Goal: Task Accomplishment & Management: Manage account settings

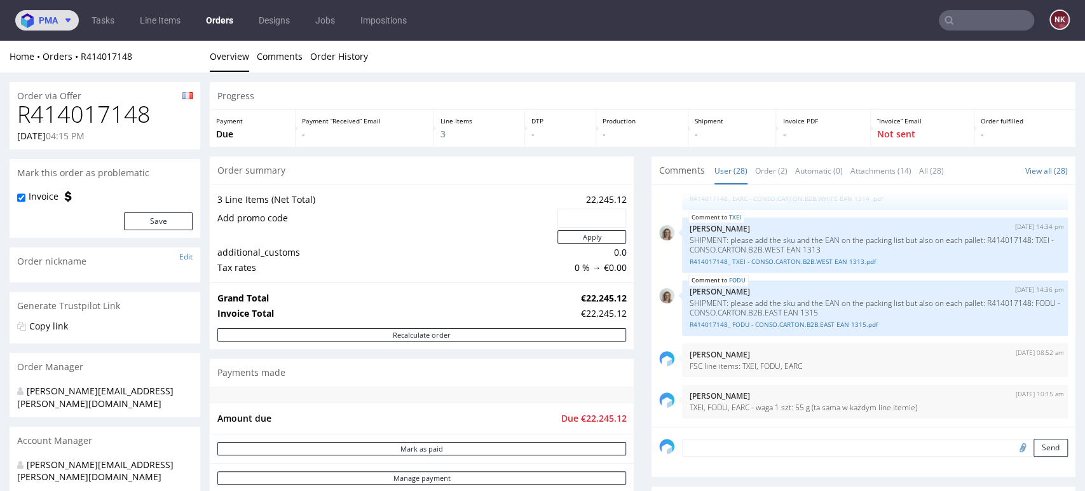
click at [39, 13] on button "pma" at bounding box center [47, 20] width 64 height 20
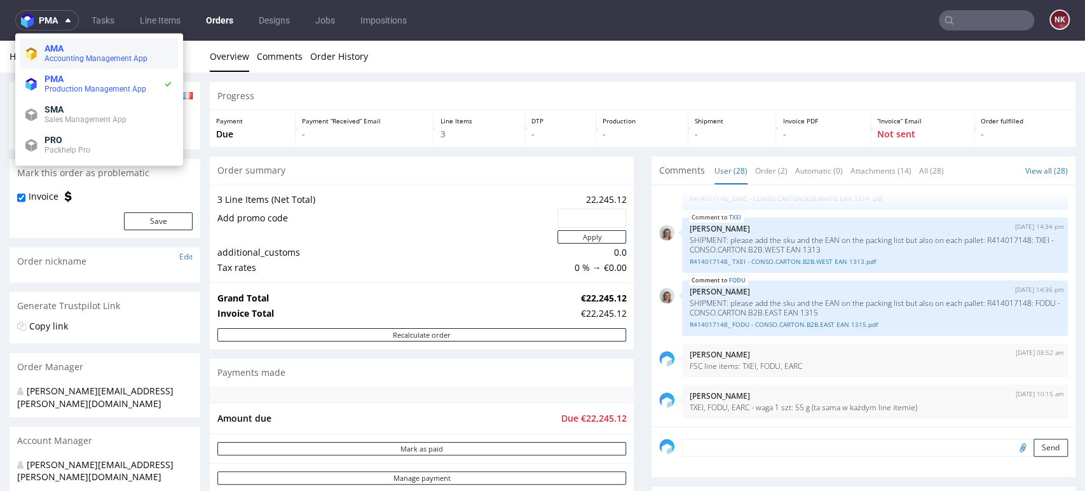
click at [60, 44] on span "AMA" at bounding box center [53, 48] width 19 height 10
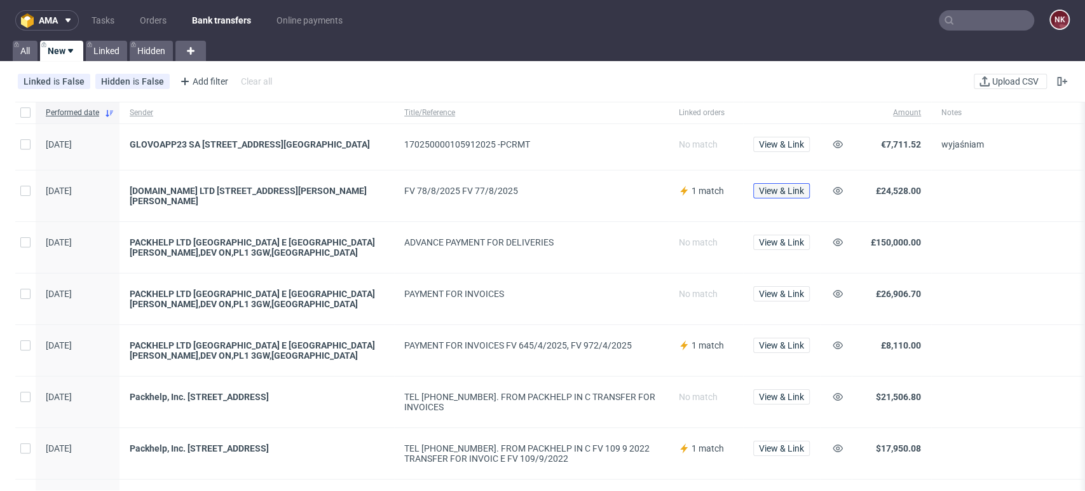
click at [790, 195] on span "View & Link" at bounding box center [781, 190] width 45 height 9
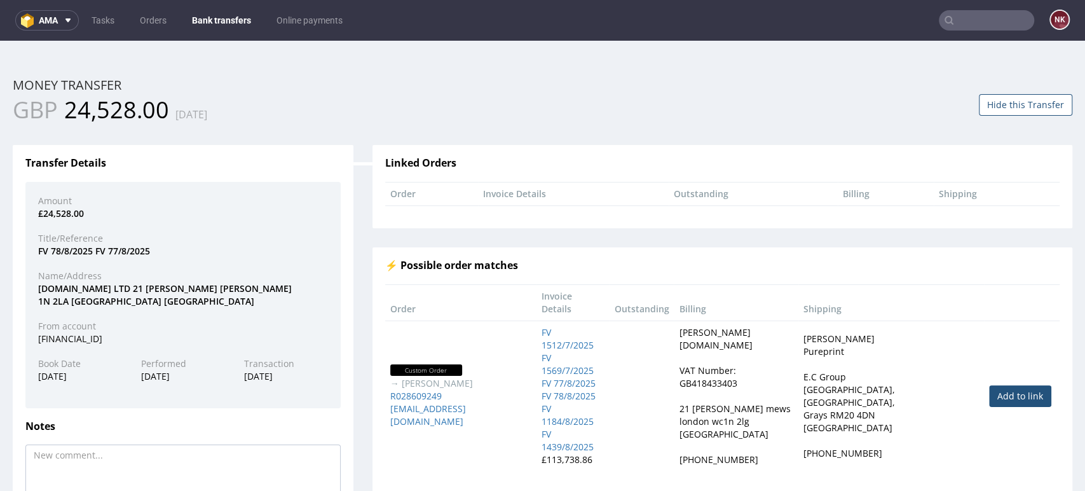
click at [72, 215] on div "£24,528.00" at bounding box center [183, 213] width 309 height 13
click at [58, 376] on div "[DATE]" at bounding box center [80, 376] width 103 height 13
copy div "[DATE]"
drag, startPoint x: 81, startPoint y: 211, endPoint x: 43, endPoint y: 212, distance: 38.2
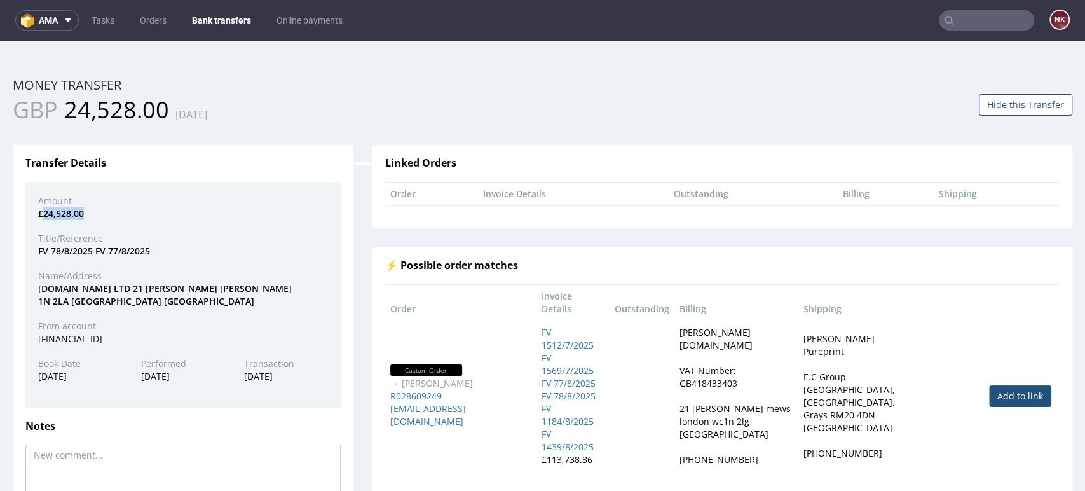
click at [43, 212] on div "£24,528.00" at bounding box center [183, 213] width 309 height 13
copy div "24,528.00"
click at [756, 263] on h3 "⚡ Possible order matches" at bounding box center [722, 265] width 674 height 11
click at [237, 281] on div "Name/Address" at bounding box center [183, 275] width 309 height 13
click at [56, 130] on div "Transfer Details Amount £24,528.00 Title/Reference FV 78/8/2025 FV 77/8/2025 Na…" at bounding box center [183, 356] width 360 height 460
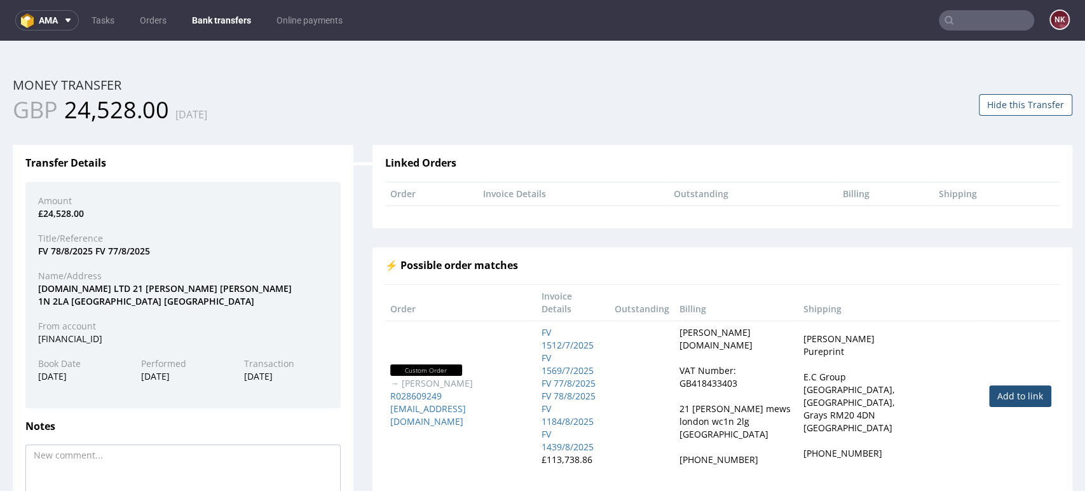
click at [213, 14] on link "Bank transfers" at bounding box center [221, 20] width 74 height 20
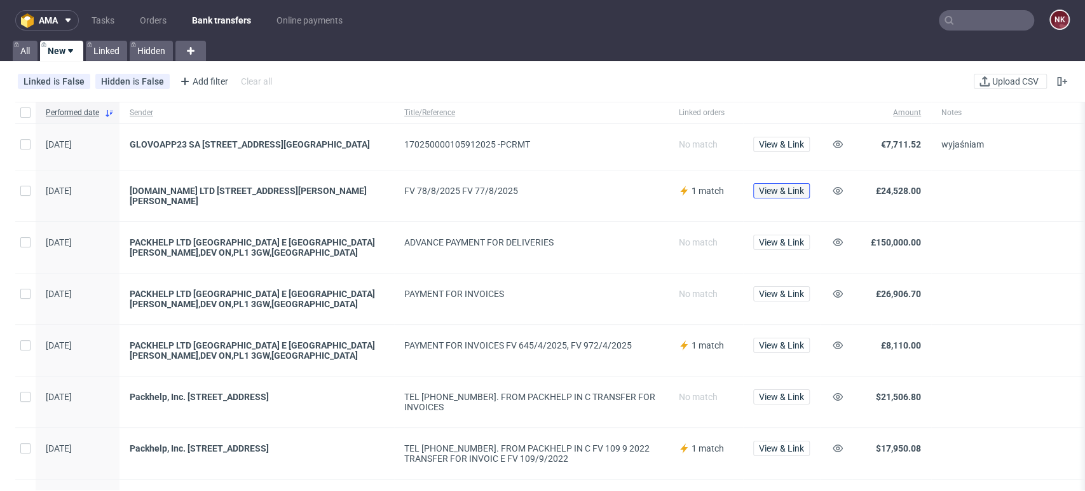
click at [795, 195] on span "View & Link" at bounding box center [781, 190] width 45 height 9
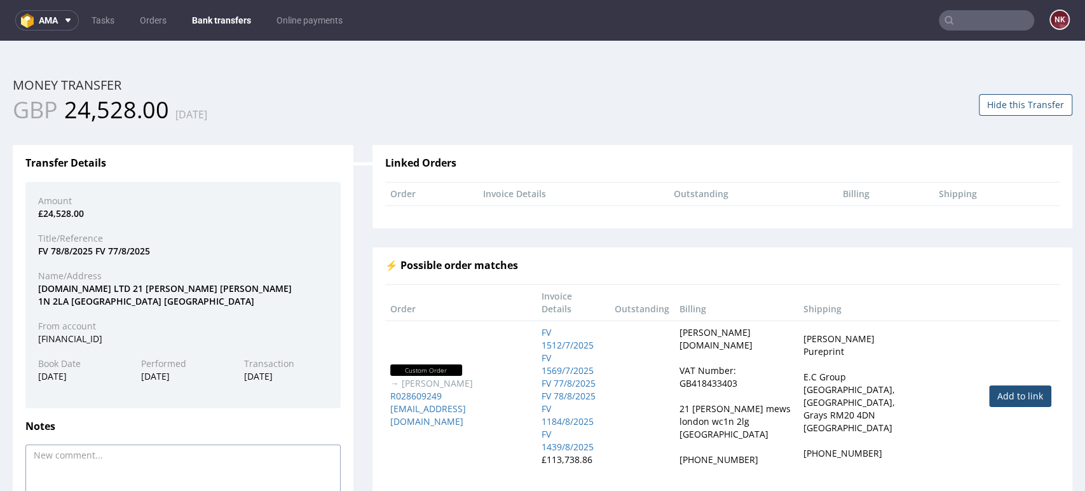
click at [142, 461] on textarea at bounding box center [182, 480] width 315 height 72
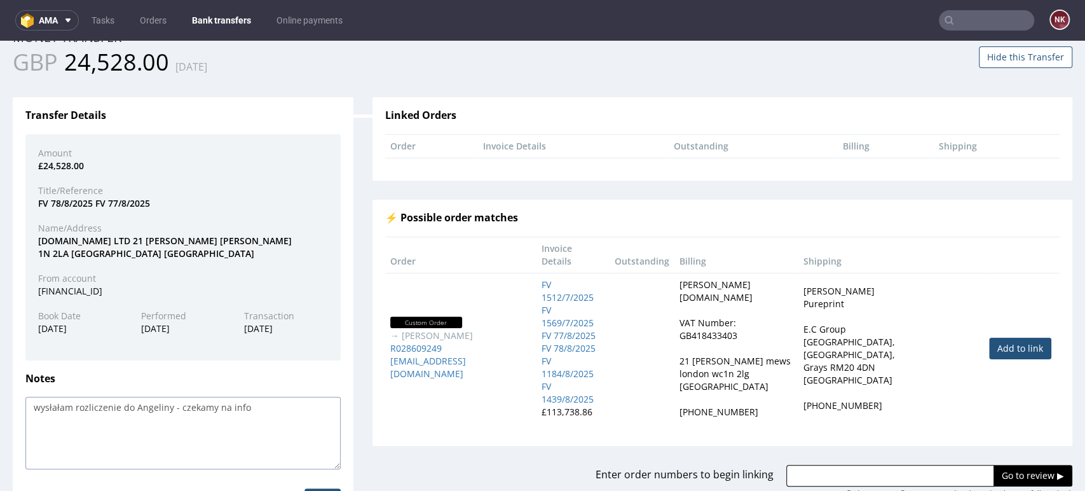
scroll to position [101, 0]
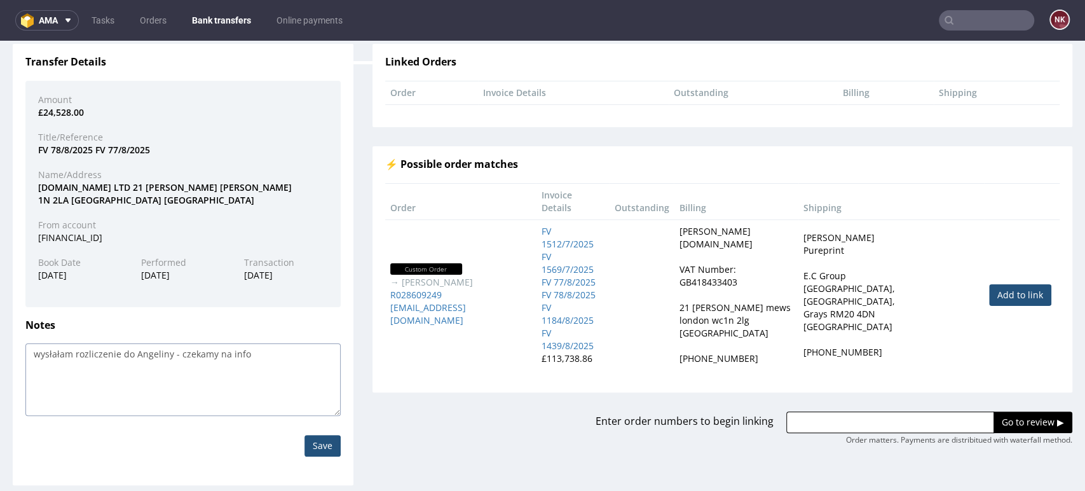
type textarea "wysłałam rozliczenie do Angeliny - czekamy na info"
click at [989, 284] on link "Add to link" at bounding box center [1020, 295] width 62 height 22
type input "R028609249"
click at [322, 438] on input "Save" at bounding box center [322, 446] width 36 height 22
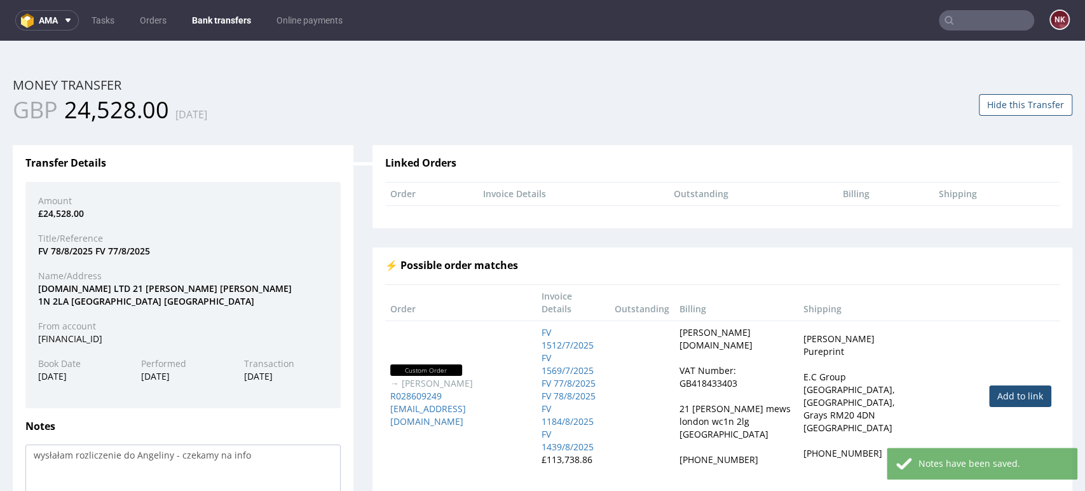
scroll to position [113, 0]
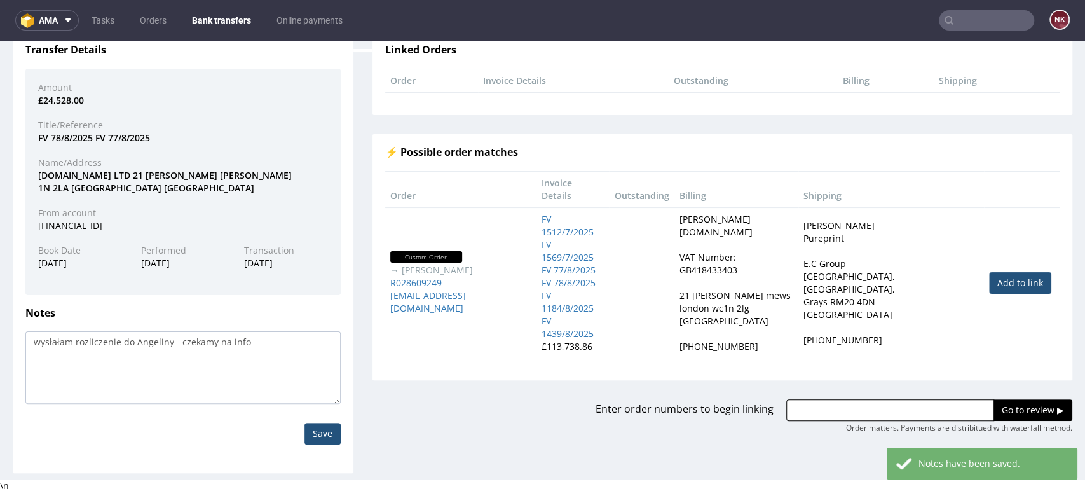
click at [996, 272] on link "Add to link" at bounding box center [1020, 283] width 62 height 22
type input "R028609249"
click at [993, 399] on input "Go to review ▶" at bounding box center [1032, 410] width 79 height 22
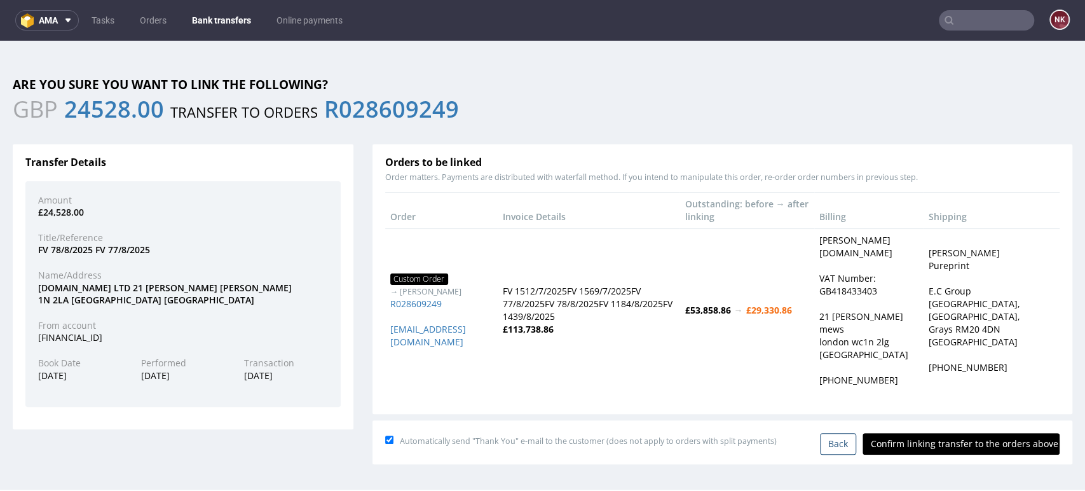
scroll to position [0, 0]
click at [932, 448] on input "Confirm linking transfer to the orders above" at bounding box center [960, 444] width 197 height 22
type input "In progress..."
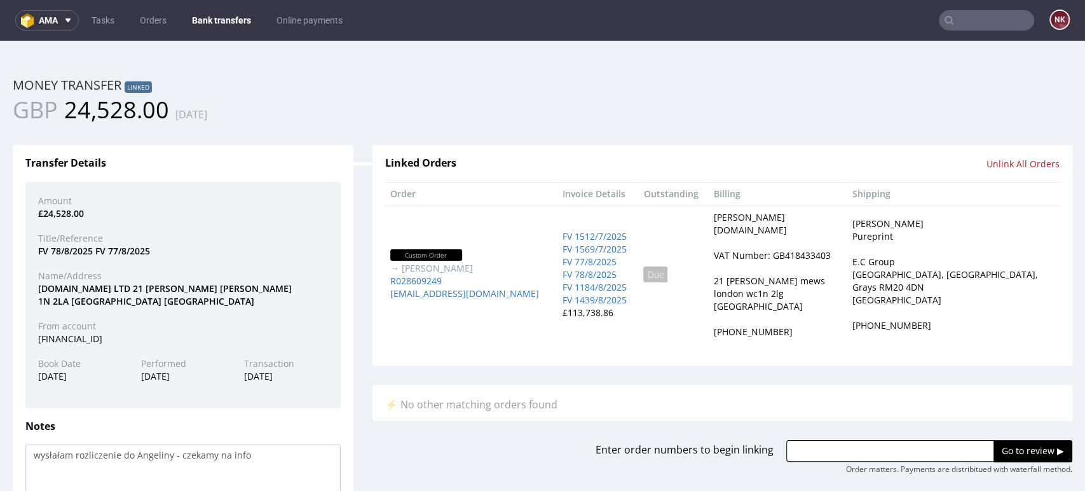
click at [1009, 116] on div "GBP 24,528.00 03.09.2025" at bounding box center [542, 110] width 1079 height 32
click at [243, 22] on link "Bank transfers" at bounding box center [221, 20] width 74 height 20
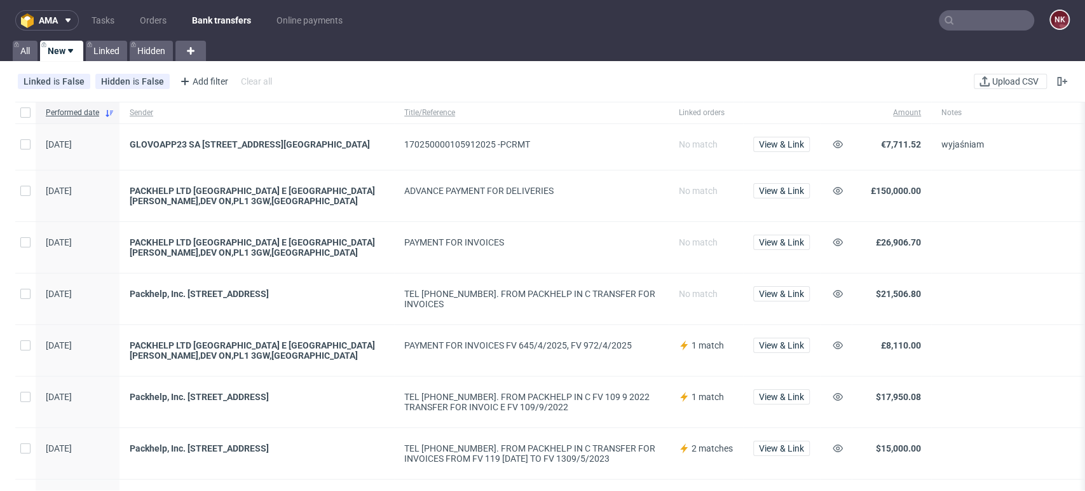
drag, startPoint x: 1059, startPoint y: 245, endPoint x: 1012, endPoint y: 143, distance: 112.9
click at [1059, 245] on span at bounding box center [1036, 247] width 191 height 20
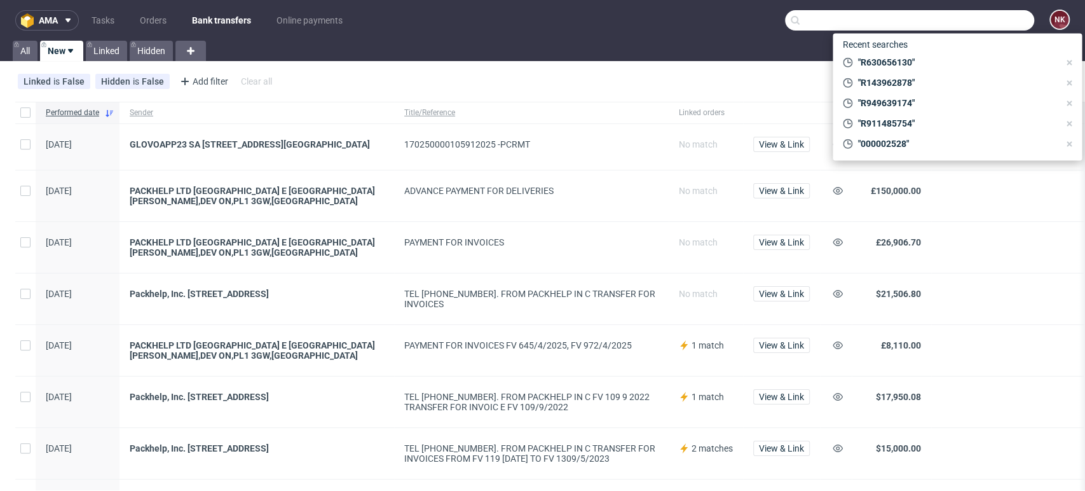
click at [970, 21] on input "text" at bounding box center [909, 20] width 249 height 20
paste input "R707336450"
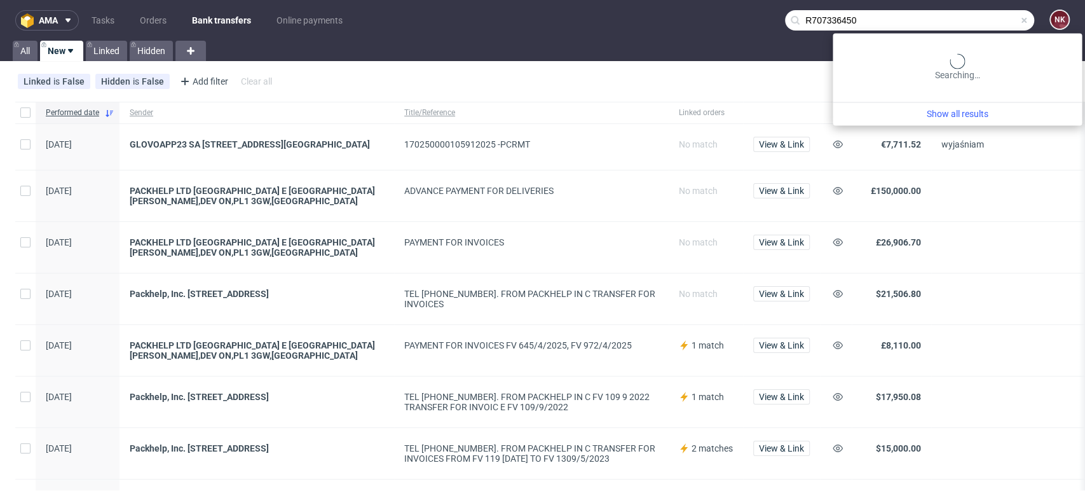
type input "R707336450"
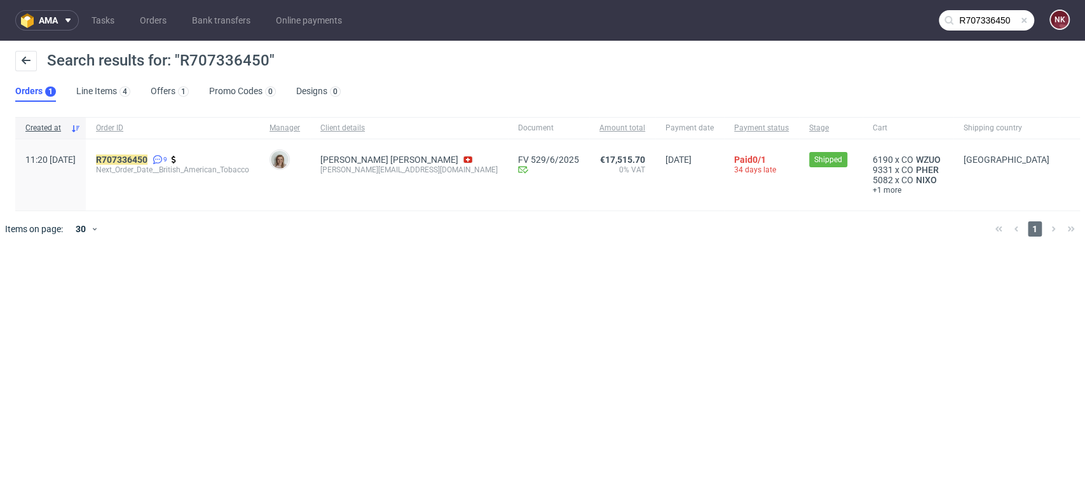
click at [142, 151] on div "R707336450 9 Next_Order_Date__British_American_Tobacco" at bounding box center [173, 174] width 174 height 71
click at [141, 158] on mark "R707336450" at bounding box center [121, 159] width 51 height 10
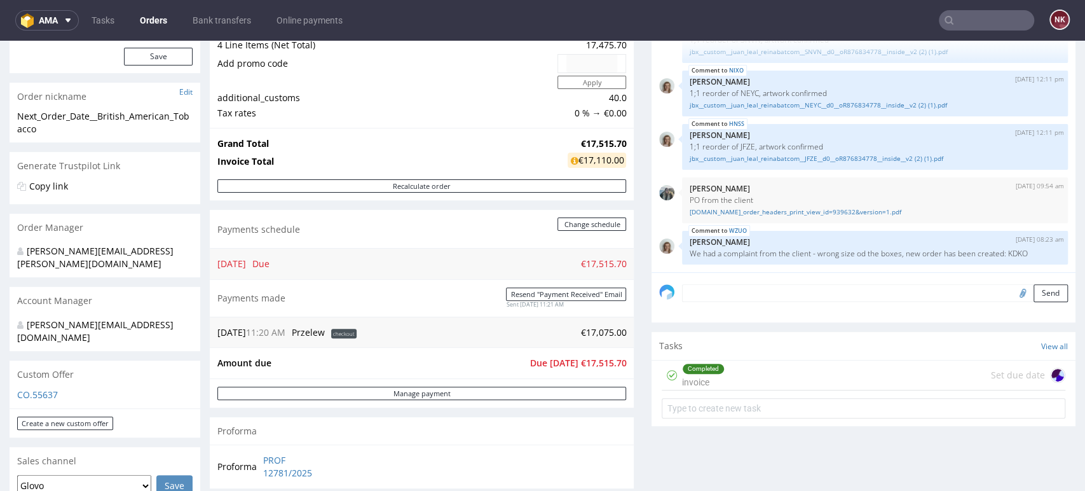
scroll to position [282, 0]
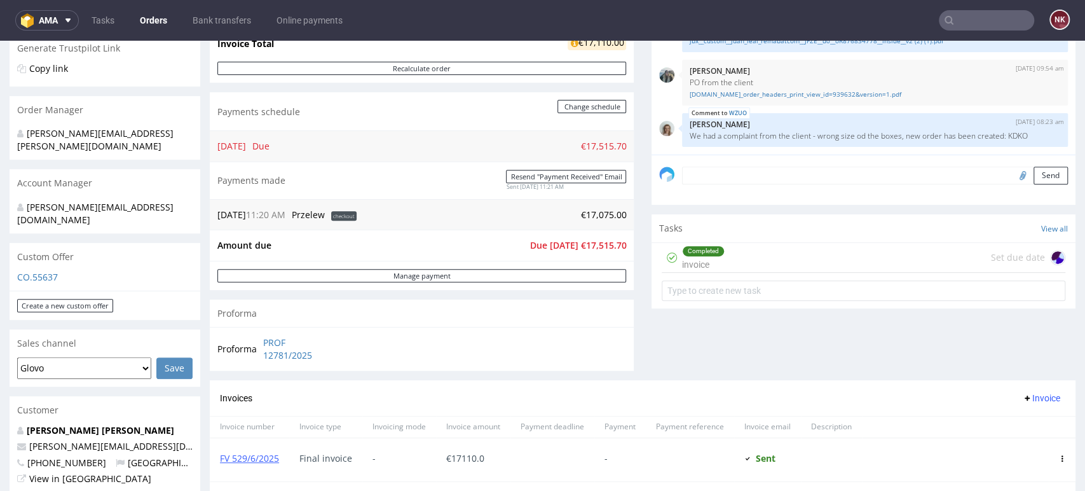
click at [1014, 346] on div "Comments User (9) Order (3) Automatic (0) Attachments (6) All (9) View all (9) …" at bounding box center [863, 132] width 424 height 496
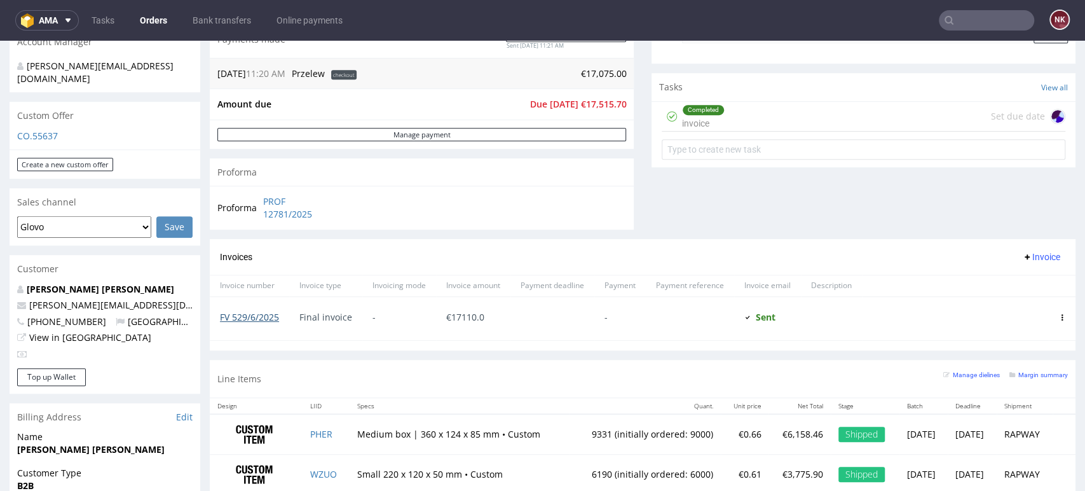
click at [252, 319] on link "FV 529/6/2025" at bounding box center [249, 317] width 59 height 12
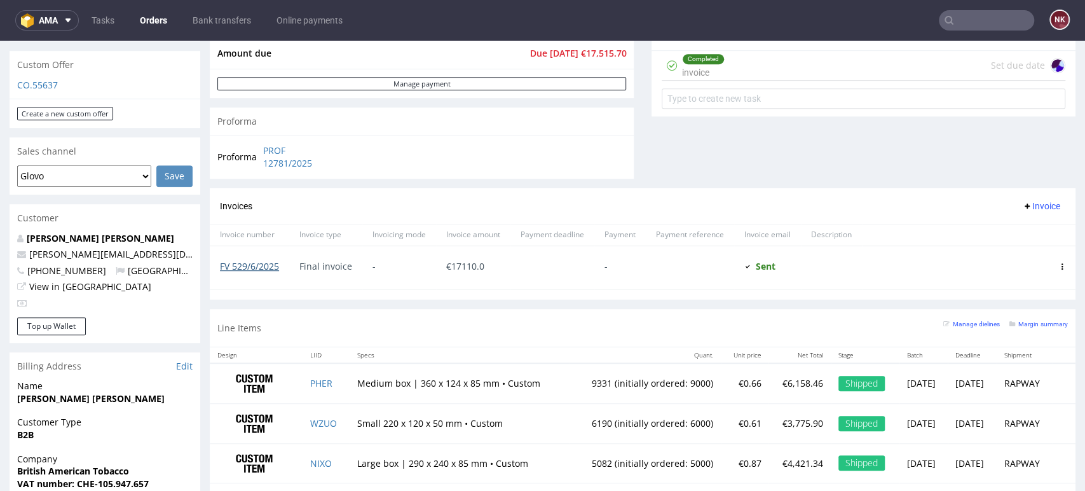
scroll to position [564, 0]
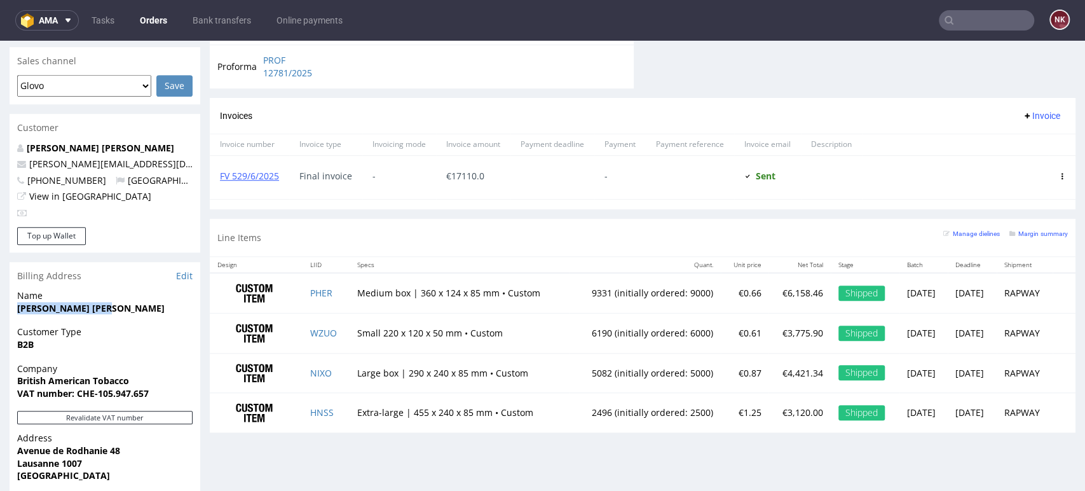
drag, startPoint x: 102, startPoint y: 285, endPoint x: -5, endPoint y: 285, distance: 106.8
click at [0, 285] on html "Production Shipped DTP Orders Offers Shipments Transfers 13 Designs Promotions …" at bounding box center [542, 102] width 1085 height 1252
copy strong "Nicolas Leal Reina"
click at [442, 240] on div "Line Items Manage dielines Margin summary" at bounding box center [643, 237] width 866 height 37
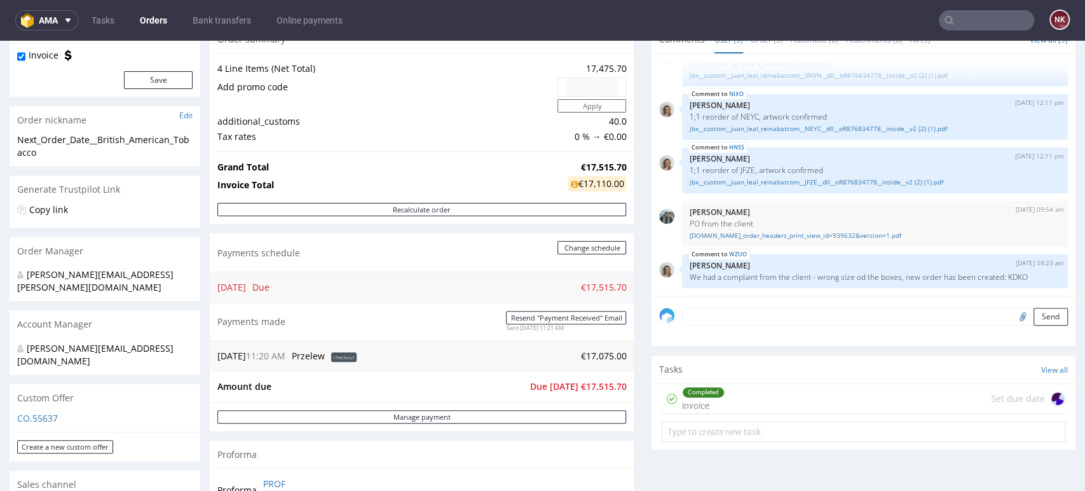
scroll to position [0, 0]
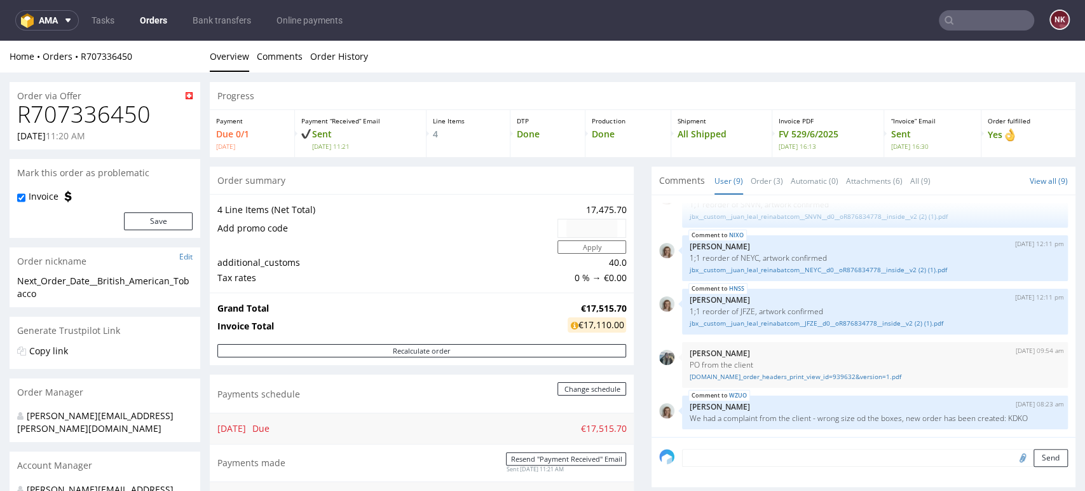
click at [60, 111] on h1 "R707336450" at bounding box center [104, 114] width 175 height 25
copy h1 "R707336450"
click at [110, 118] on h1 "R707336450" at bounding box center [104, 114] width 175 height 25
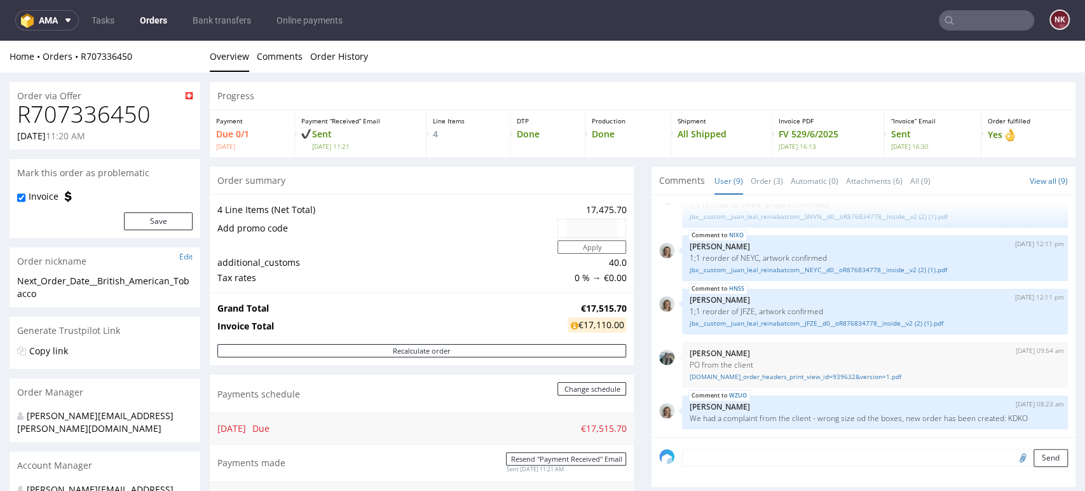
click at [140, 342] on div "Generate Trustpilot Link" at bounding box center [105, 331] width 191 height 28
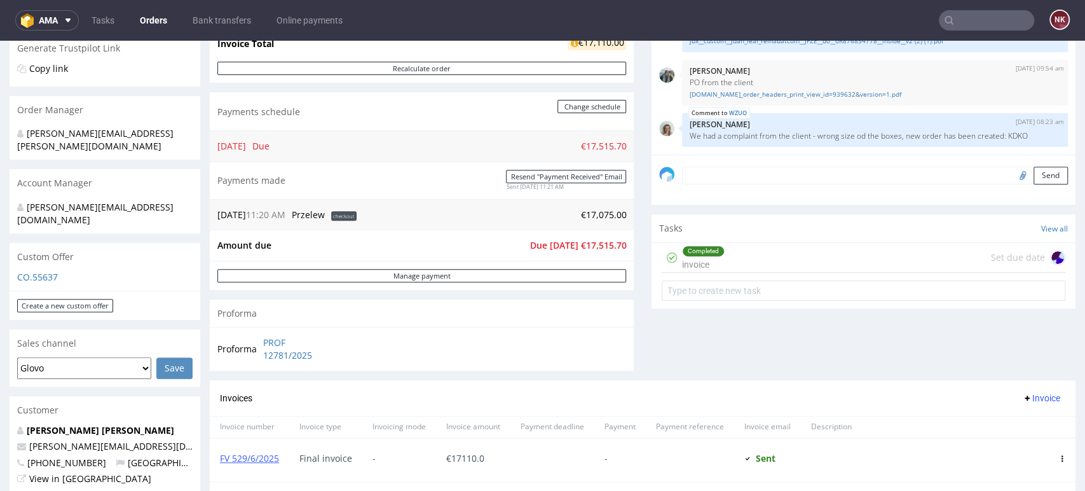
click at [636, 327] on div "Progress Payment Due 0/1 Fri 23 May Payment “Received” Email Sent Fri 23 May 11…" at bounding box center [643, 262] width 866 height 924
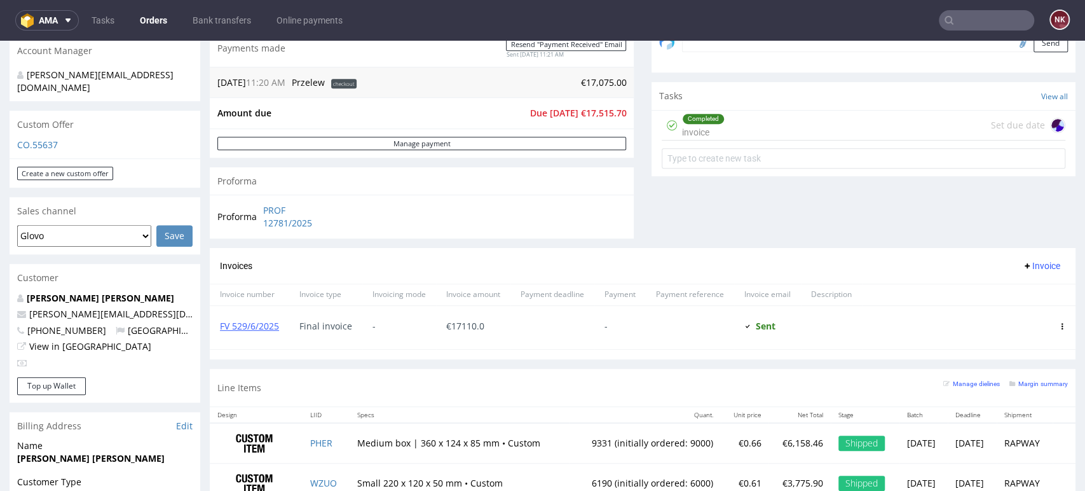
scroll to position [423, 0]
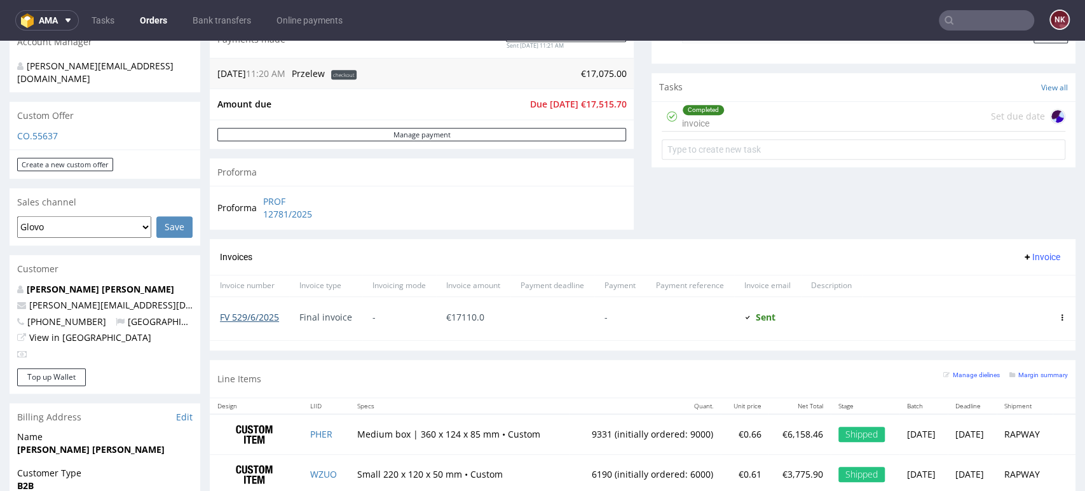
click at [254, 317] on link "FV 529/6/2025" at bounding box center [249, 317] width 59 height 12
click at [465, 254] on div "Invoices Invoice" at bounding box center [642, 257] width 845 height 16
click at [264, 319] on link "FV 529/6/2025" at bounding box center [249, 317] width 59 height 12
click at [601, 261] on div "Invoices Invoice" at bounding box center [642, 257] width 845 height 16
click at [974, 22] on input "text" at bounding box center [986, 20] width 95 height 20
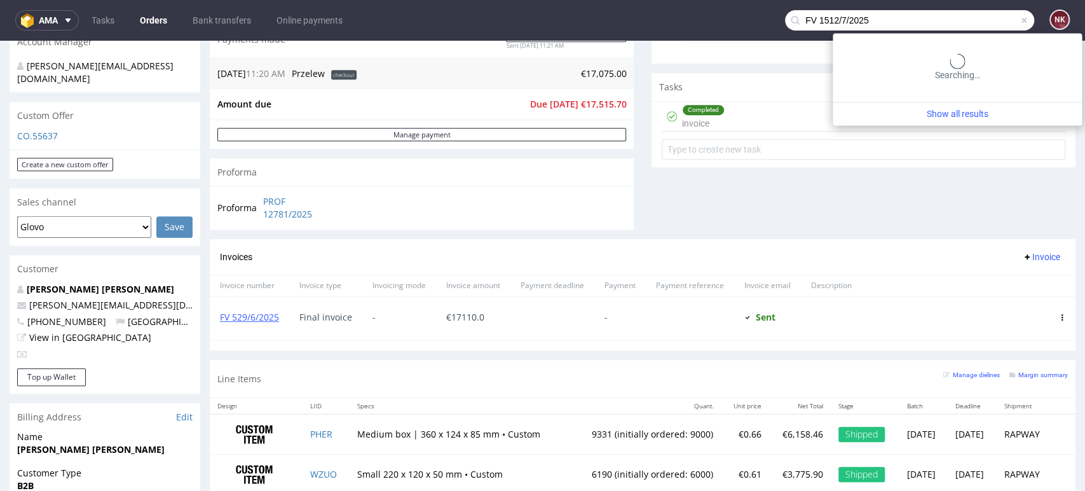
type input "FV 1512/7/2025"
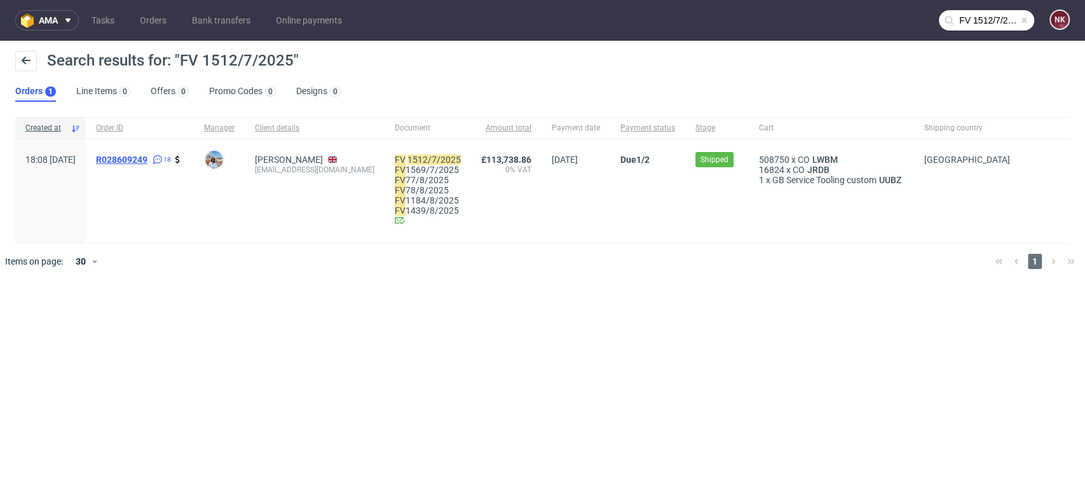
click at [147, 160] on span "R028609249" at bounding box center [121, 159] width 51 height 10
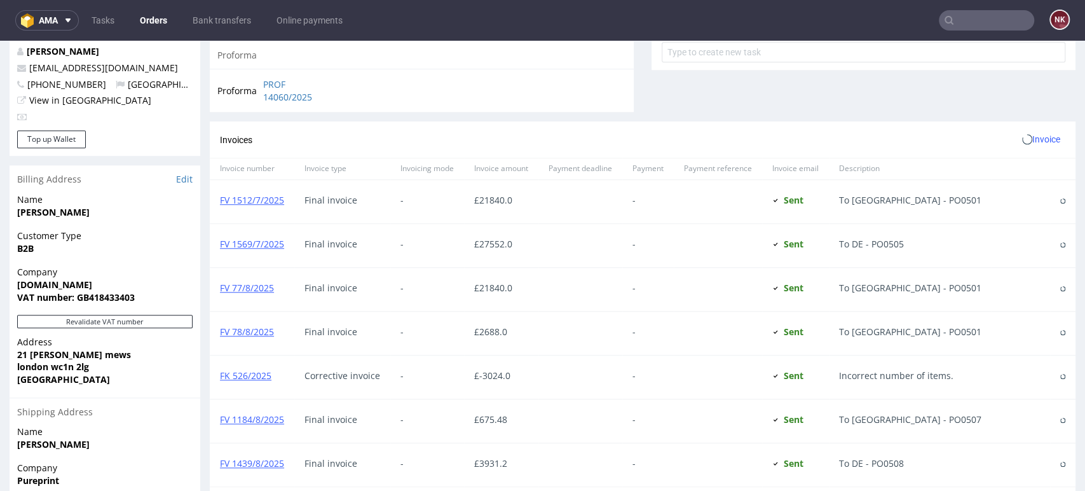
scroll to position [843, 0]
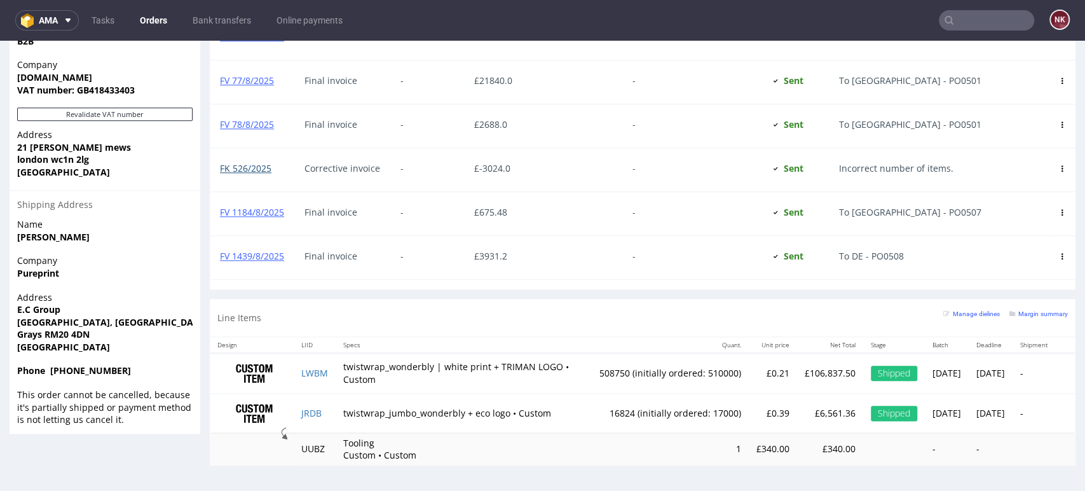
click at [258, 167] on link "FK 526/2025" at bounding box center [245, 168] width 51 height 12
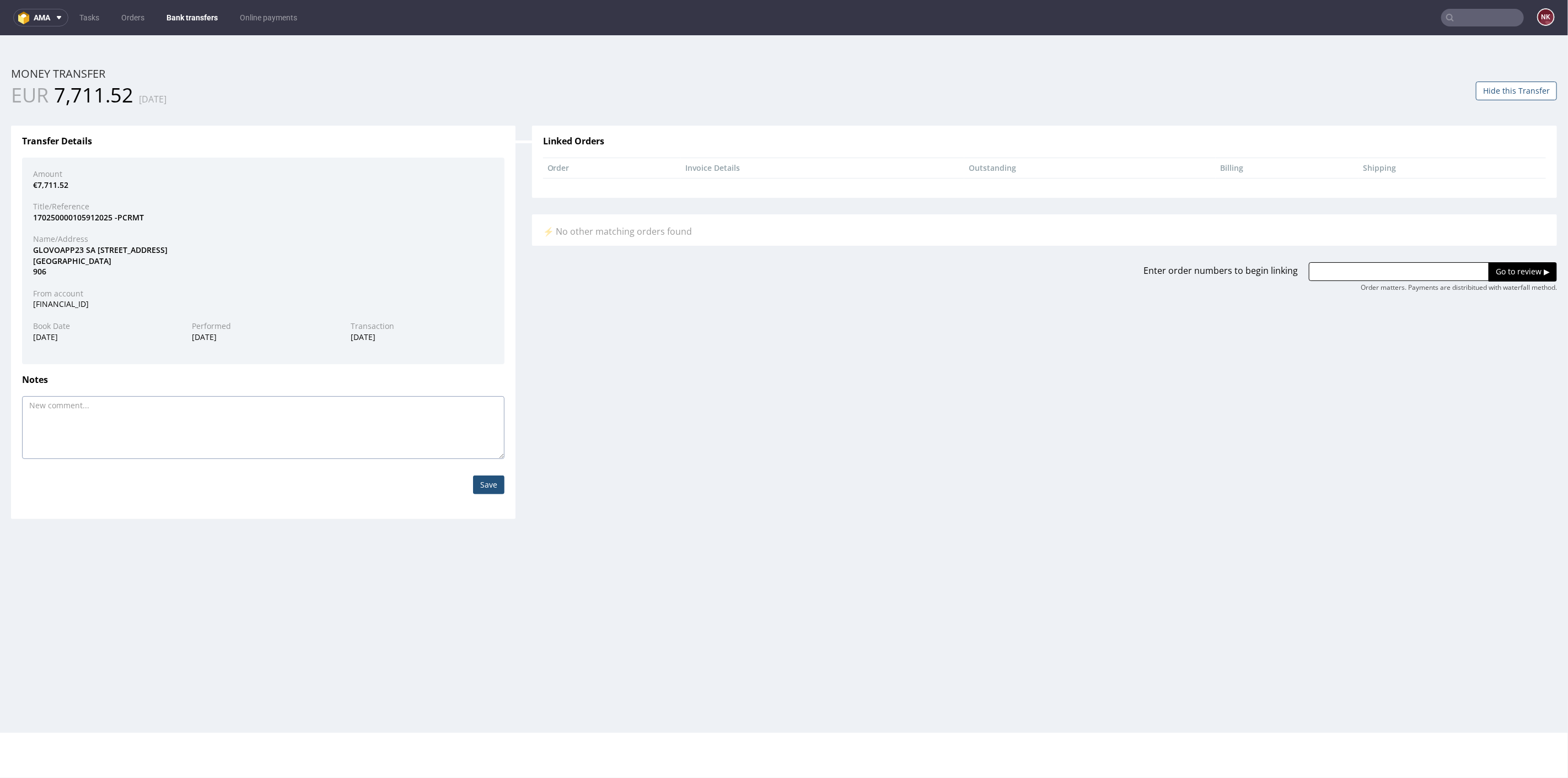
click at [375, 411] on textarea at bounding box center [263, 427] width 482 height 62
type textarea "wyjaśniam"
click at [491, 488] on input "Save" at bounding box center [489, 485] width 31 height 19
click at [200, 18] on link "Bank transfers" at bounding box center [192, 17] width 64 height 17
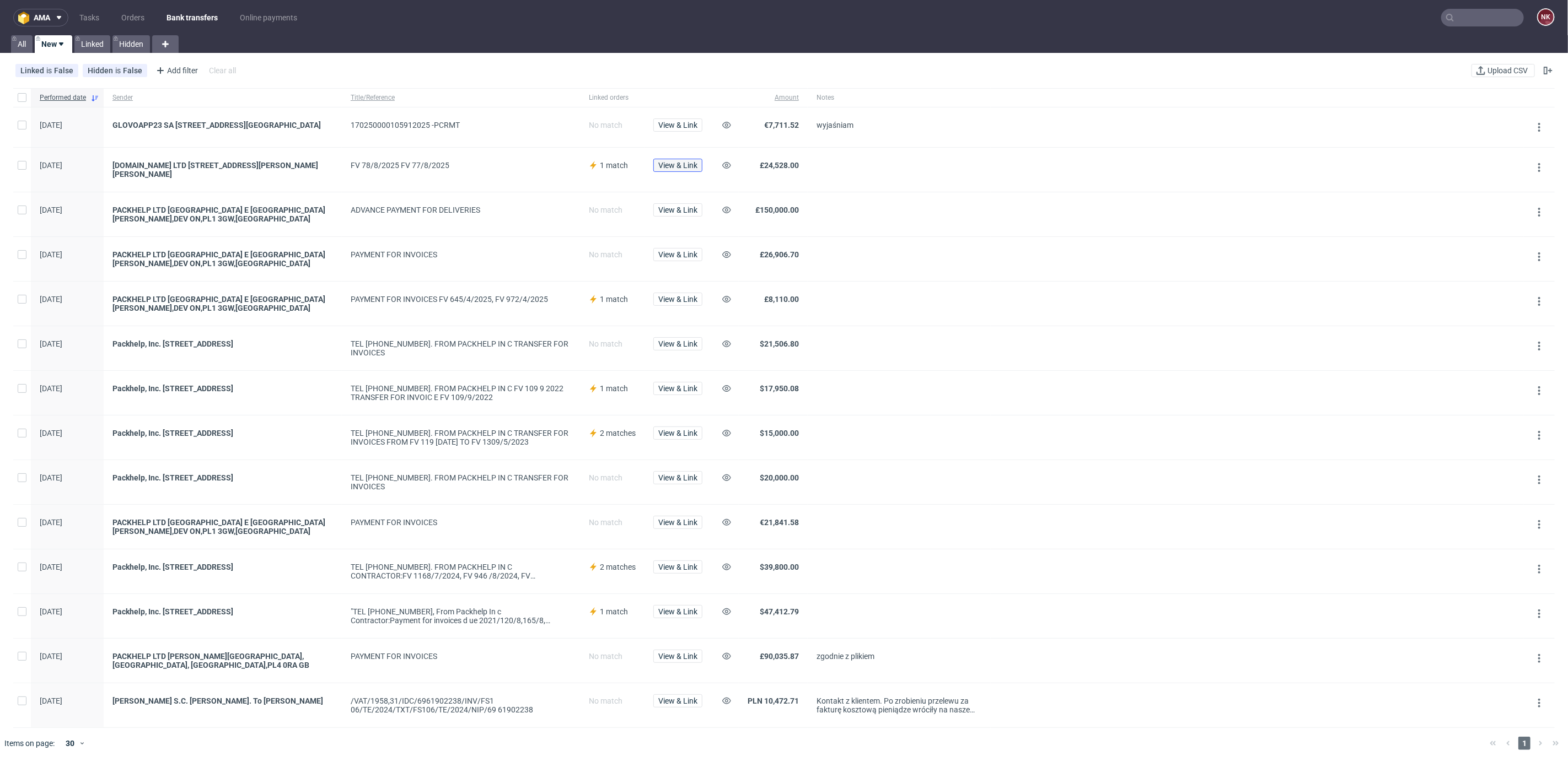
click at [673, 169] on span "View & Link" at bounding box center [678, 165] width 39 height 8
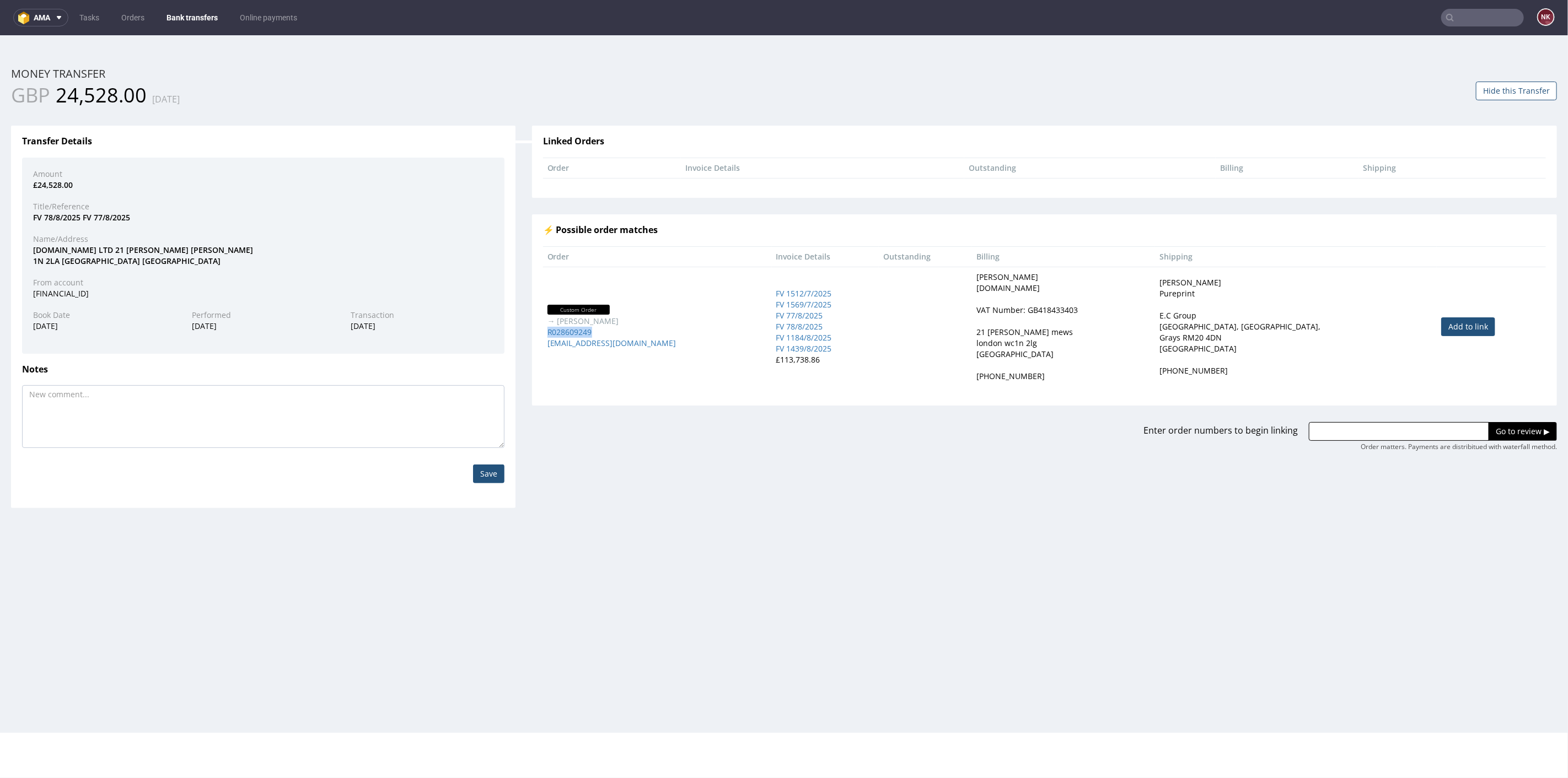
drag, startPoint x: 600, startPoint y: 330, endPoint x: 541, endPoint y: 329, distance: 59.0
click at [543, 329] on td "Custom Order → Chloe Rockell-Townsend R028609249 chloert@wonderbly.com" at bounding box center [658, 326] width 229 height 120
copy link "R028609249"
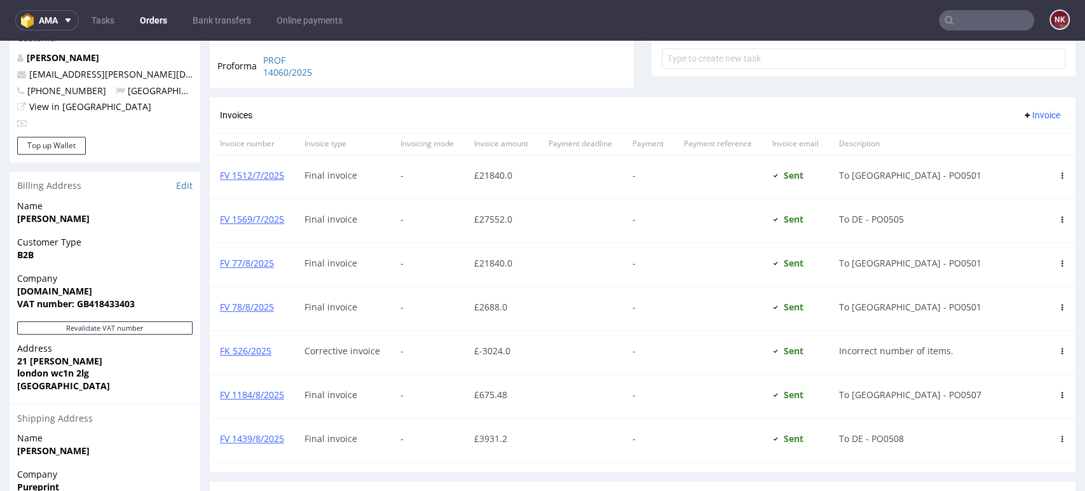
scroll to position [706, 0]
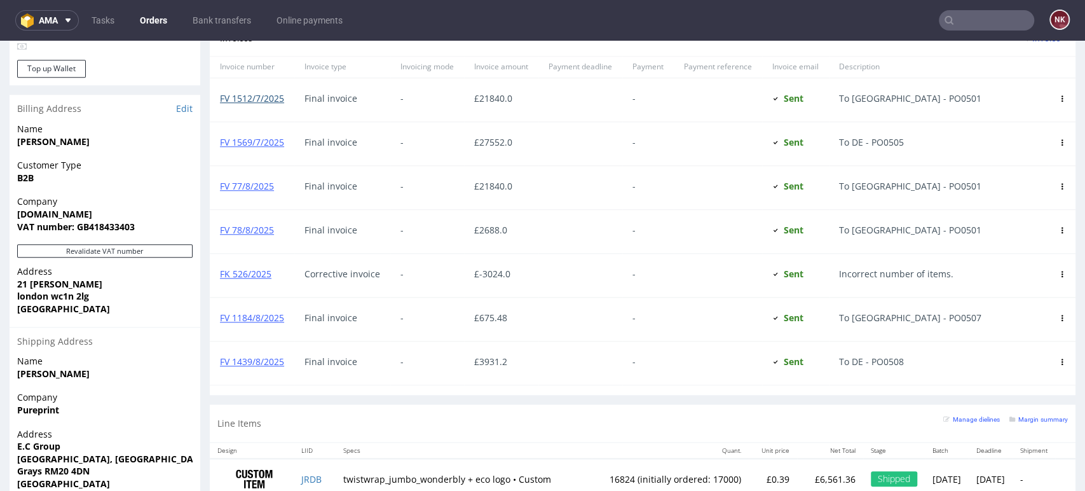
click at [267, 101] on link "FV 1512/7/2025" at bounding box center [252, 98] width 64 height 12
click at [714, 268] on div at bounding box center [718, 275] width 88 height 43
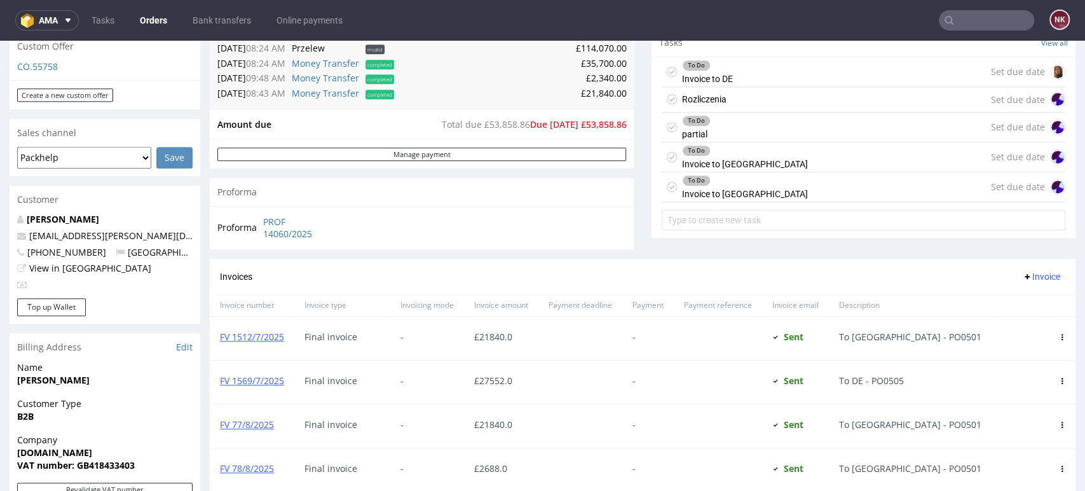
scroll to position [423, 0]
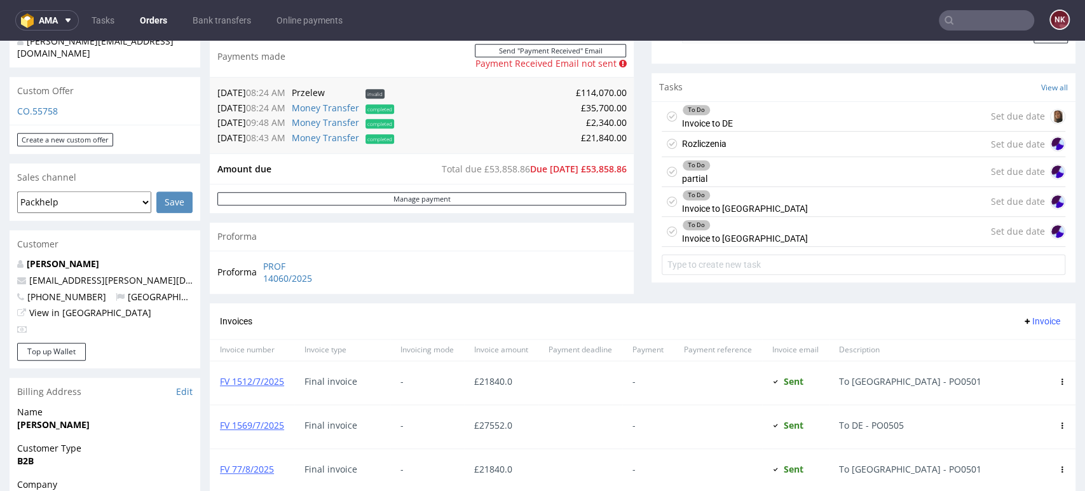
click at [720, 136] on div "Rozliczenia Set due date" at bounding box center [864, 144] width 404 height 25
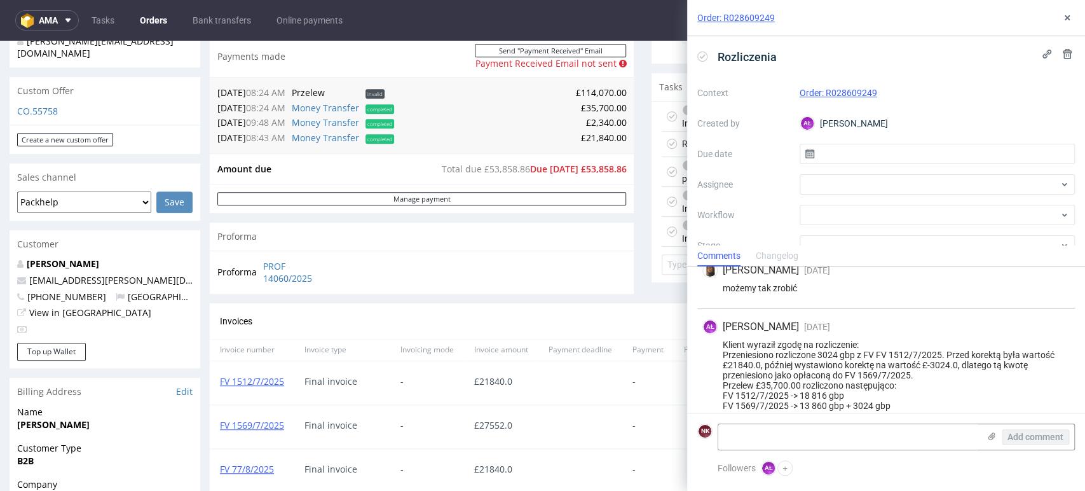
scroll to position [212, 0]
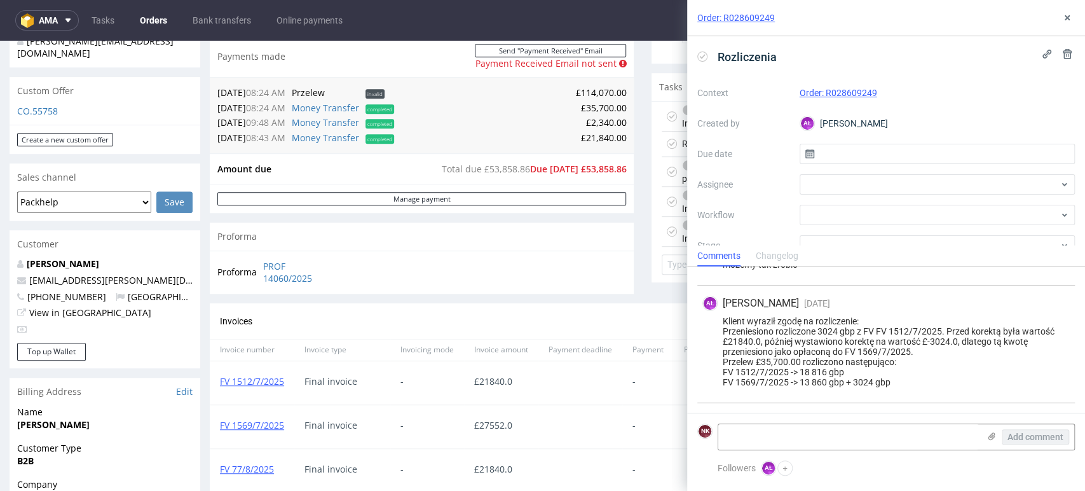
click at [936, 359] on div "Klient wyraził zgodę na rozliczenie: Przeniesiono rozliczone 3024 gbp z FV FV 1…" at bounding box center [885, 351] width 367 height 71
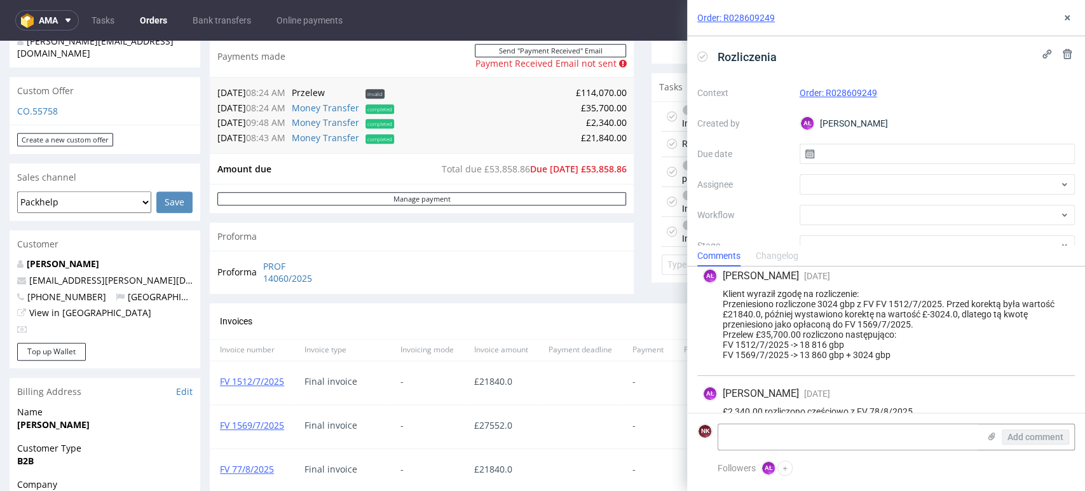
scroll to position [0, 0]
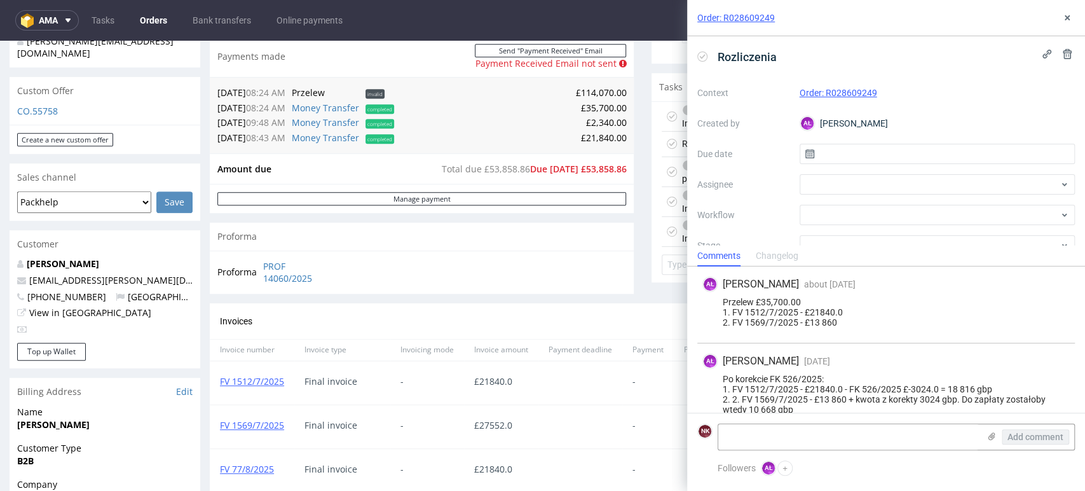
click at [240, 107] on td "30.07.25 08:24 AM" at bounding box center [252, 107] width 71 height 15
copy td "[DATE]"
drag, startPoint x: 796, startPoint y: 313, endPoint x: 733, endPoint y: 311, distance: 62.3
click at [733, 311] on div "Przelew £35,700.00 1. FV 1512/7/2025 - £21840.0 2. FV 1569/7/2025 - £13 860" at bounding box center [885, 312] width 367 height 31
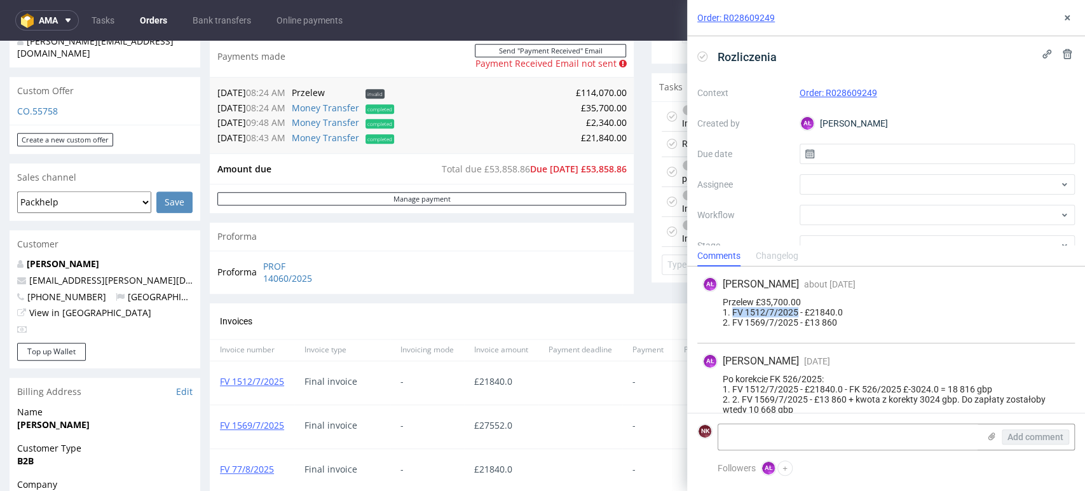
copy div "FV 1512/7/2025"
drag, startPoint x: 796, startPoint y: 324, endPoint x: 734, endPoint y: 325, distance: 62.3
click at [734, 325] on div "Przelew £35,700.00 1. FV 1512/7/2025 - £21840.0 2. FV 1569/7/2025 - £13 860" at bounding box center [885, 312] width 367 height 31
copy div "FV 1569/7/2025"
click at [906, 387] on div "Po korekcie FK 526/2025: 1. FV 1512/7/2025 - £21840.0 - FK 526/2025 £-3024.0 = …" at bounding box center [885, 399] width 367 height 51
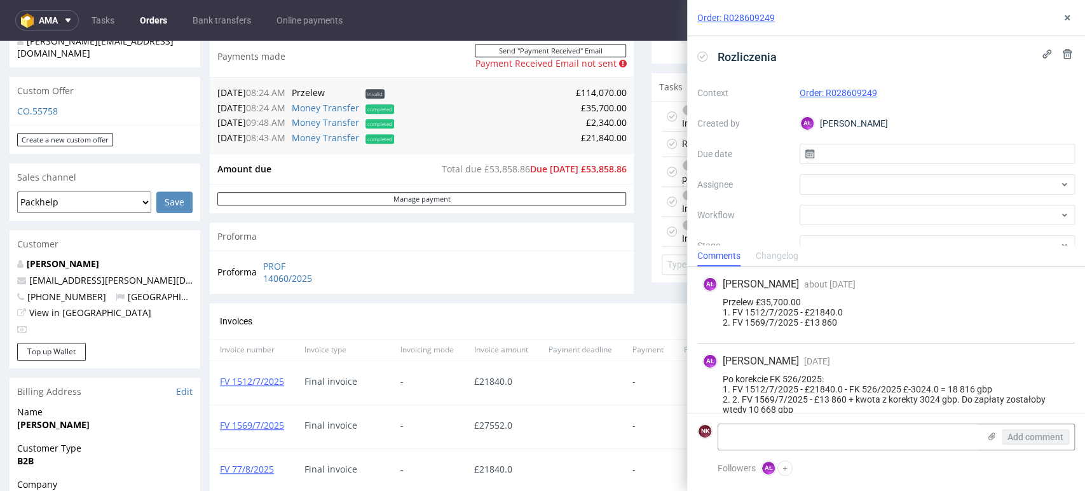
scroll to position [71, 0]
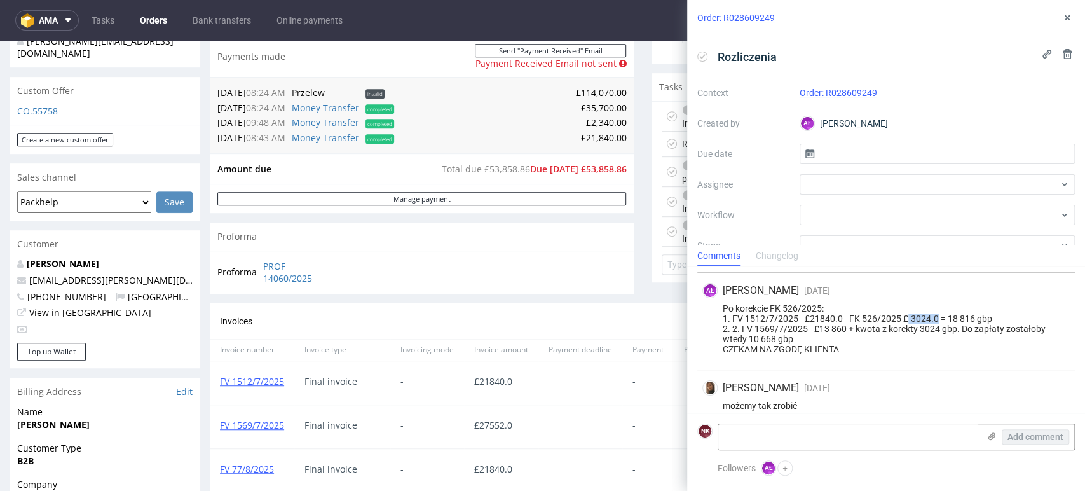
drag, startPoint x: 908, startPoint y: 316, endPoint x: 936, endPoint y: 317, distance: 28.6
click at [936, 317] on div "Po korekcie FK 526/2025: 1. FV 1512/7/2025 - £21840.0 - FK 526/2025 £-3024.0 = …" at bounding box center [885, 328] width 367 height 51
copy div "-3024.0"
click at [880, 347] on div "Po korekcie FK 526/2025: 1. FV 1512/7/2025 - £21840.0 - FK 526/2025 £-3024.0 = …" at bounding box center [885, 328] width 367 height 51
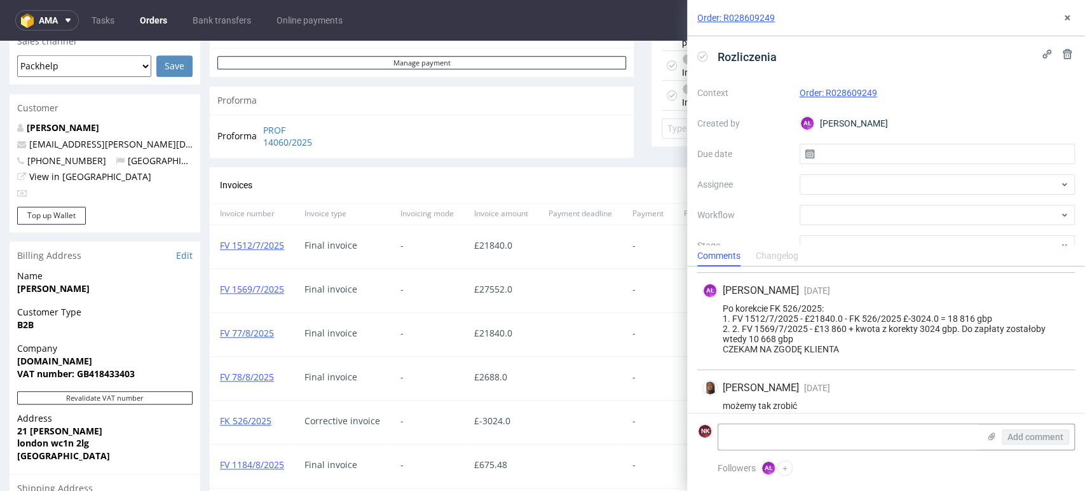
scroll to position [564, 0]
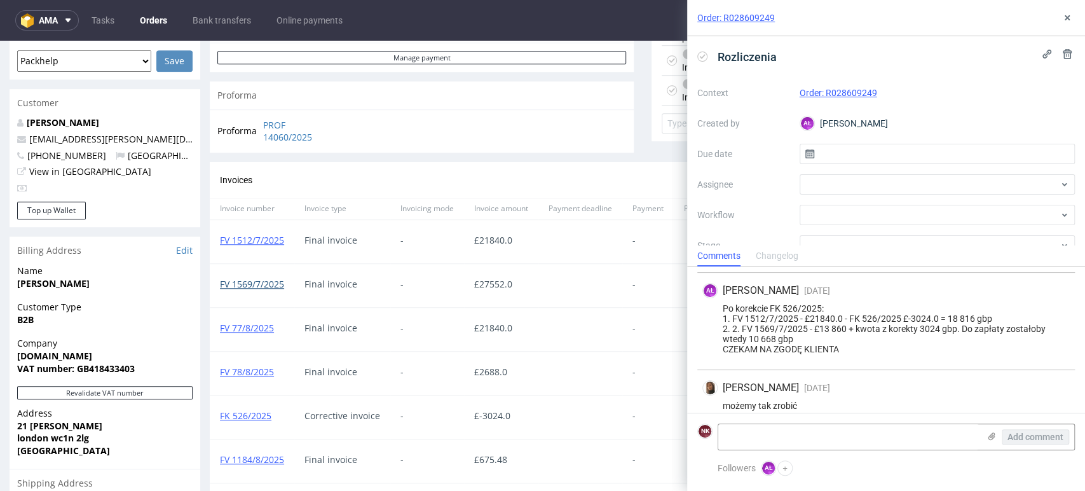
click at [238, 284] on link "FV 1569/7/2025" at bounding box center [252, 284] width 64 height 12
click at [254, 419] on link "FK 526/2025" at bounding box center [245, 415] width 51 height 12
click at [953, 365] on div "AŁ Aleksandra Łętowska 30 days ago 5th Aug 2025, 14:04 Po korekcie FK 526/2025:…" at bounding box center [886, 321] width 378 height 97
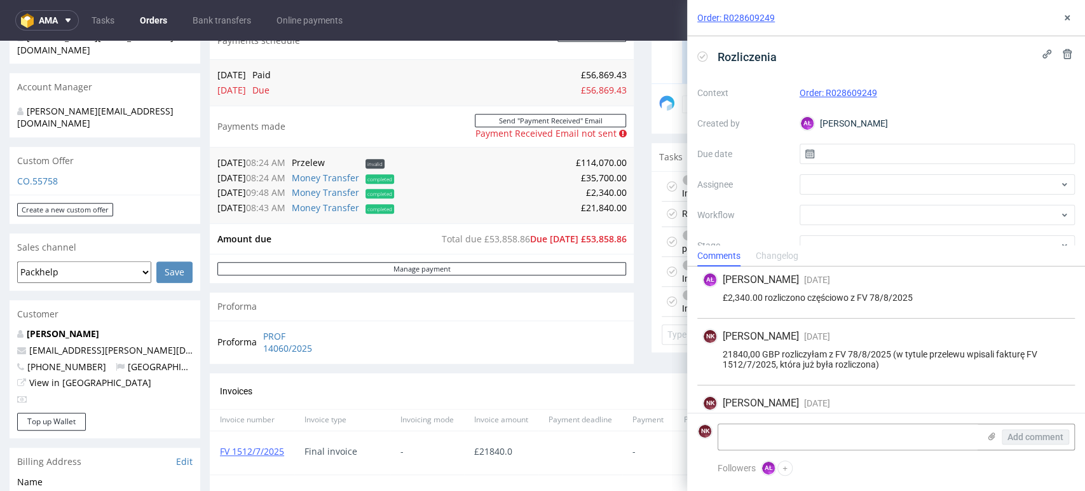
scroll to position [353, 0]
click at [240, 192] on td "06.08.25 09:48 AM" at bounding box center [252, 193] width 71 height 15
copy td "06.08.25"
click at [597, 193] on td "£2,340.00" at bounding box center [511, 193] width 229 height 15
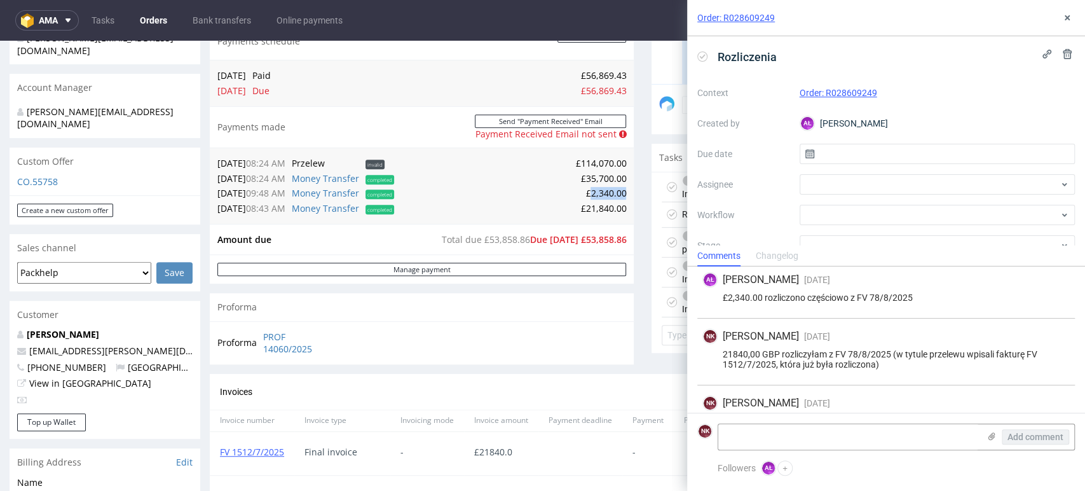
click at [597, 193] on td "£2,340.00" at bounding box center [511, 193] width 229 height 15
copy td "2,340.00"
drag, startPoint x: 911, startPoint y: 296, endPoint x: 858, endPoint y: 297, distance: 53.4
click at [858, 297] on div "£2,340.00 rozliczono częściowo z FV 78/8/2025" at bounding box center [885, 297] width 367 height 10
copy div "FV 78/8/2025"
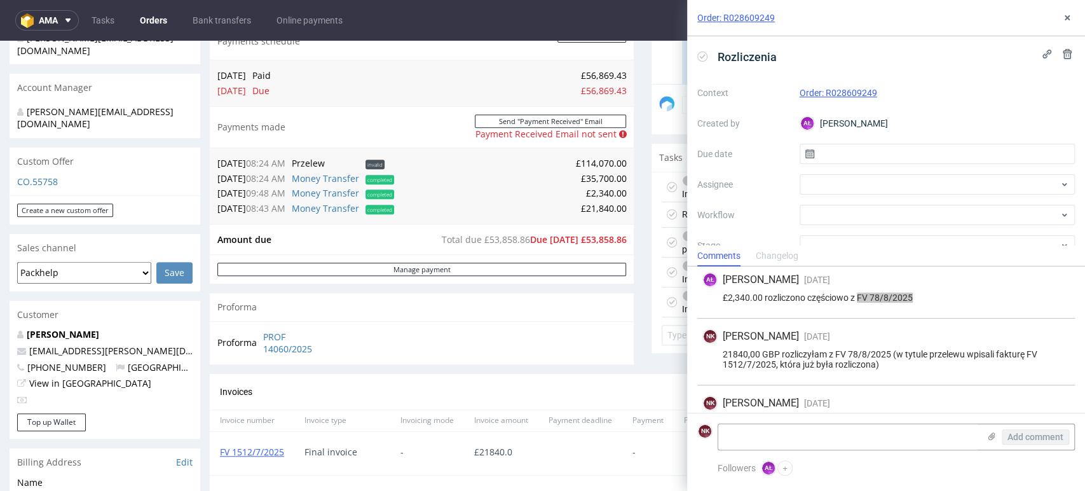
click at [599, 212] on td "£21,840.00" at bounding box center [511, 208] width 229 height 15
copy td "21,840.00"
click at [226, 216] on td "28.08.25 08:43 AM" at bounding box center [252, 208] width 71 height 15
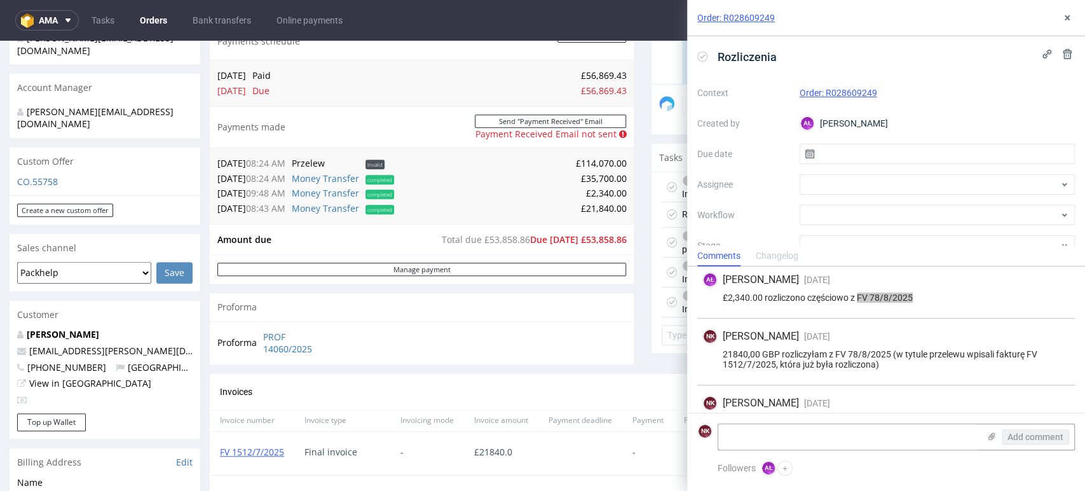
copy td "28.08.25"
drag, startPoint x: 308, startPoint y: 211, endPoint x: 339, endPoint y: 219, distance: 32.1
click at [339, 219] on div "30.07.25 08:24 AM Przelew invalid £114,070.00 30.07.25 08:24 AM Money Transfer …" at bounding box center [422, 185] width 424 height 76
click at [627, 354] on div "Progress Payment Due 1/2 Mon 23 Jun Payment “Received” Email Not sent Line Item…" at bounding box center [643, 331] width 866 height 1205
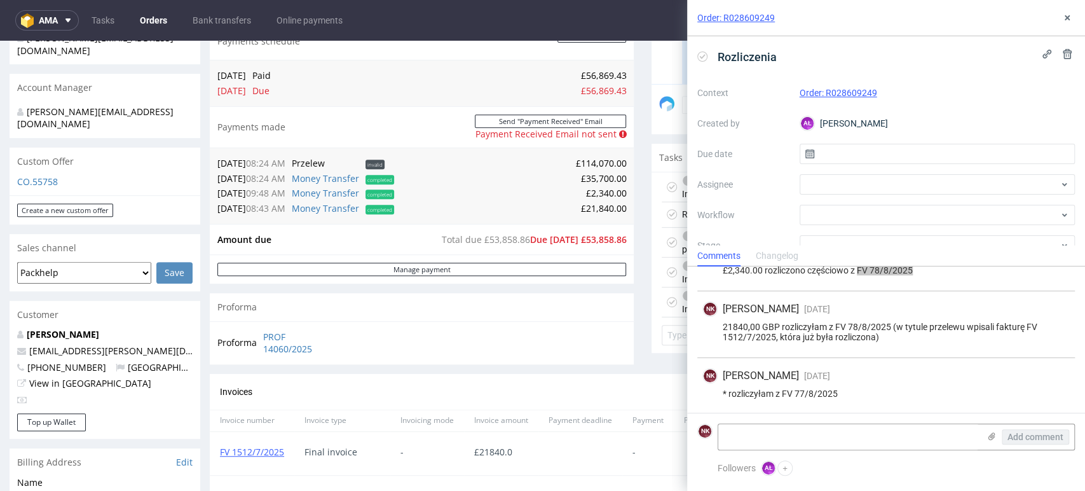
click at [623, 336] on div "Progress Payment Due 1/2 Mon 23 Jun Payment “Received” Email Not sent Line Item…" at bounding box center [643, 331] width 866 height 1205
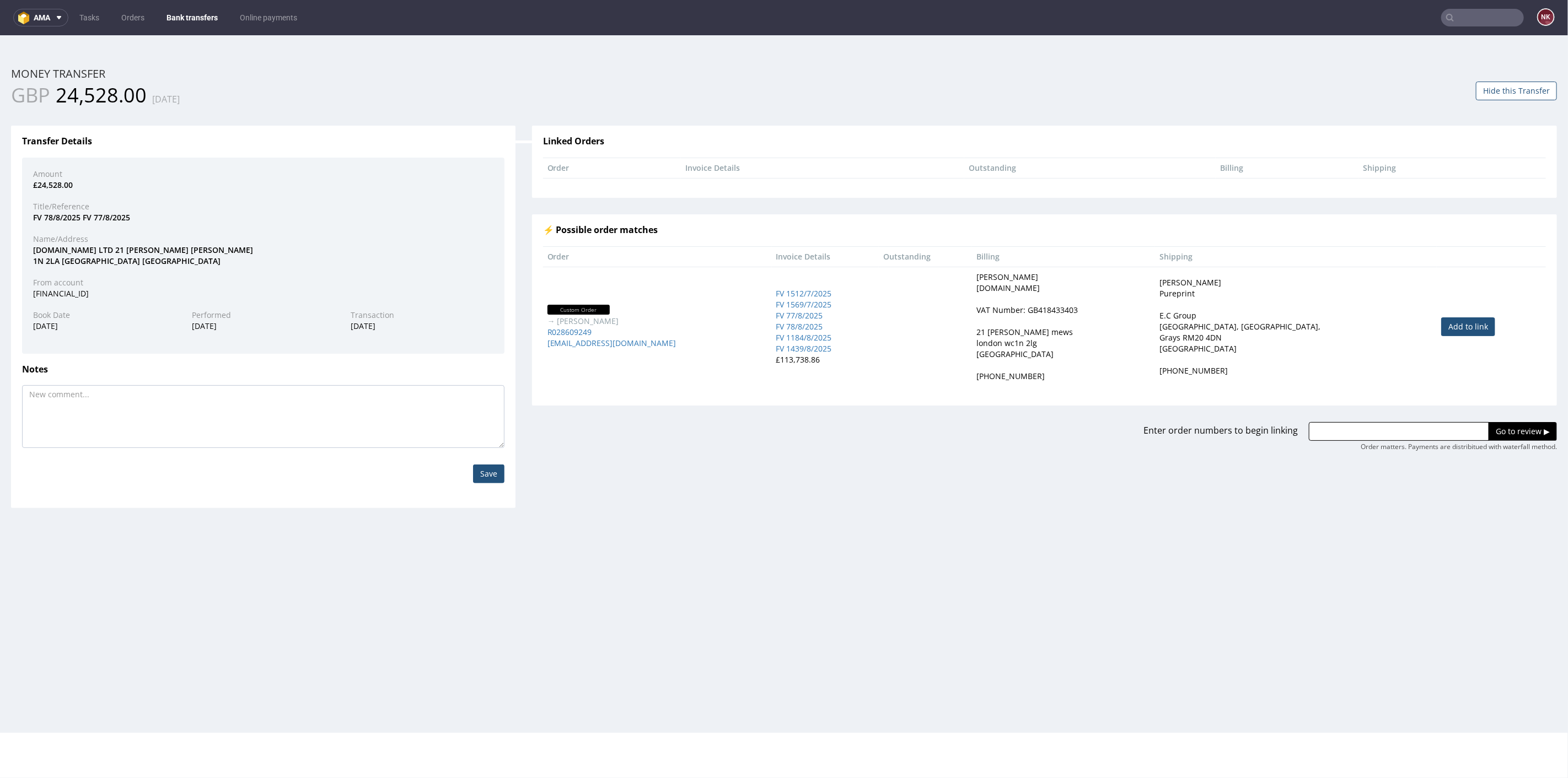
click at [676, 198] on div "Linked Orders Order Invoice Details Outstanding Billing Shipping ⚡ Possible ord…" at bounding box center [1045, 279] width 1042 height 343
click at [190, 19] on link "Bank transfers" at bounding box center [192, 17] width 64 height 17
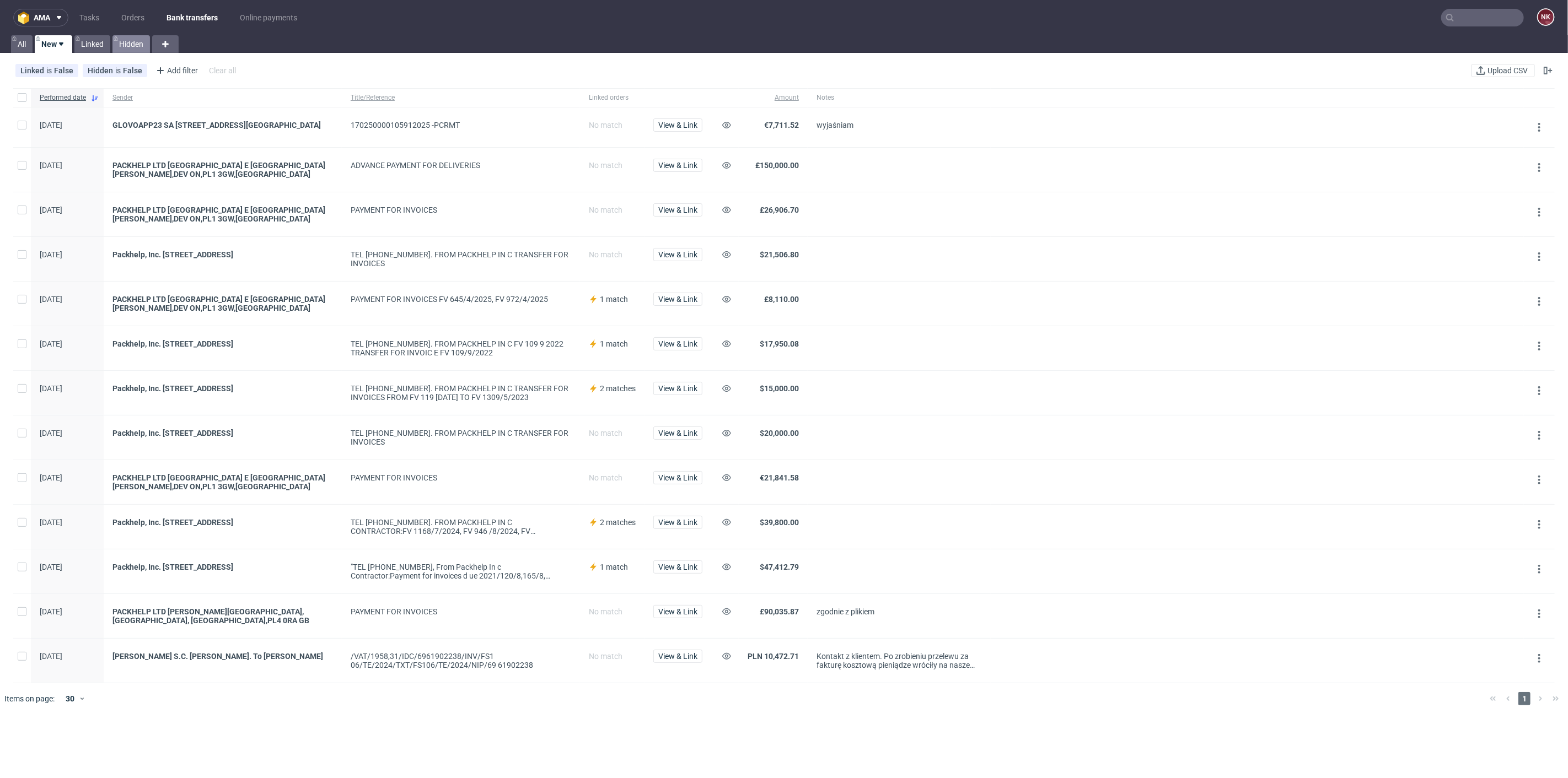
click at [135, 44] on link "Hidden" at bounding box center [131, 44] width 37 height 17
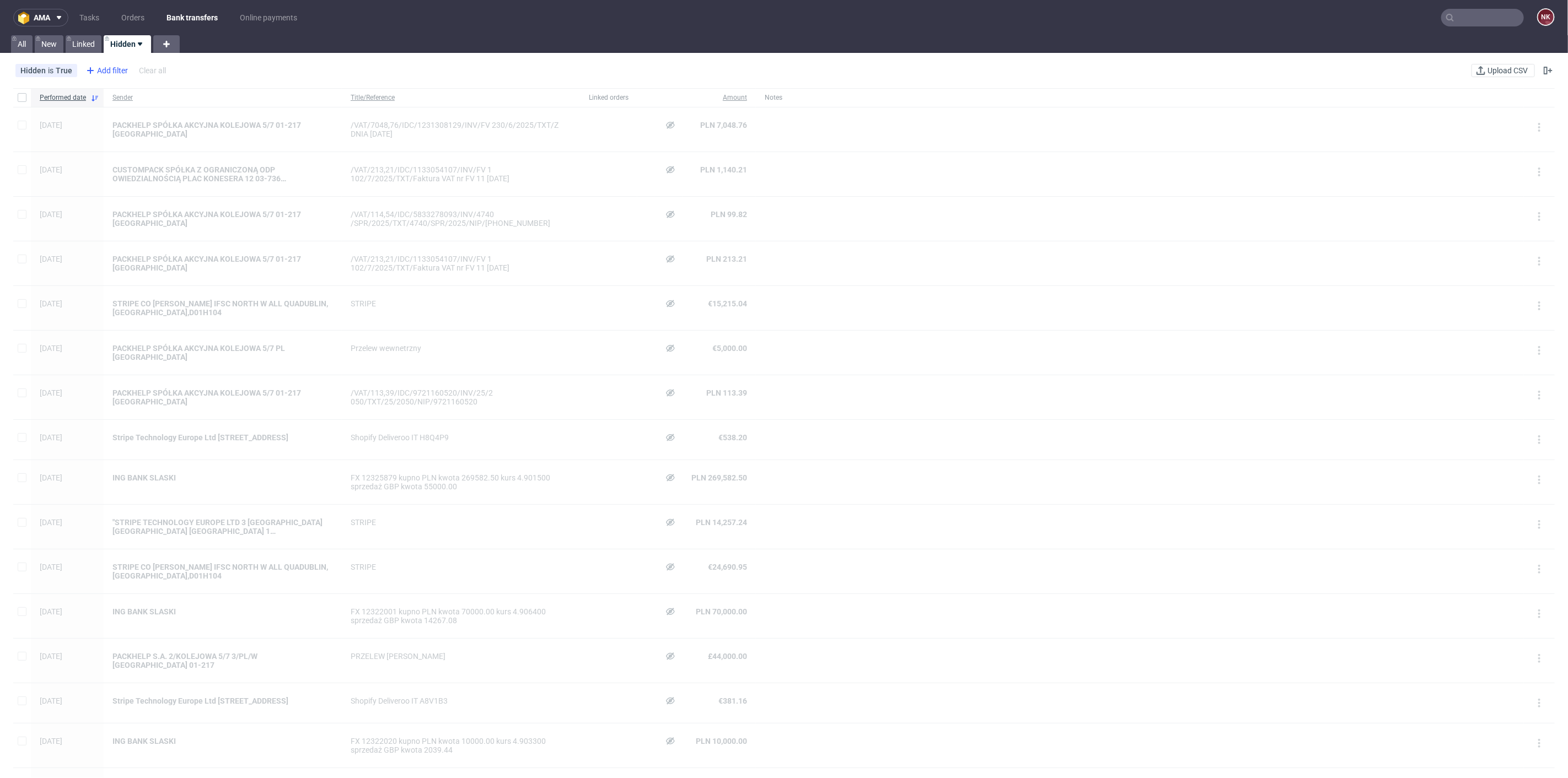
click at [115, 69] on div "Add filter" at bounding box center [106, 70] width 49 height 17
click at [107, 197] on span "Sender" at bounding box center [101, 198] width 34 height 16
click at [135, 111] on input "text" at bounding box center [150, 120] width 133 height 17
type input "kemix"
click at [200, 145] on span "Save" at bounding box center [203, 147] width 17 height 8
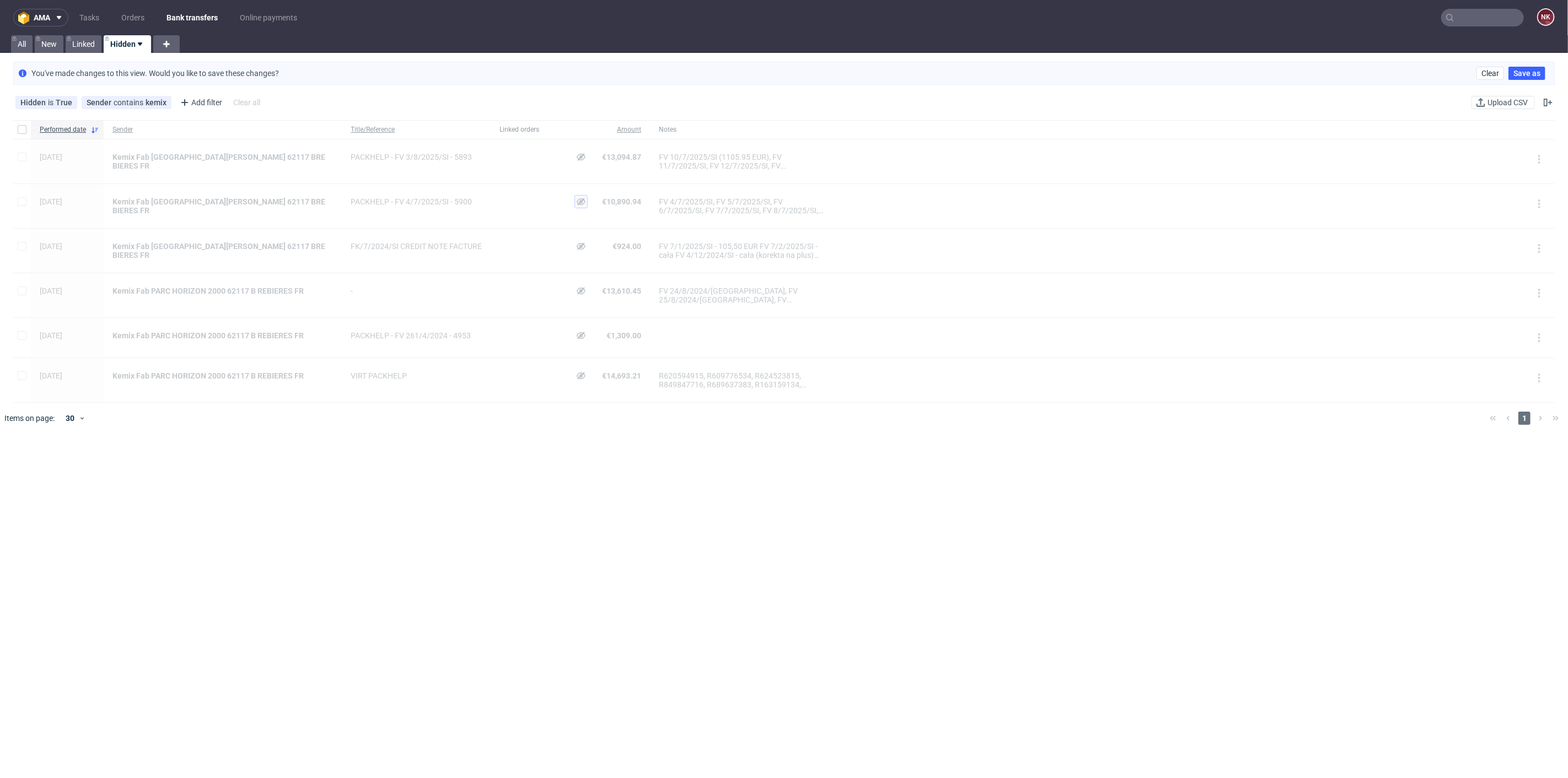
click at [577, 203] on icon at bounding box center [581, 202] width 9 height 9
click at [562, 204] on span "View & Link" at bounding box center [581, 201] width 39 height 8
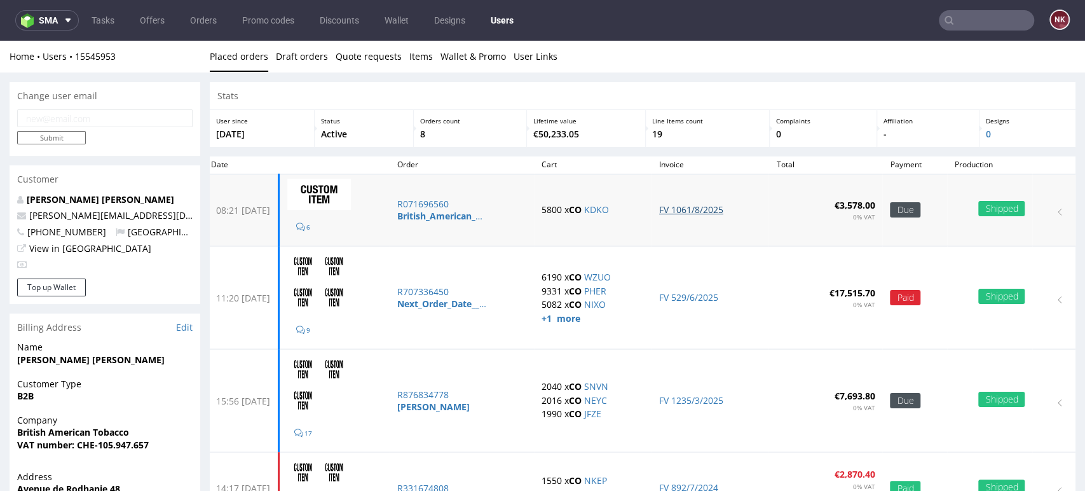
click at [702, 209] on link "FV 1061/8/2025" at bounding box center [691, 209] width 64 height 12
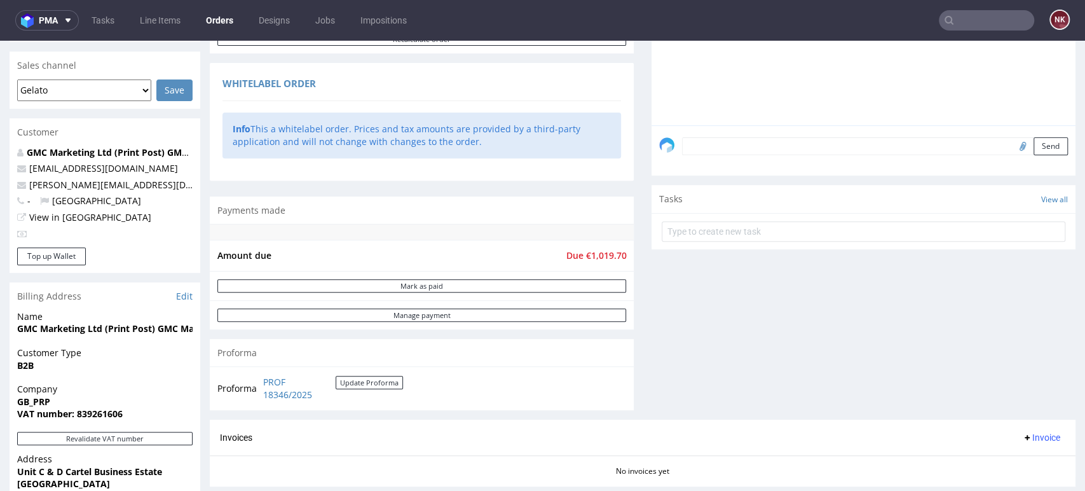
scroll to position [90, 0]
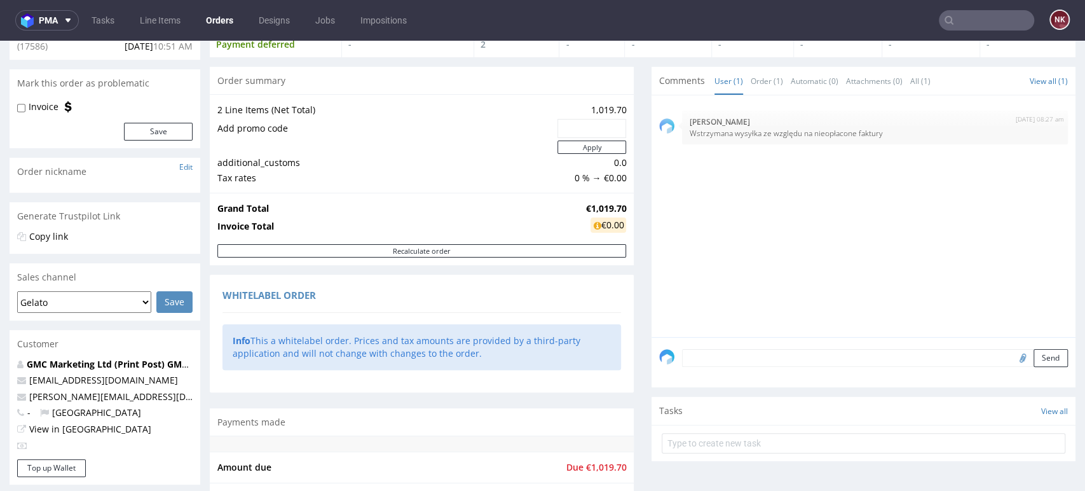
click at [632, 338] on div "Progress Payment Payment deferred Payment “Received” Email - Line Items 2 DTP -…" at bounding box center [643, 438] width 866 height 892
click at [1024, 271] on div "2nd Sep 25 | 08:27 am Maciej Jankowski Wstrzymana wysyłka ze względu na nieopła…" at bounding box center [867, 220] width 416 height 234
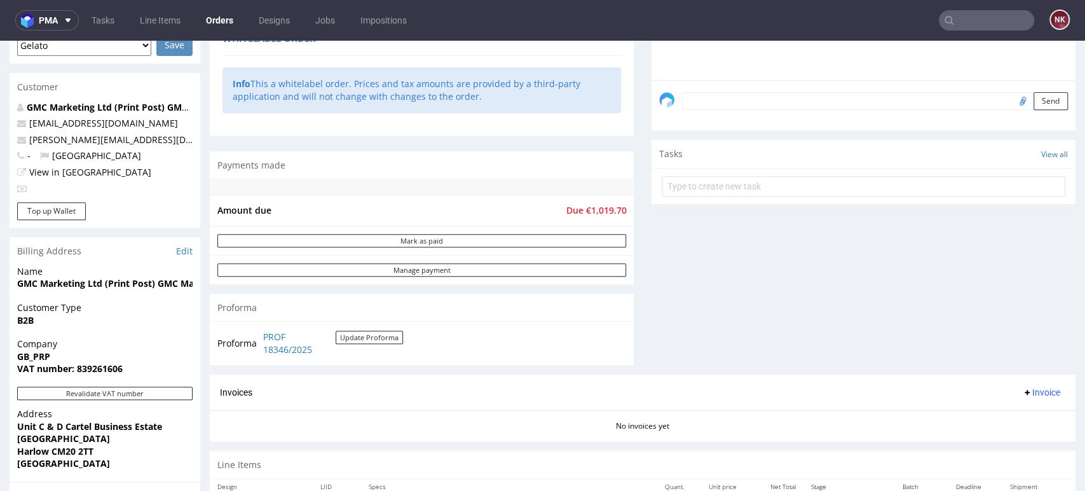
scroll to position [514, 0]
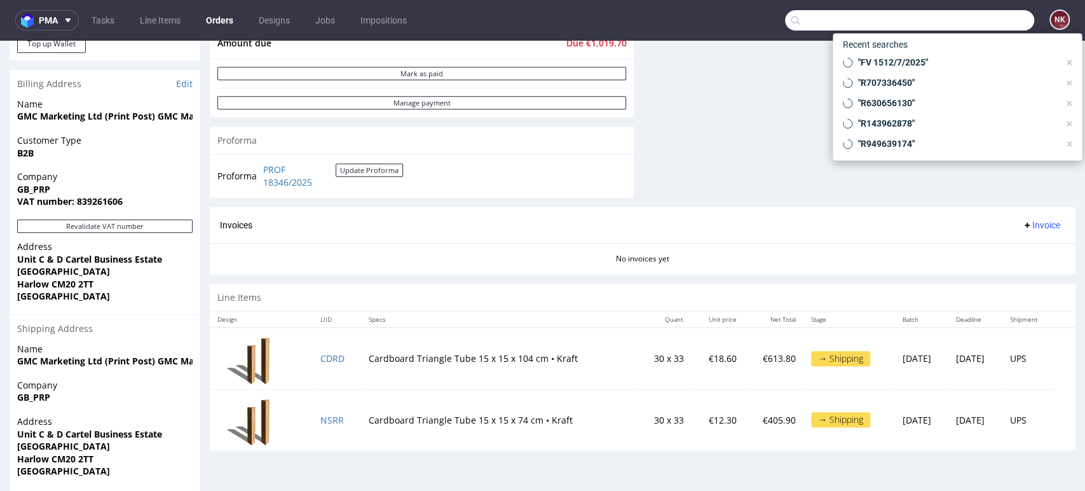
click at [961, 18] on input "text" at bounding box center [909, 20] width 249 height 20
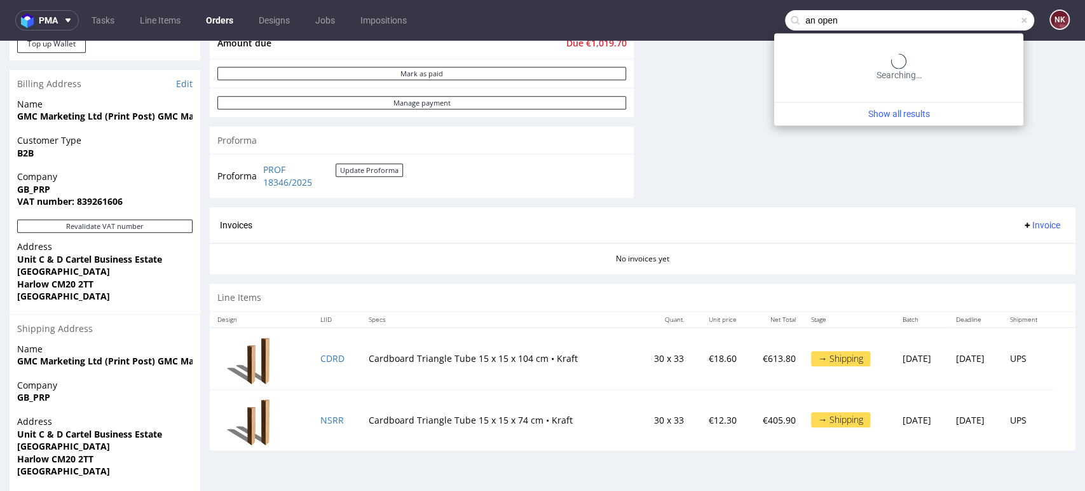
type input "an open"
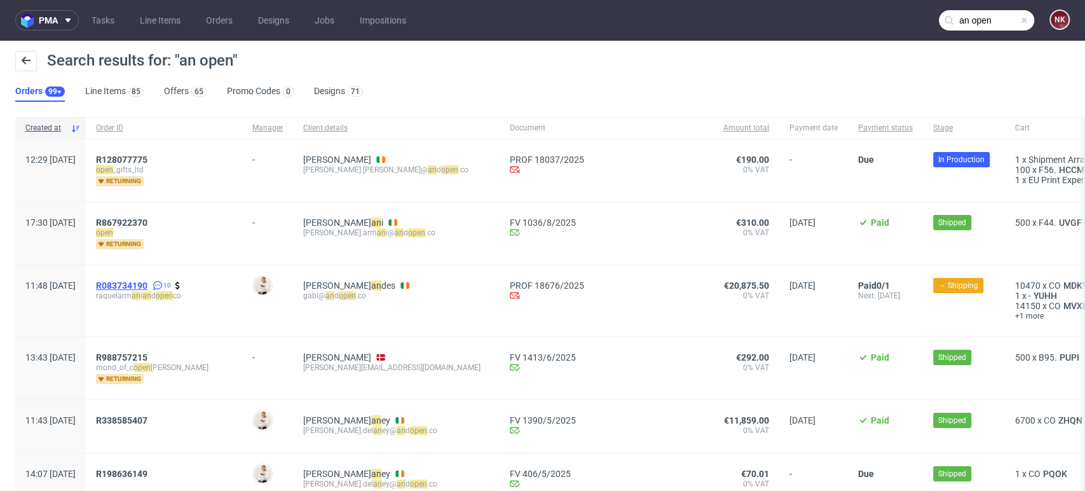
click at [147, 281] on span "R083734190" at bounding box center [121, 285] width 51 height 10
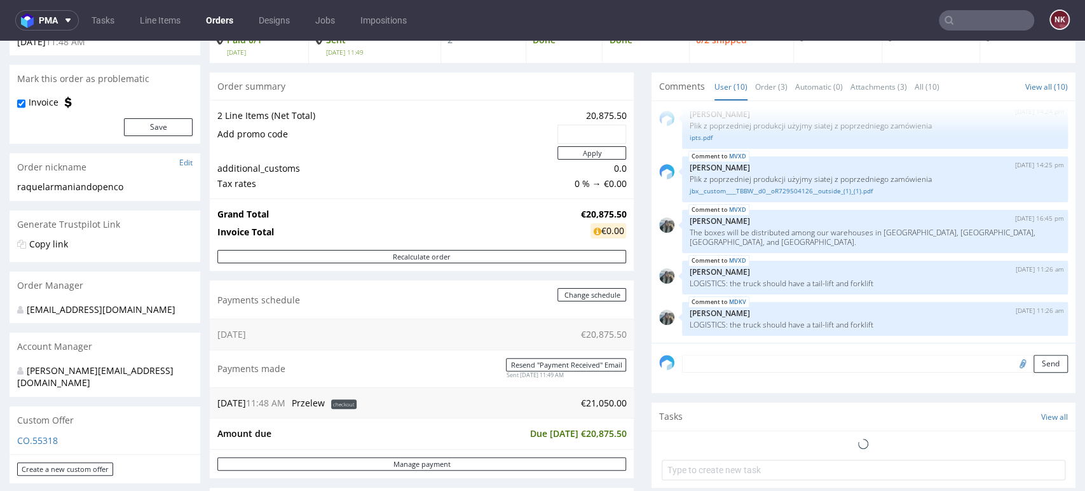
scroll to position [212, 0]
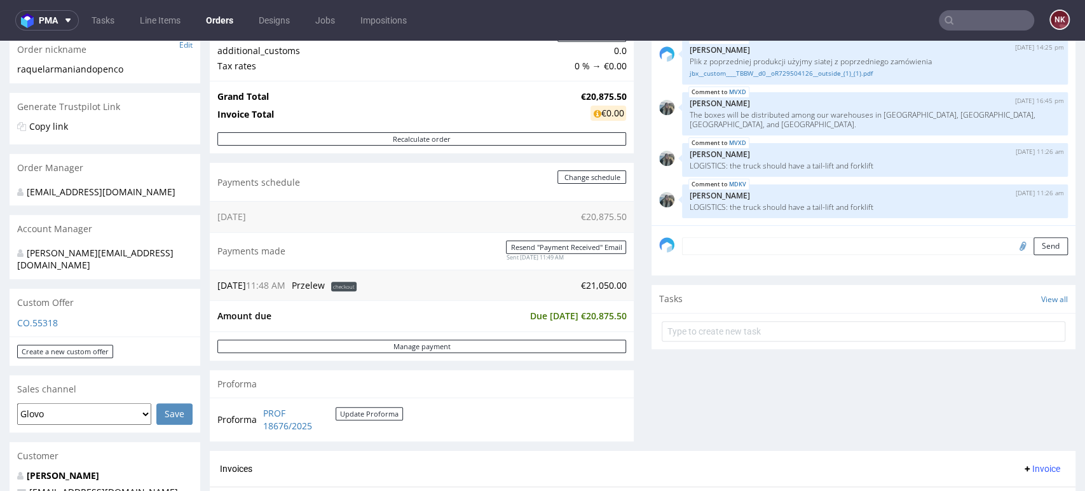
click at [1014, 405] on div "Comments User (10) Order (3) Automatic (0) Attachments (3) All (10) View all (1…" at bounding box center [863, 203] width 424 height 496
click at [1039, 354] on div "Comments User (10) Order (3) Automatic (0) Attachments (3) All (10) View all (1…" at bounding box center [863, 203] width 424 height 496
click at [1011, 374] on div "Comments User (10) Order (3) Automatic (0) Attachments (3) All (10) View all (1…" at bounding box center [863, 203] width 424 height 496
click at [636, 377] on div "Progress Payment Paid 0/1 Fri 01 Aug Payment “Received” Email Sent Fri 1 Aug 11…" at bounding box center [643, 302] width 866 height 865
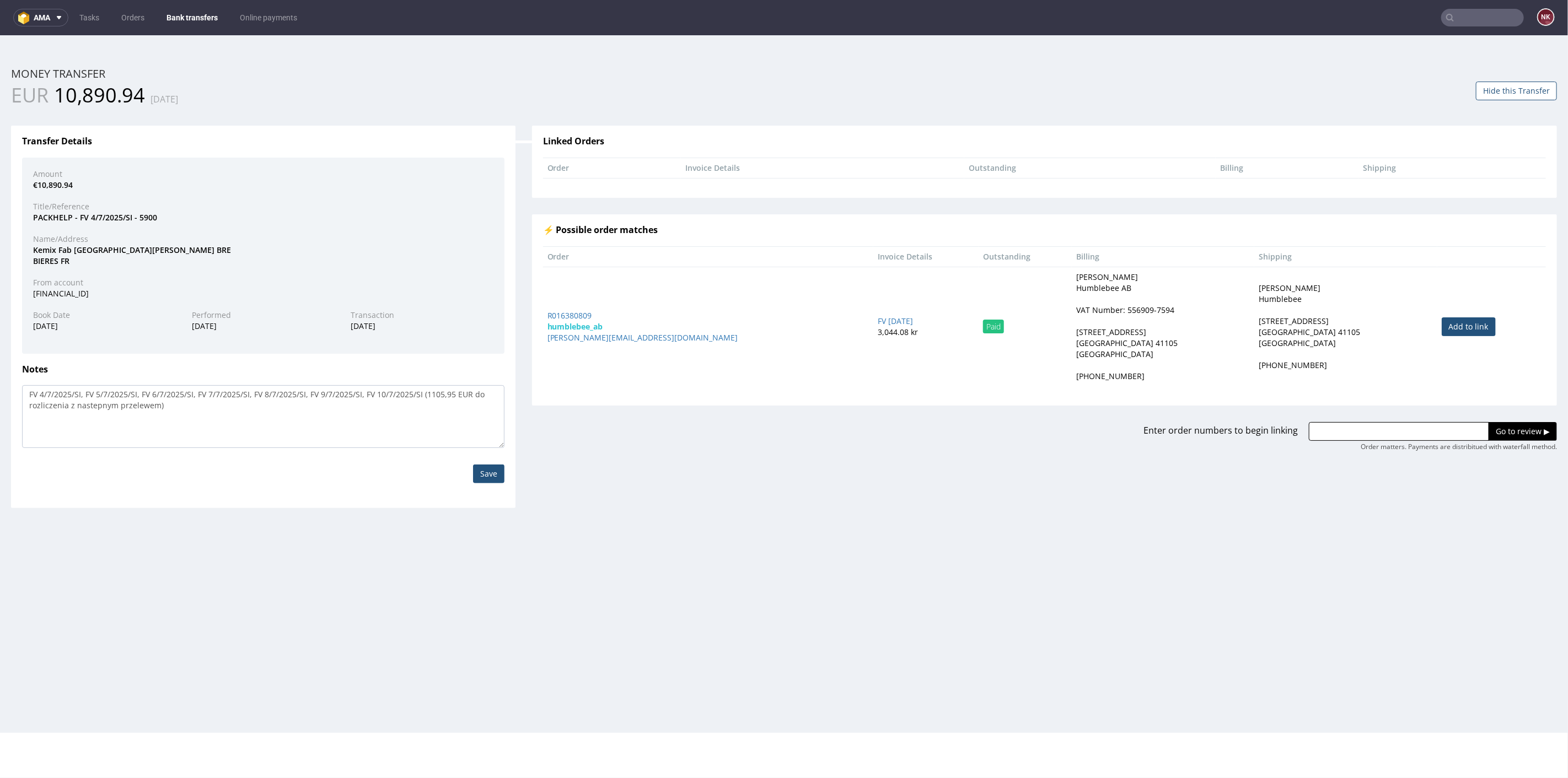
click at [188, 12] on link "Bank transfers" at bounding box center [192, 17] width 64 height 17
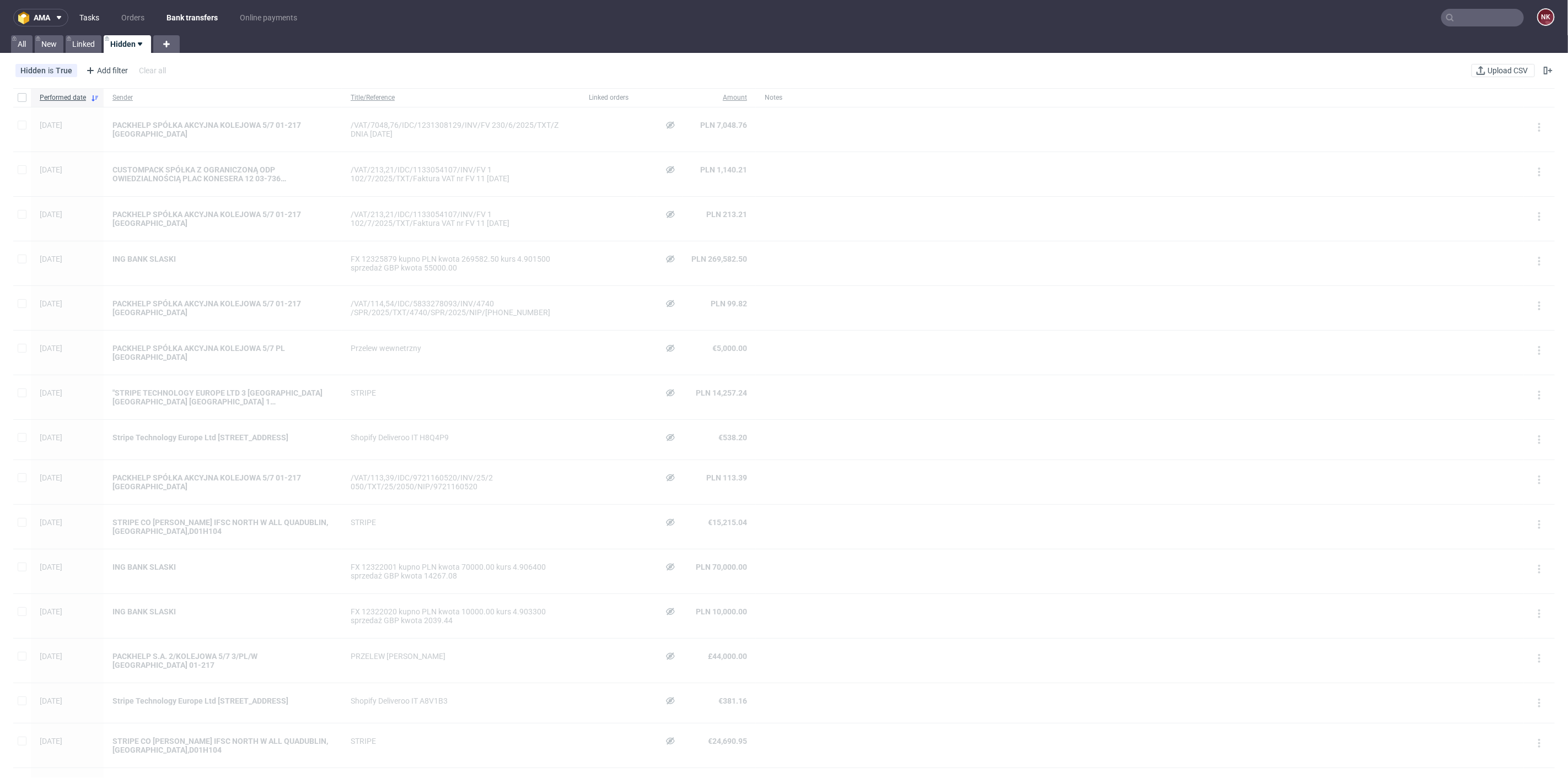
click at [100, 15] on link "Tasks" at bounding box center [89, 17] width 33 height 17
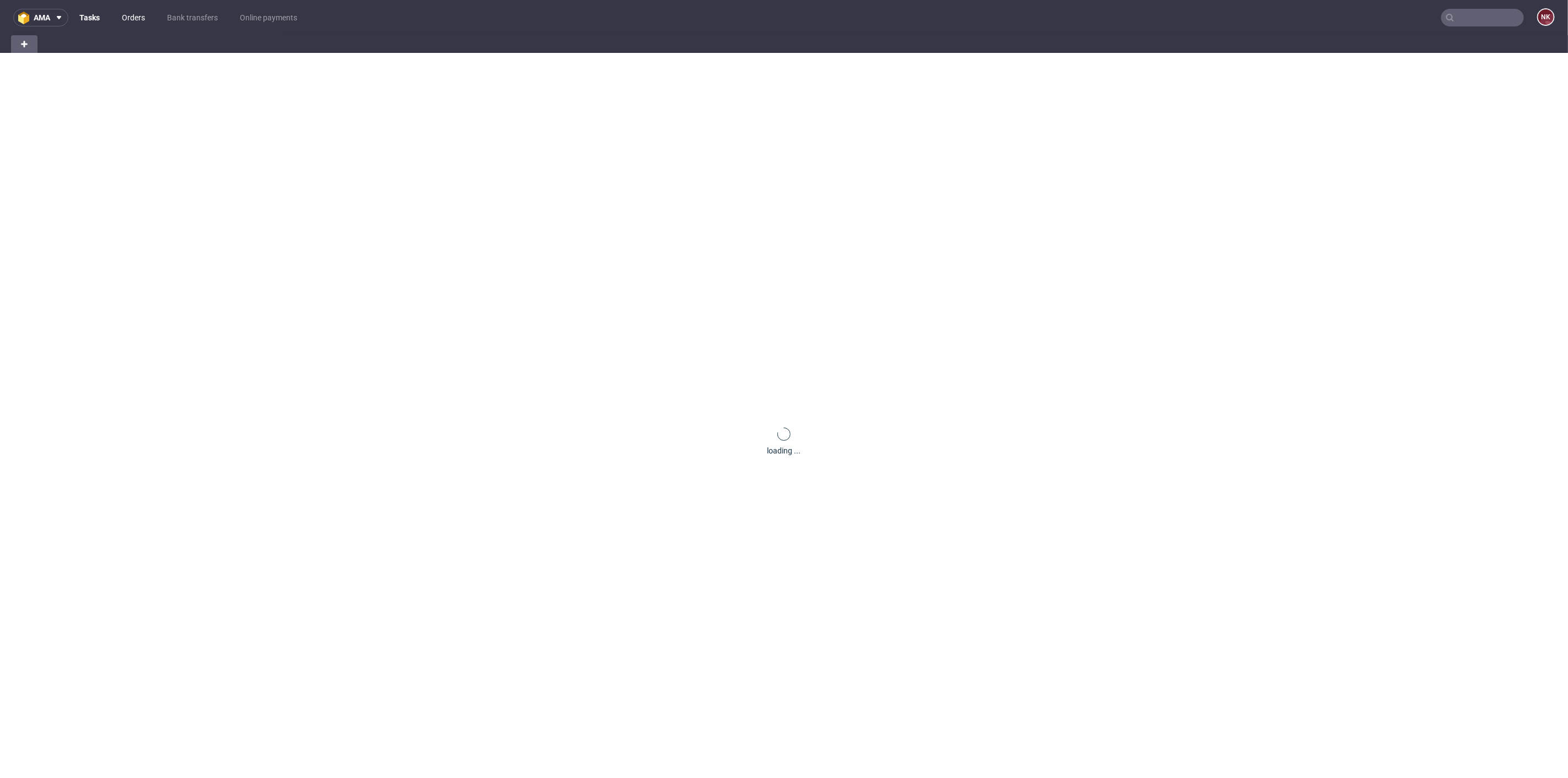
click at [131, 17] on link "Orders" at bounding box center [134, 17] width 36 height 17
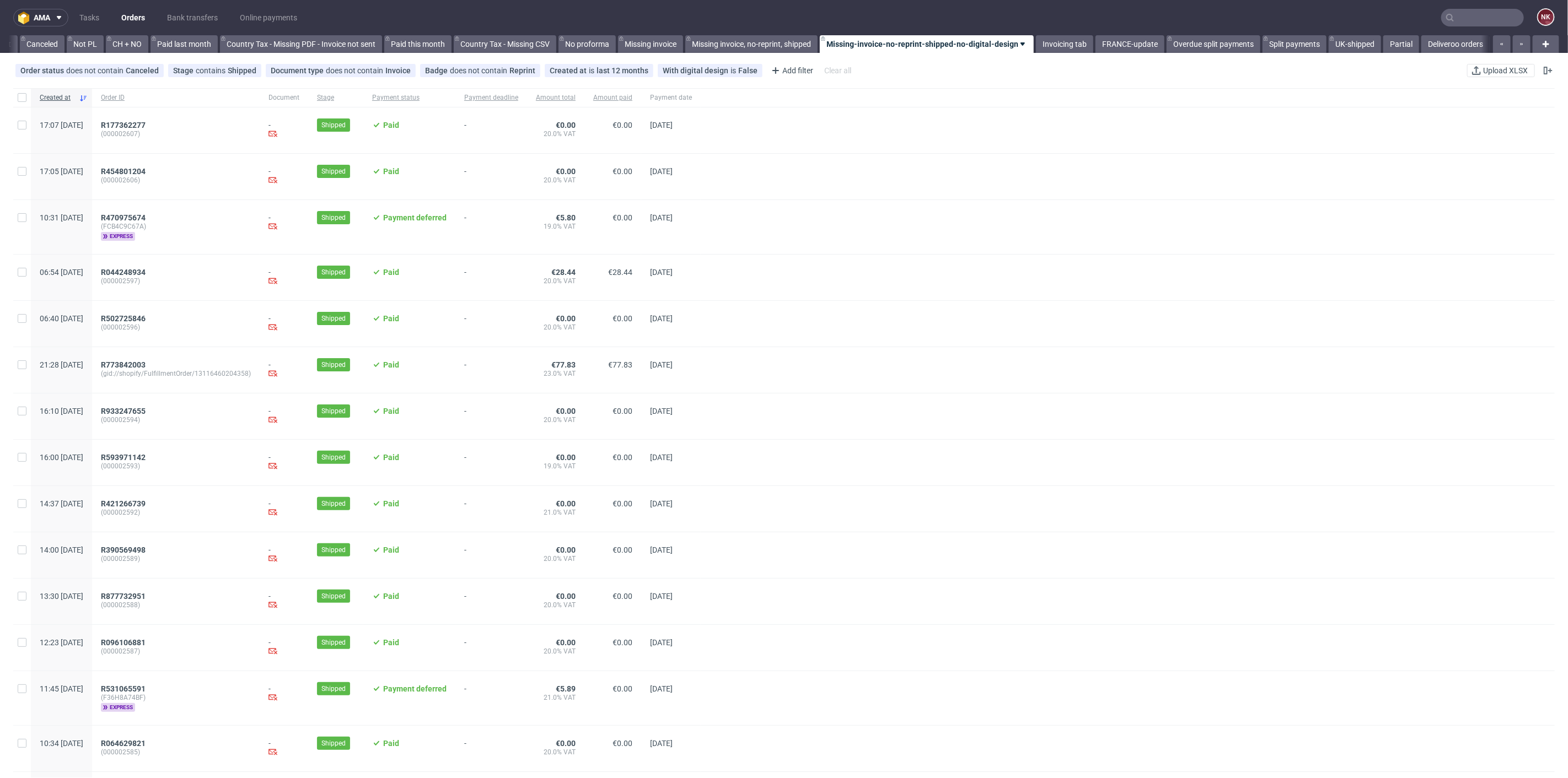
scroll to position [0, 1070]
click at [1043, 55] on div "ama Tasks Orders Bank transfers Online payments NK Invoices FR - Missing Spread…" at bounding box center [784, 389] width 1568 height 778
click at [1046, 43] on link "Invoicing tab" at bounding box center [1065, 44] width 57 height 17
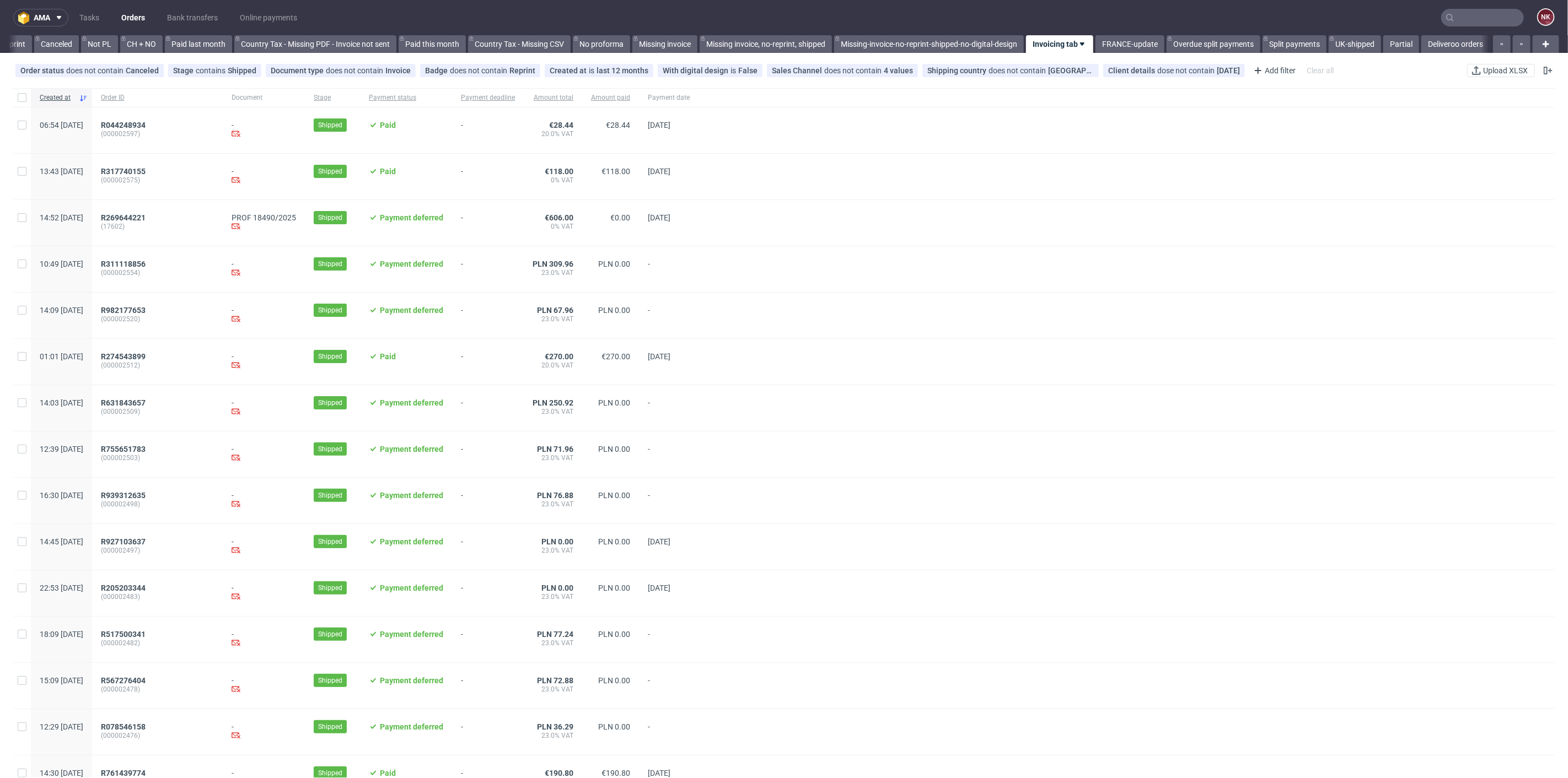
click at [152, 408] on span "(000002509)" at bounding box center [157, 412] width 113 height 9
click at [146, 404] on span "R631843657" at bounding box center [122, 402] width 44 height 9
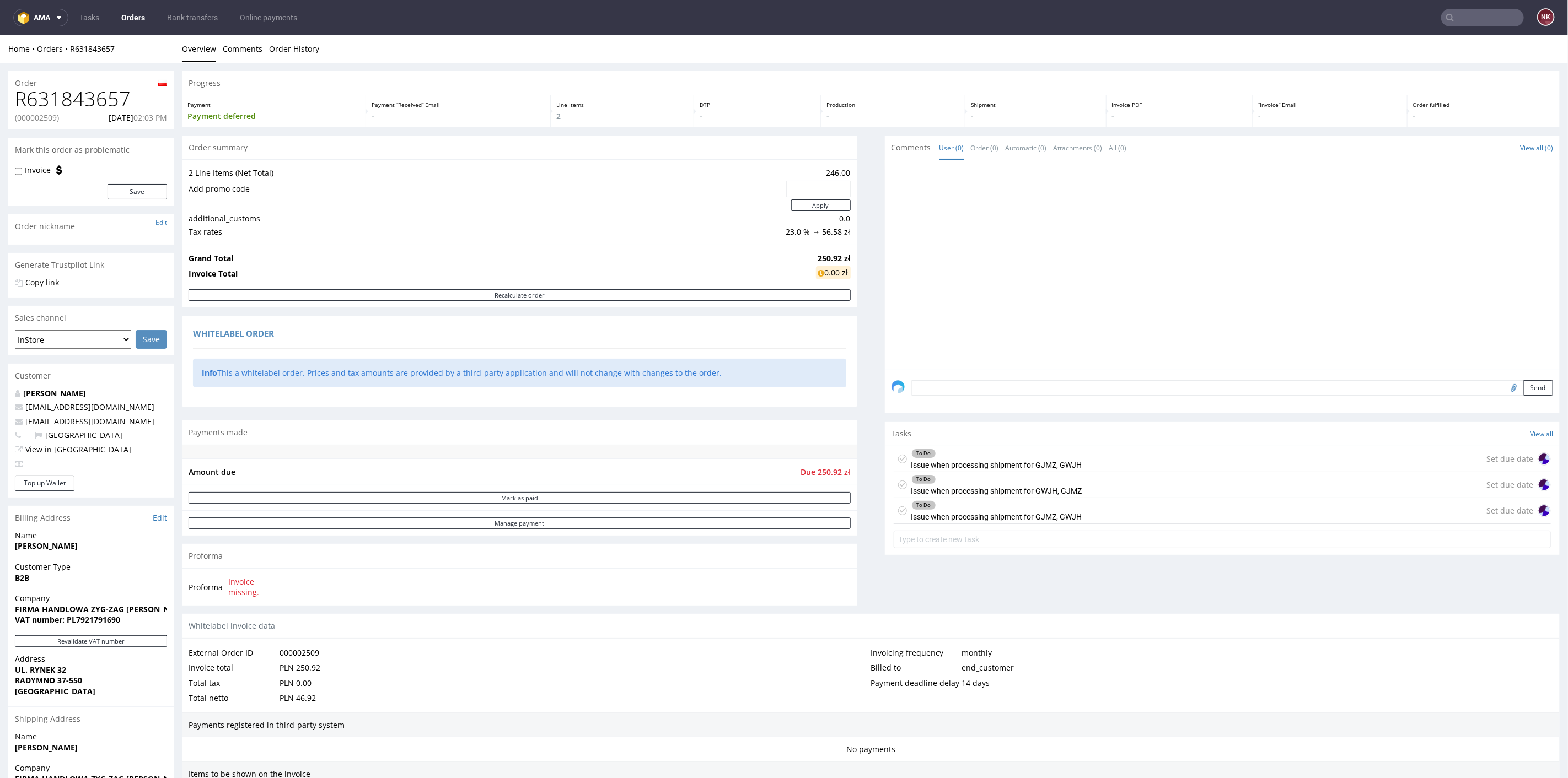
click at [137, 19] on link "Orders" at bounding box center [133, 17] width 37 height 17
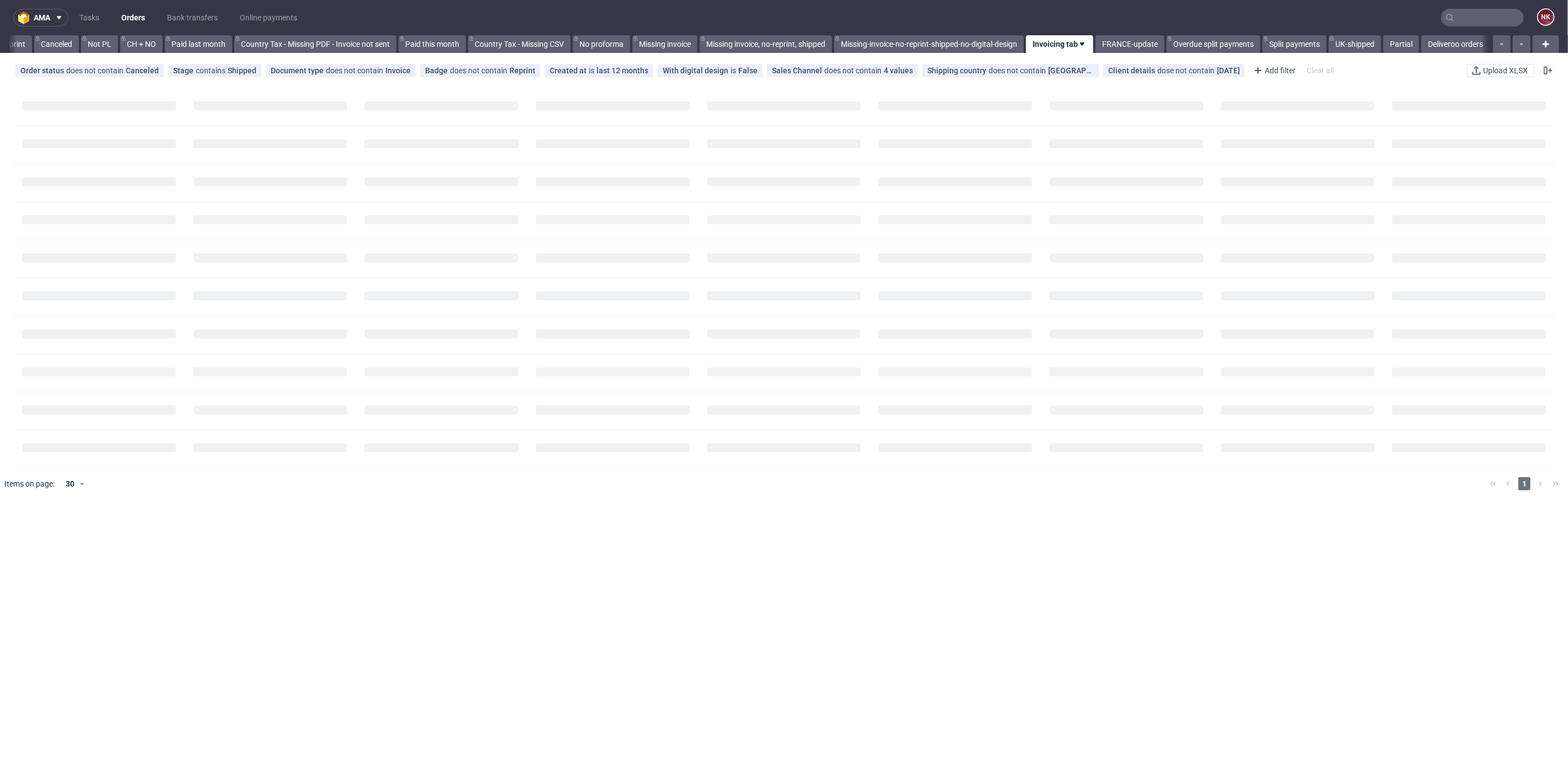
scroll to position [0, 1061]
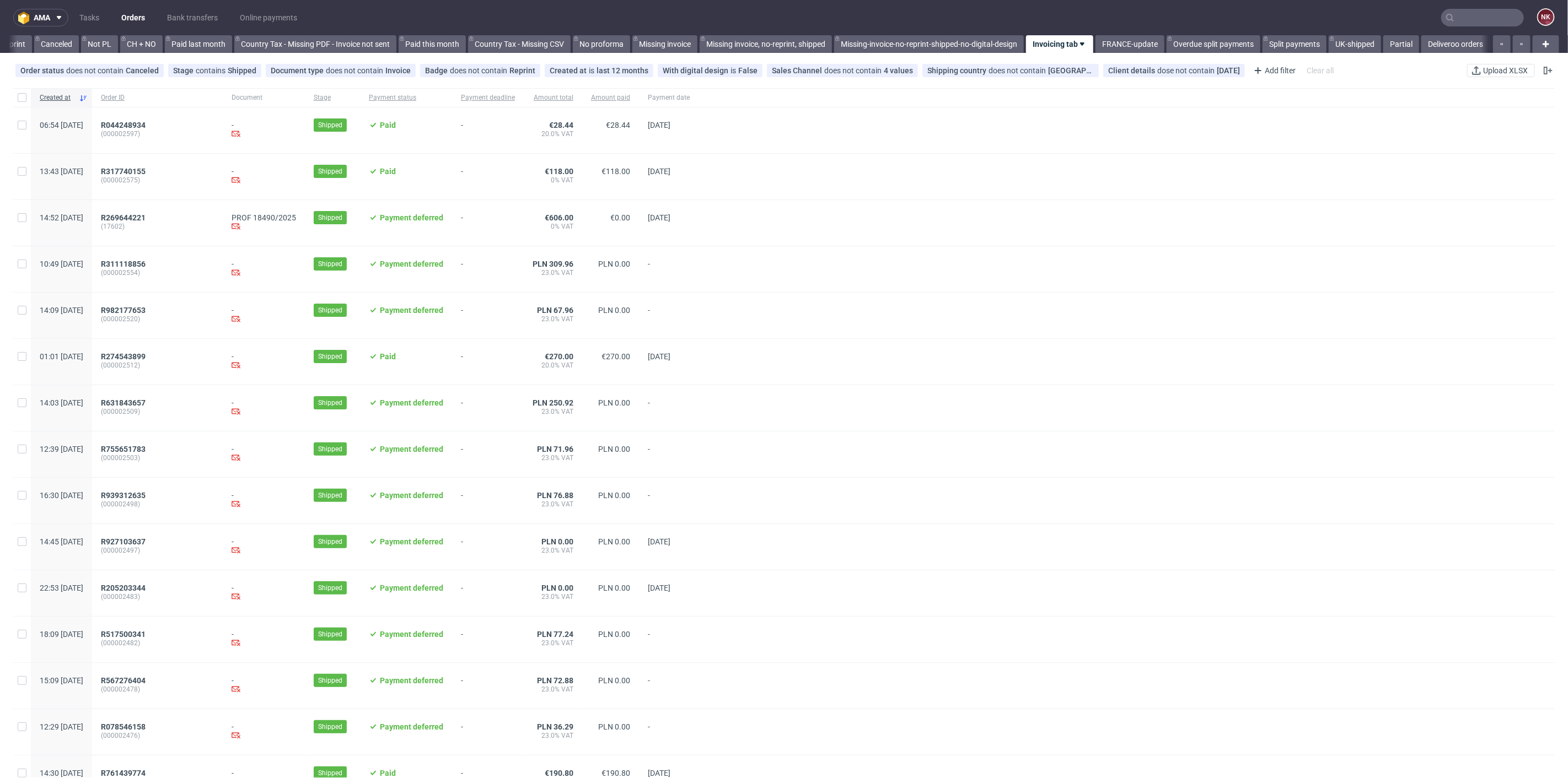
click at [1488, 13] on input "text" at bounding box center [1482, 17] width 82 height 17
paste input "Open"
type input "and Open"
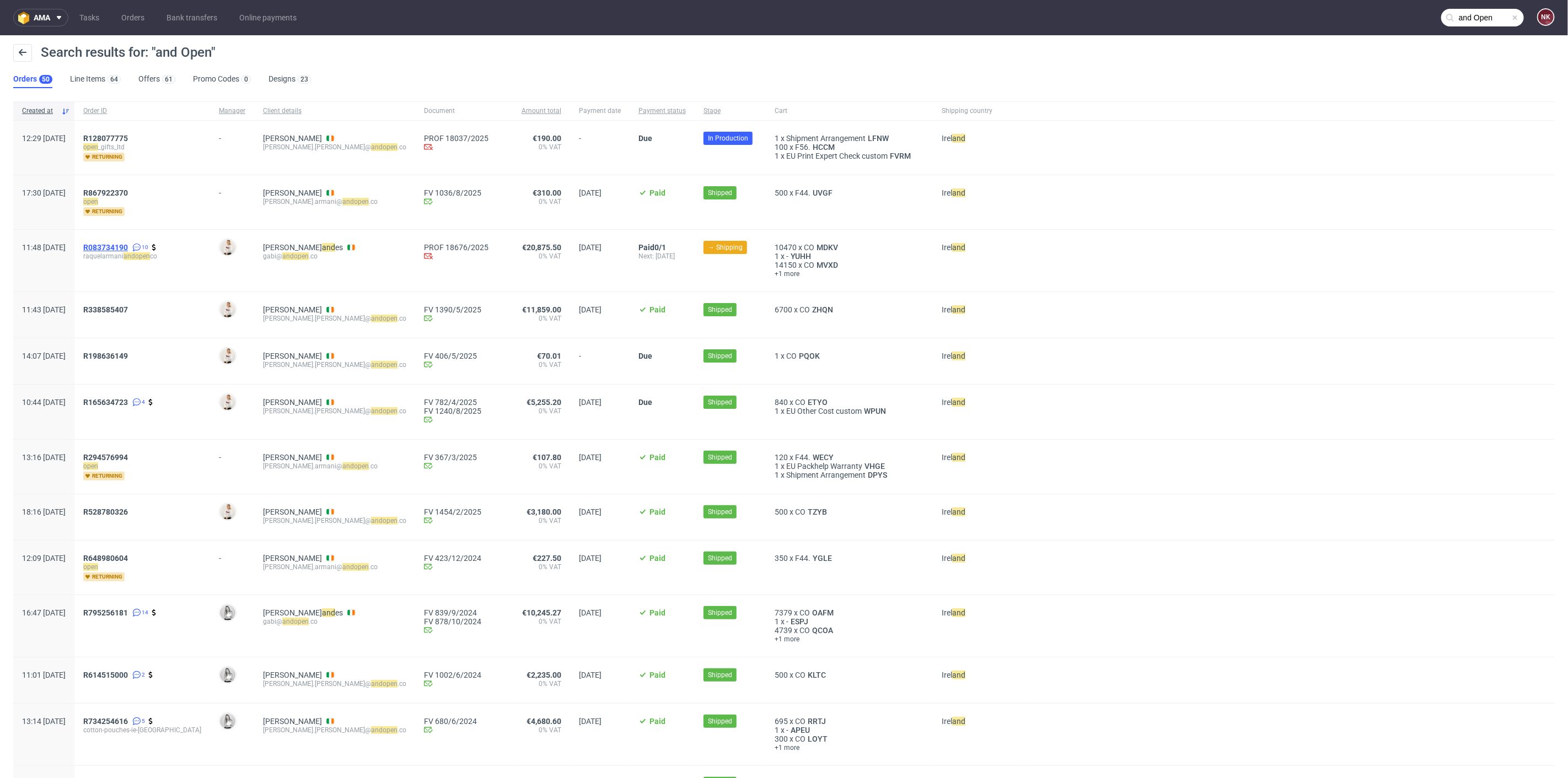
click at [128, 245] on span "R083734190" at bounding box center [105, 247] width 44 height 9
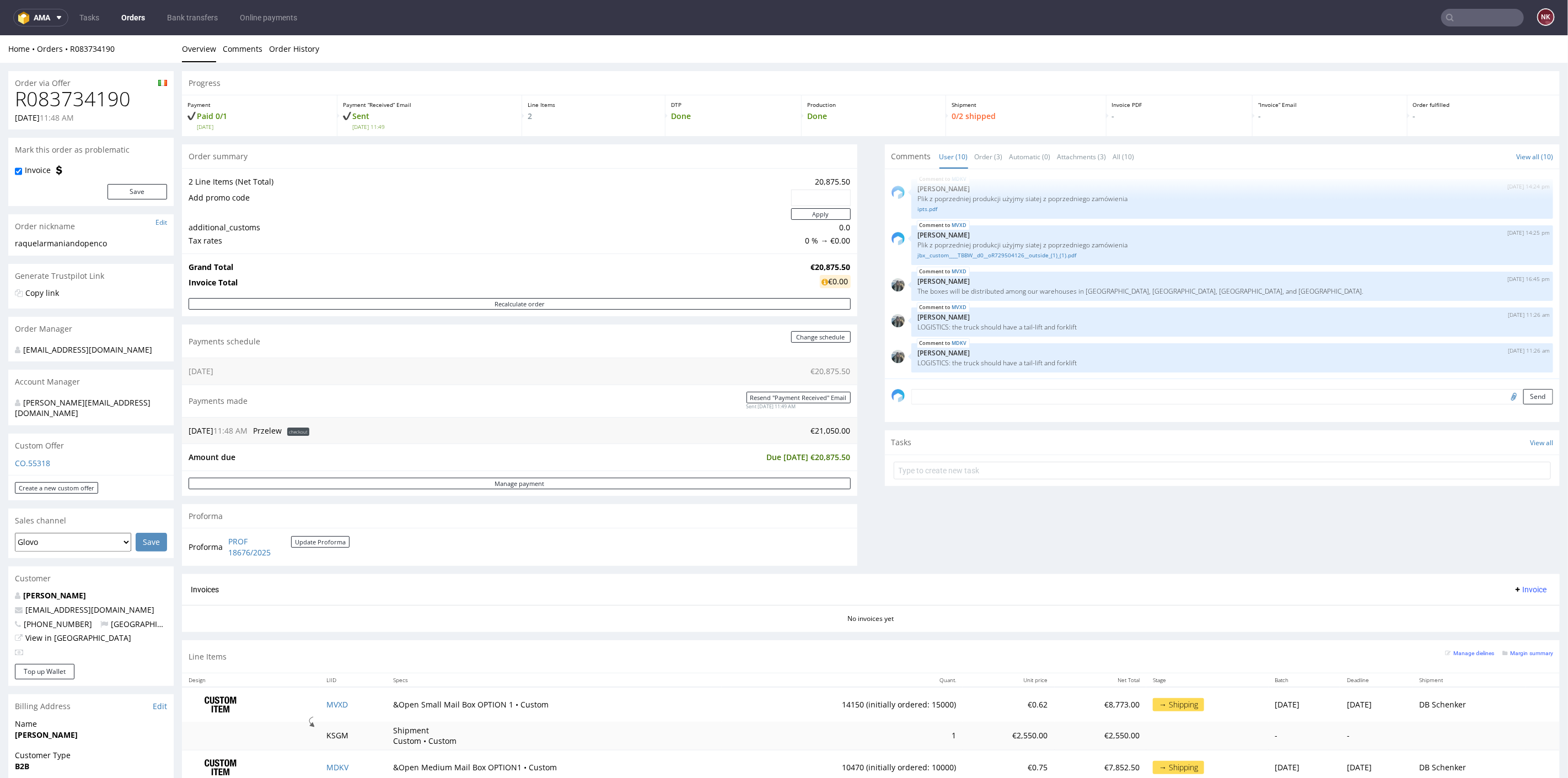
scroll to position [245, 0]
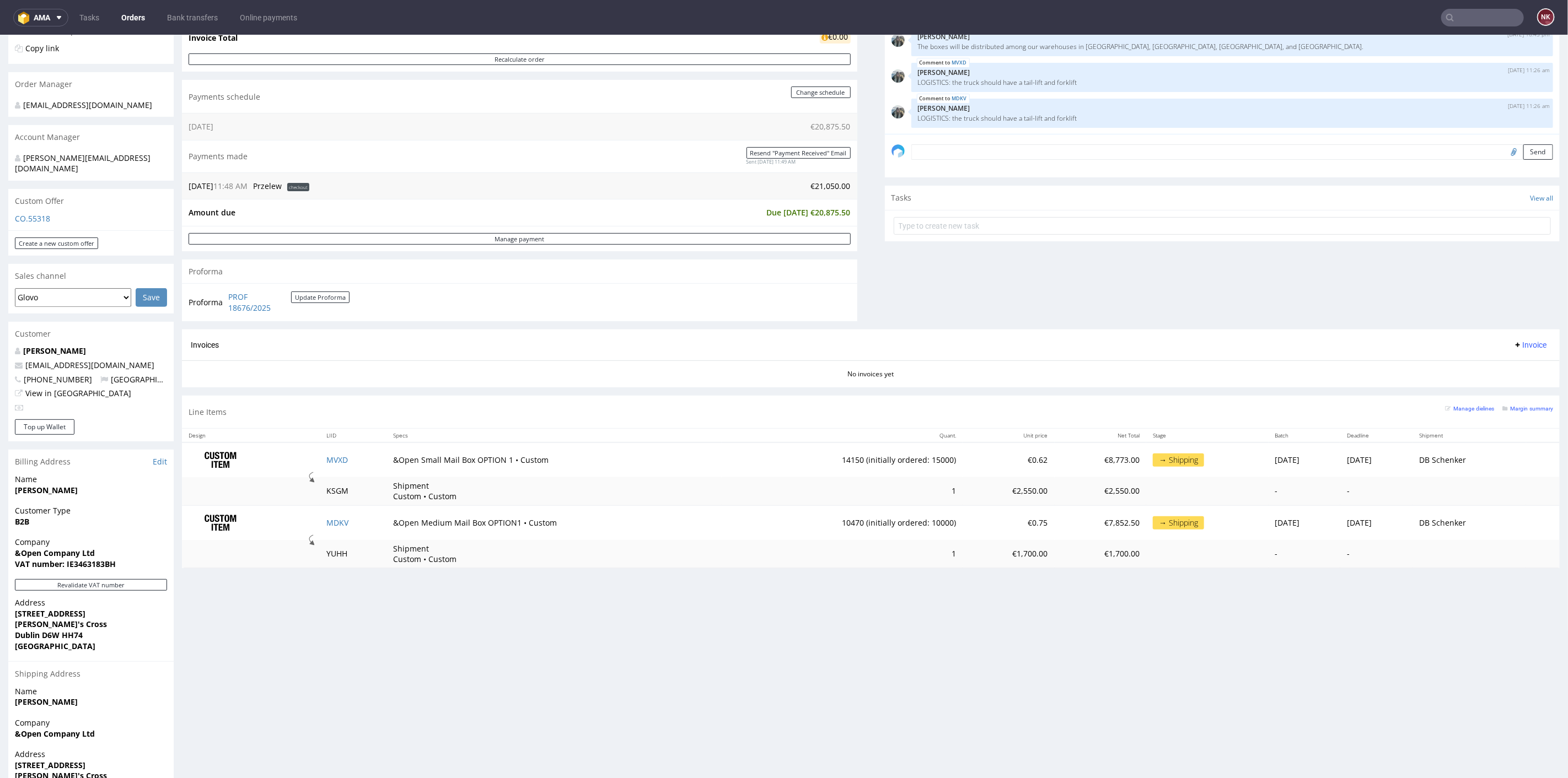
click at [137, 10] on link "Orders" at bounding box center [133, 17] width 37 height 17
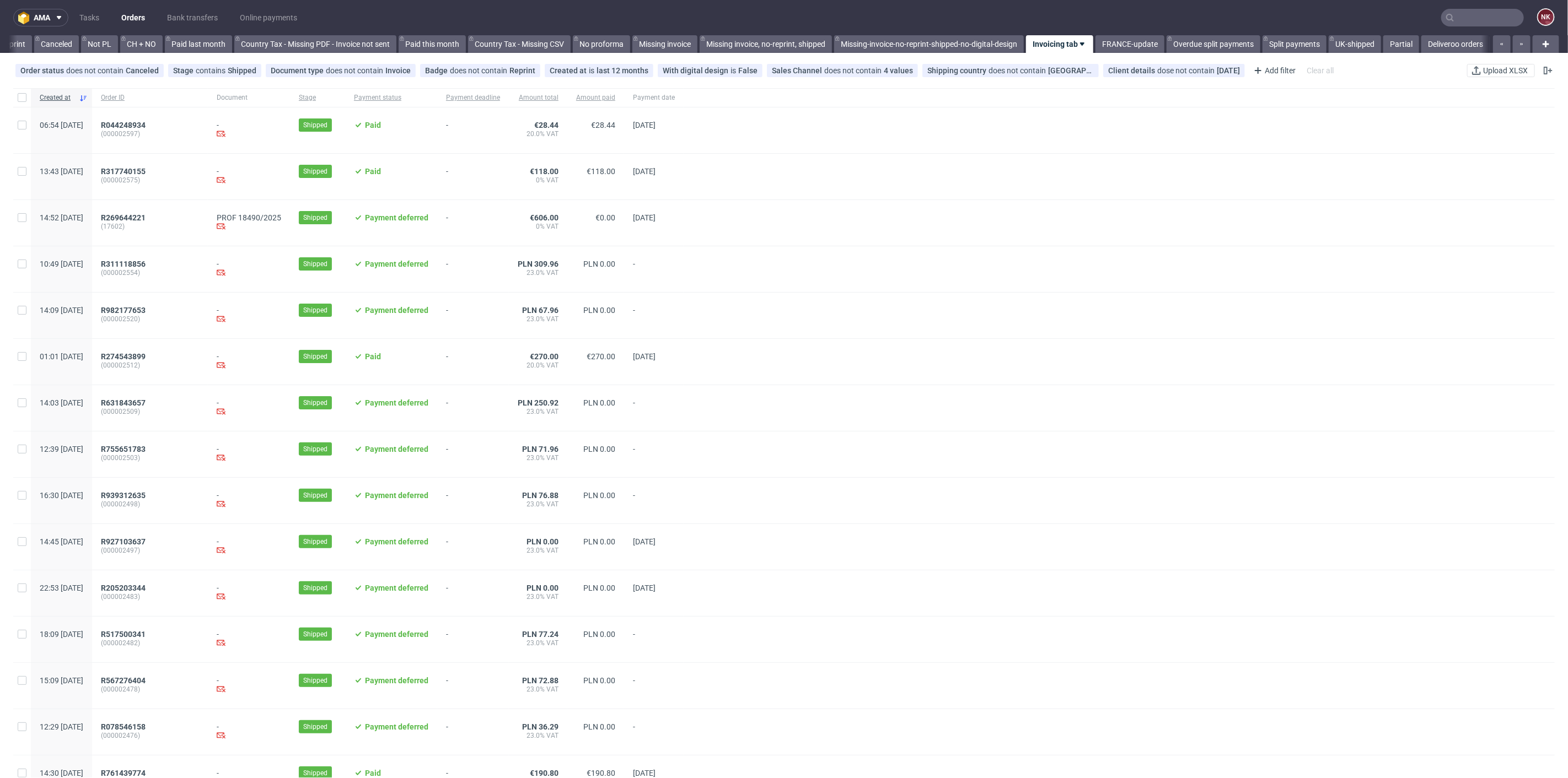
click at [155, 5] on nav "ama Tasks Orders Bank transfers Online payments NK" at bounding box center [784, 17] width 1568 height 36
click at [176, 16] on link "Bank transfers" at bounding box center [193, 17] width 64 height 17
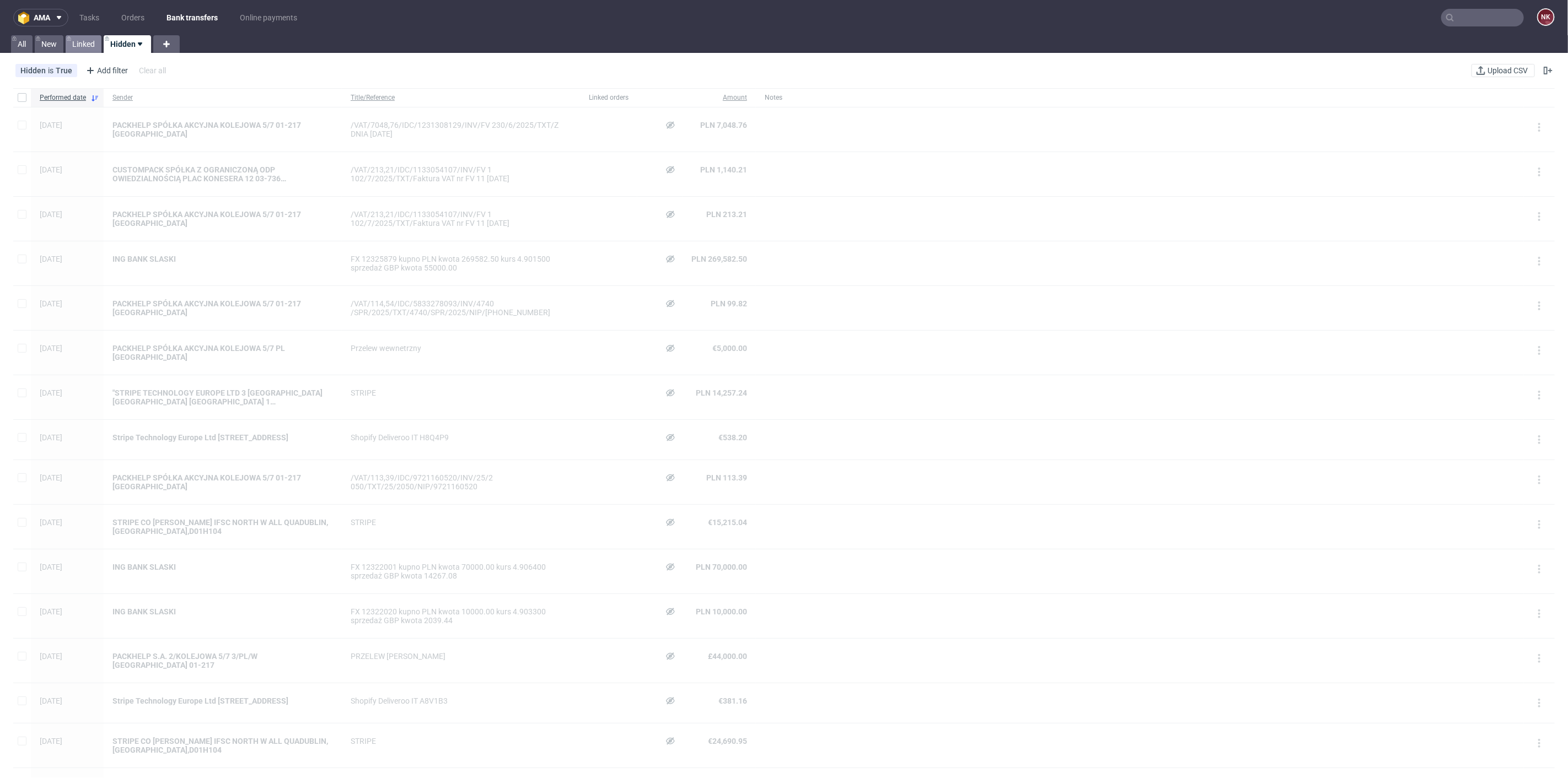
click at [93, 43] on link "Linked" at bounding box center [83, 44] width 36 height 17
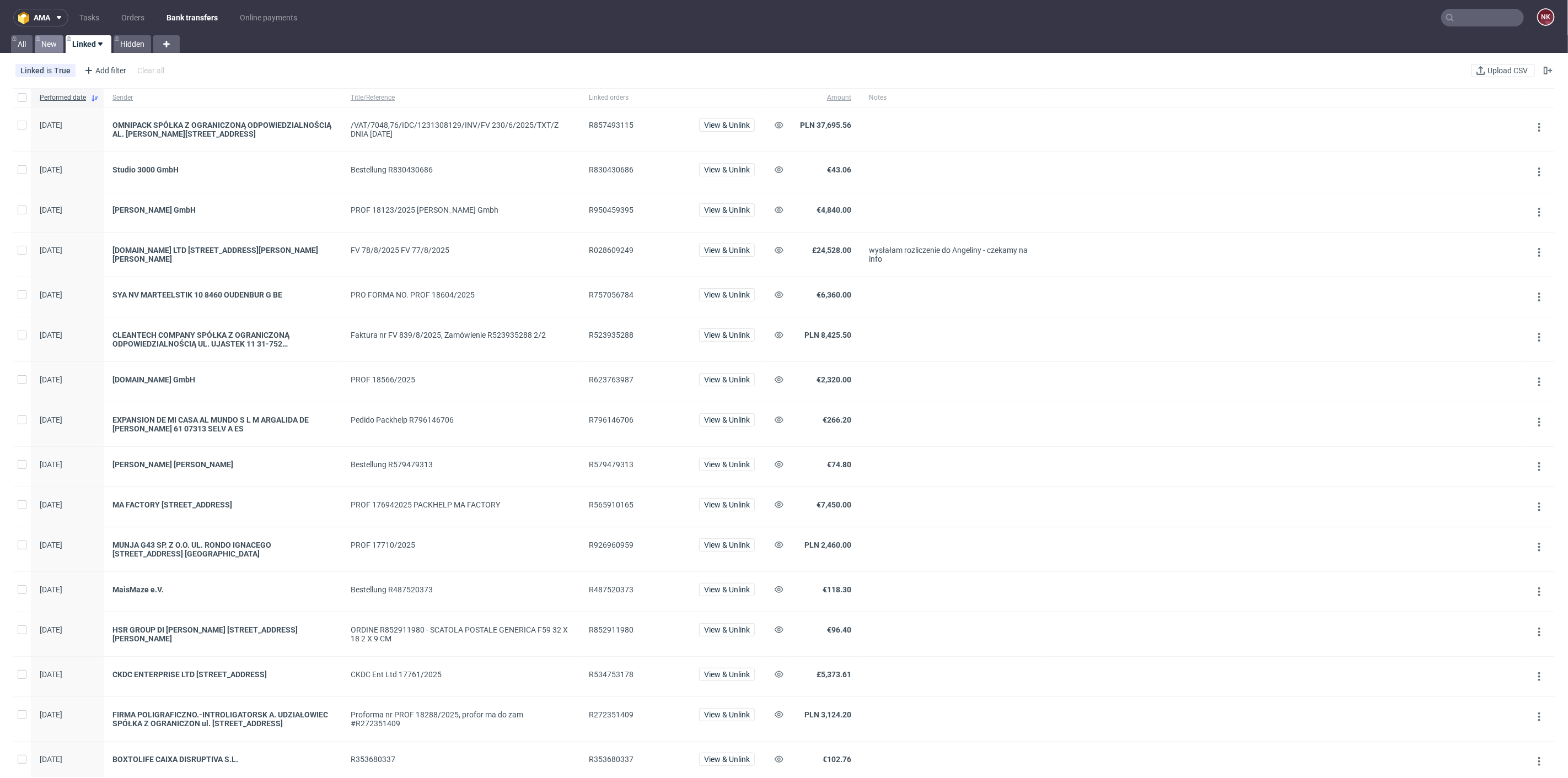
click at [53, 41] on link "New" at bounding box center [49, 44] width 29 height 17
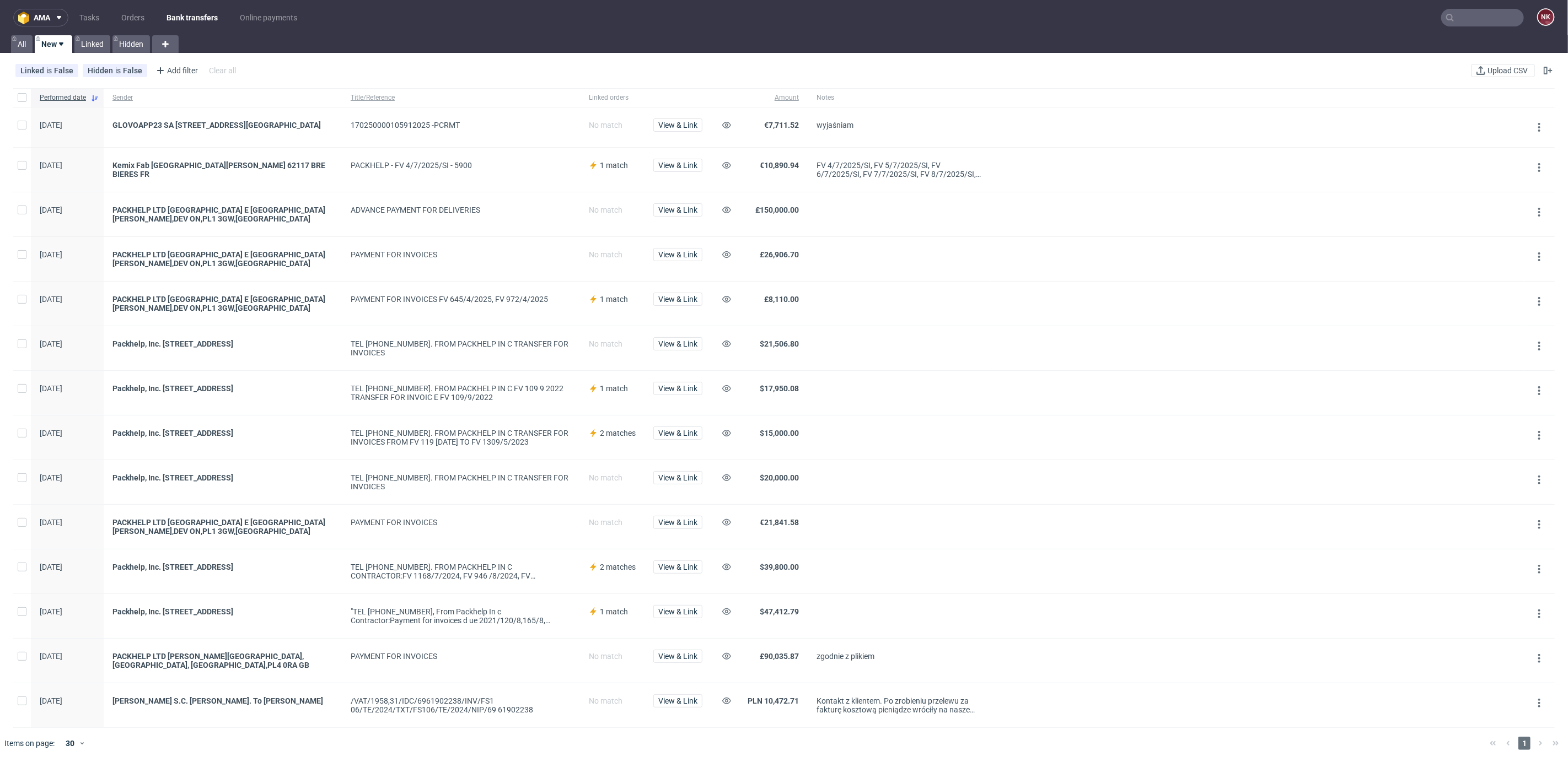
click at [1508, 62] on div "Linked is False Hidden is False Add filter Hide filters Clear all Upload CSV" at bounding box center [784, 70] width 1568 height 27
click at [1501, 72] on span "Upload CSV" at bounding box center [1507, 70] width 44 height 8
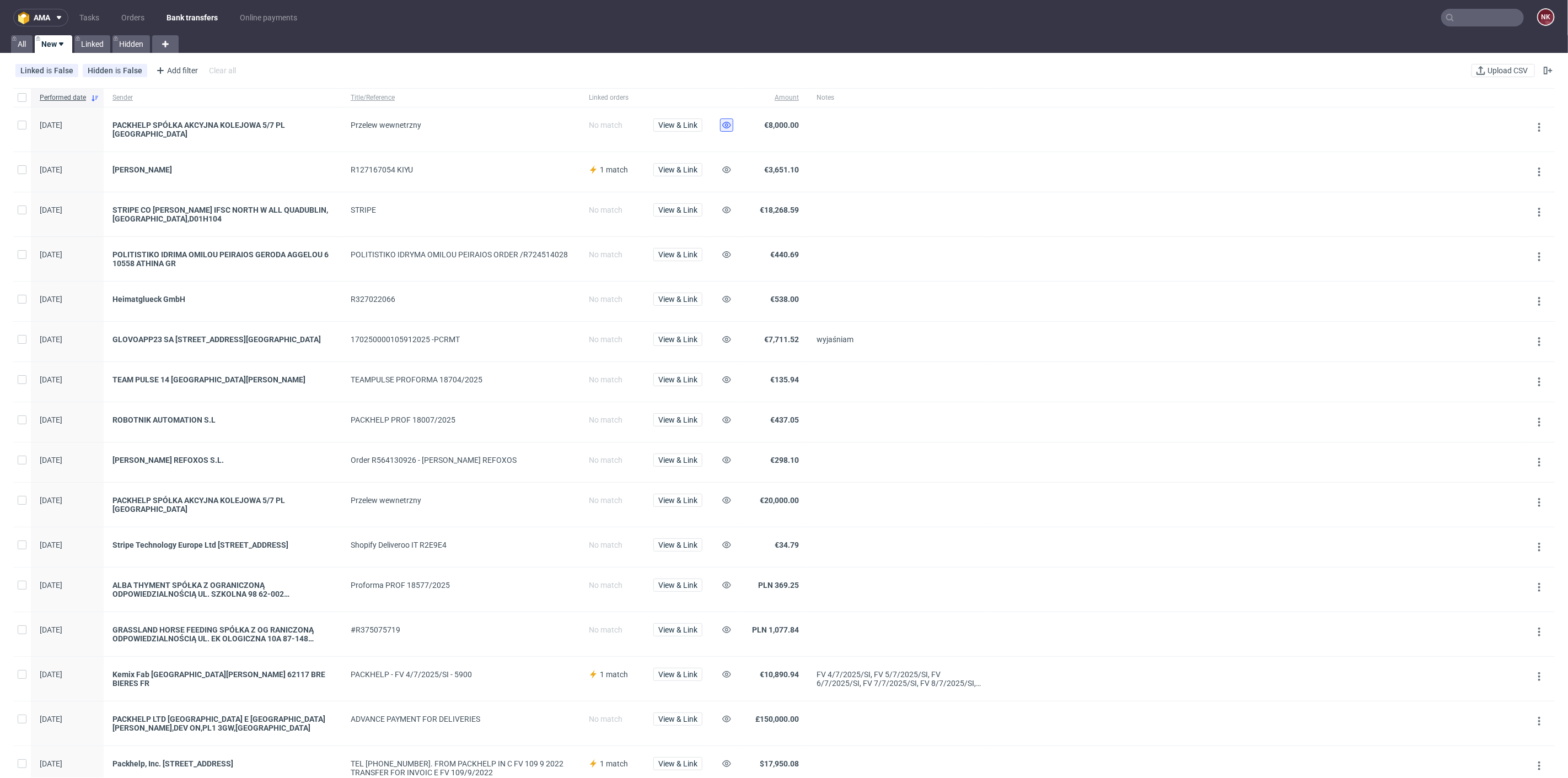
click at [728, 127] on icon at bounding box center [727, 125] width 9 height 9
click at [732, 206] on button at bounding box center [726, 210] width 13 height 13
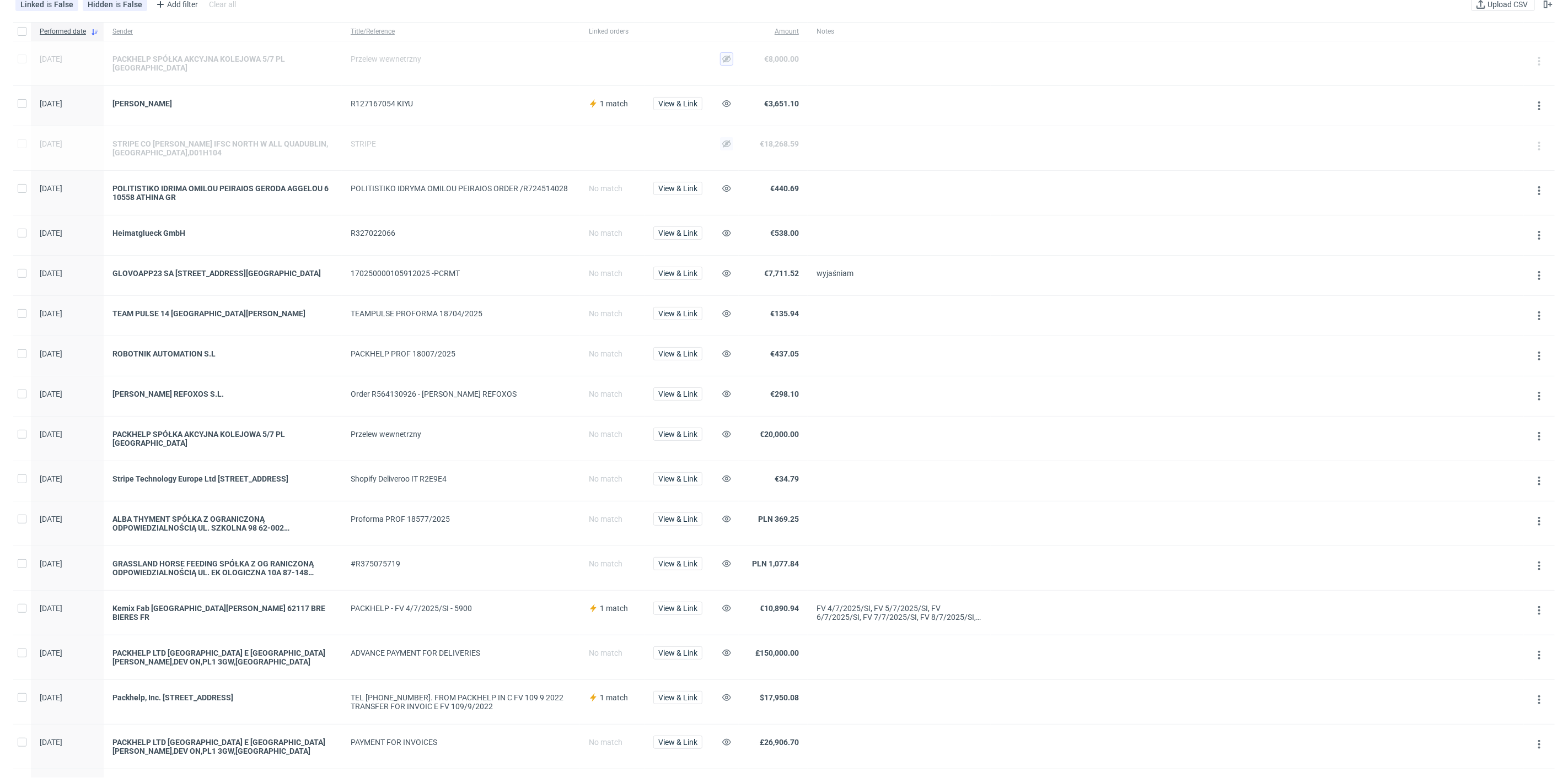
scroll to position [184, 0]
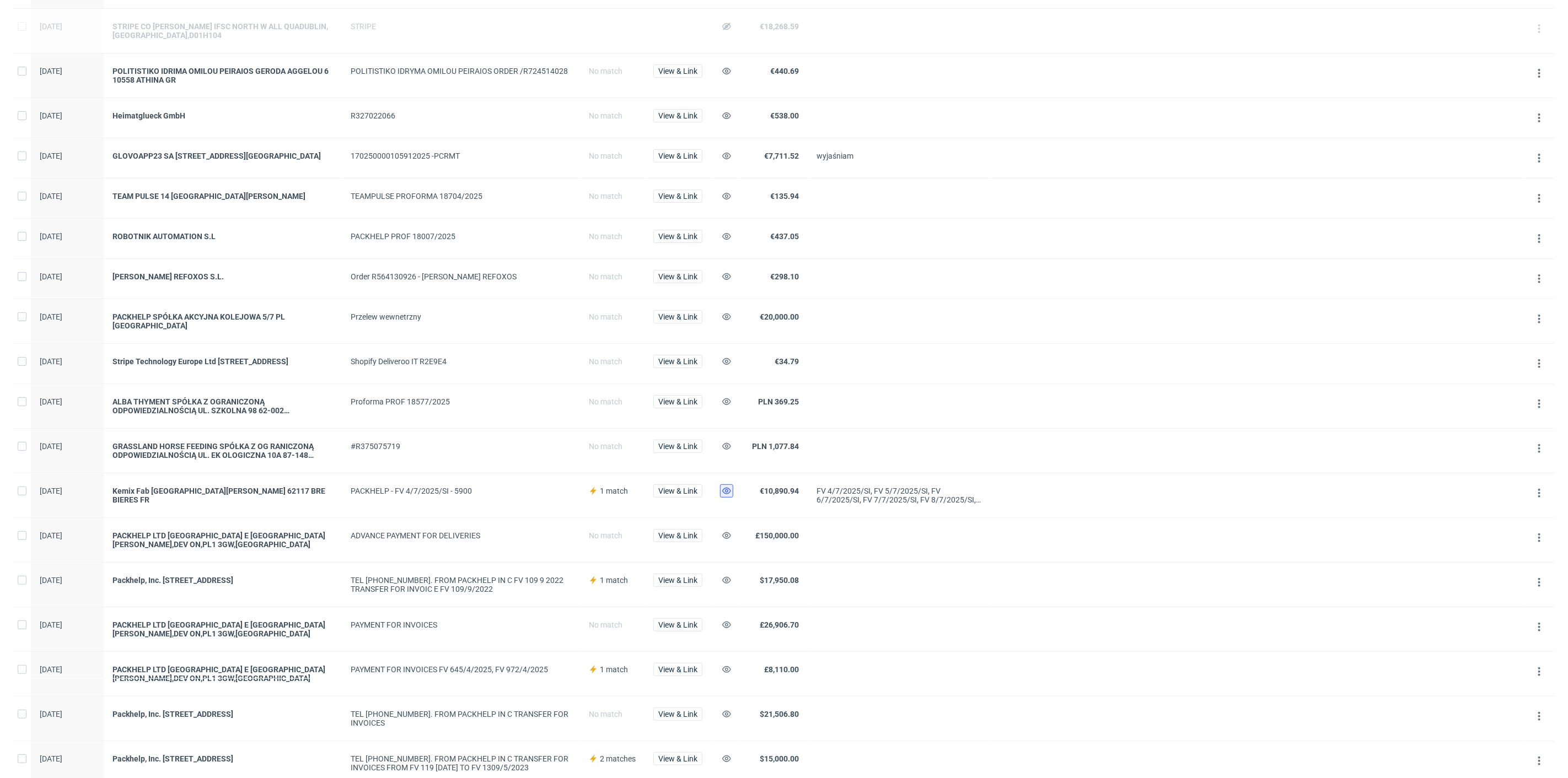
click at [730, 495] on icon at bounding box center [727, 491] width 9 height 9
click at [718, 361] on div at bounding box center [725, 364] width 28 height 40
click at [723, 361] on use at bounding box center [727, 362] width 9 height 7
click at [728, 320] on use at bounding box center [727, 317] width 9 height 7
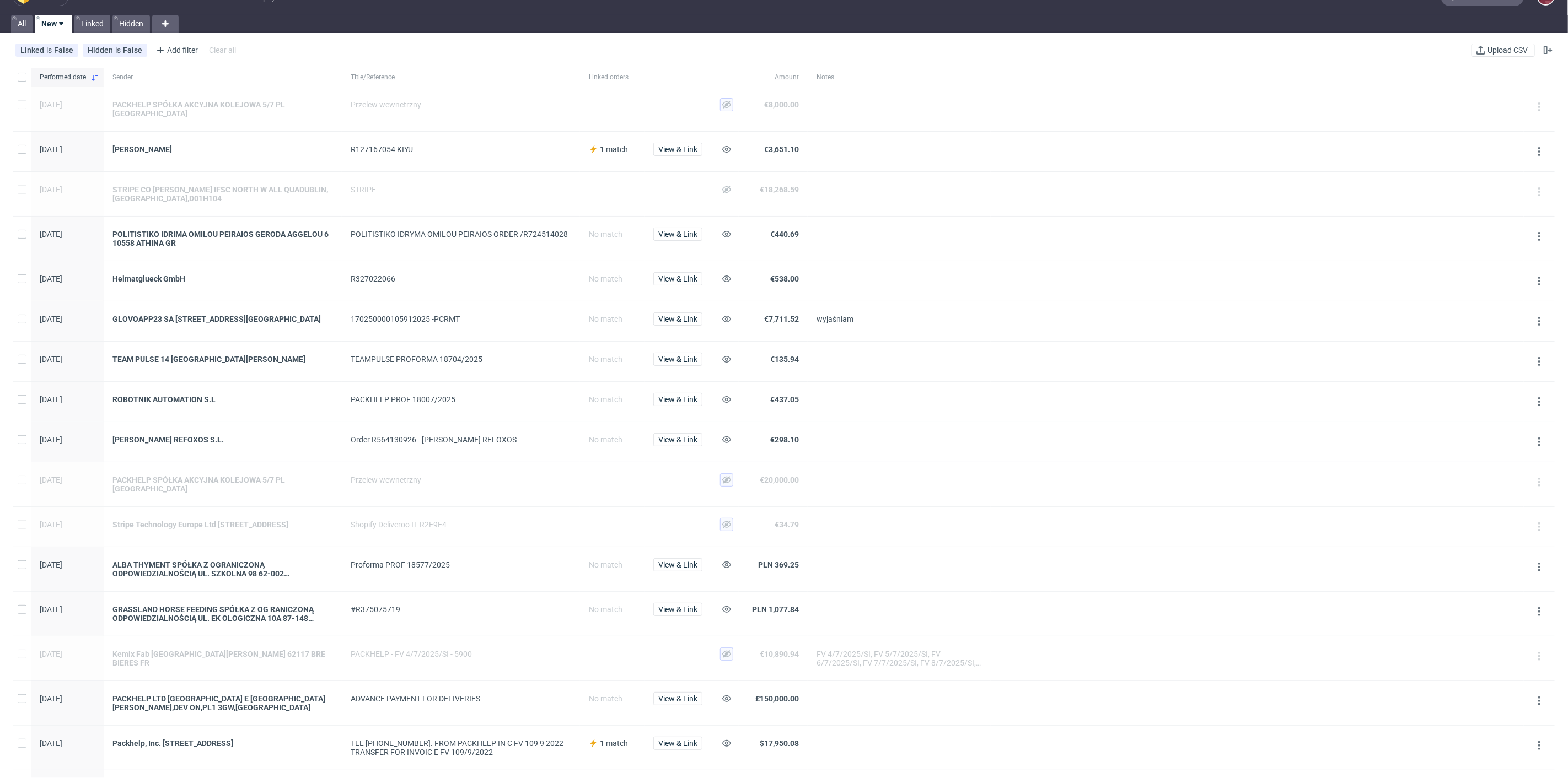
scroll to position [0, 0]
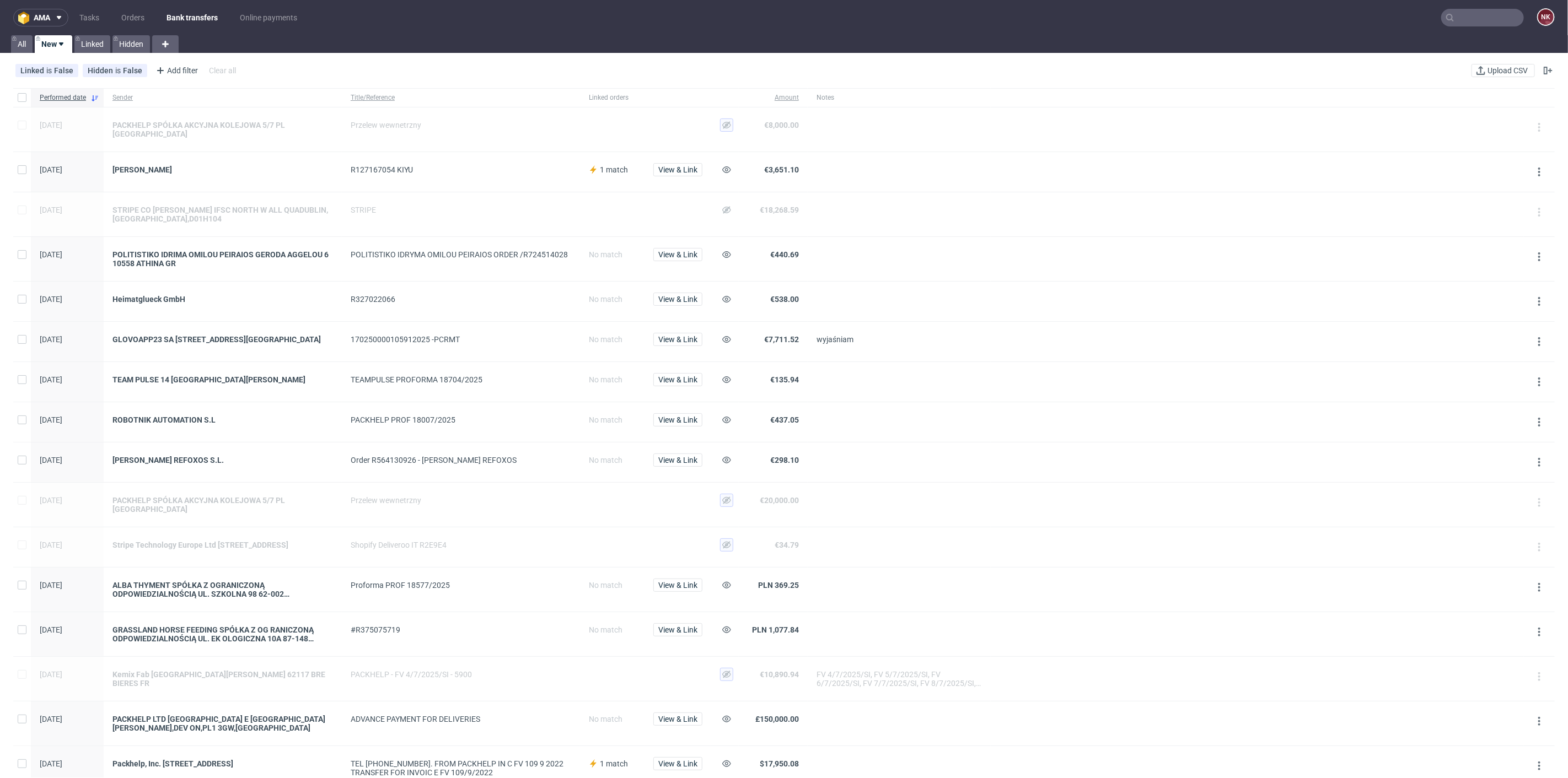
click at [646, 158] on div "View & Link" at bounding box center [678, 172] width 67 height 40
click at [679, 172] on span "View & Link" at bounding box center [678, 171] width 49 height 16
click at [675, 166] on span "View & Link" at bounding box center [678, 169] width 39 height 8
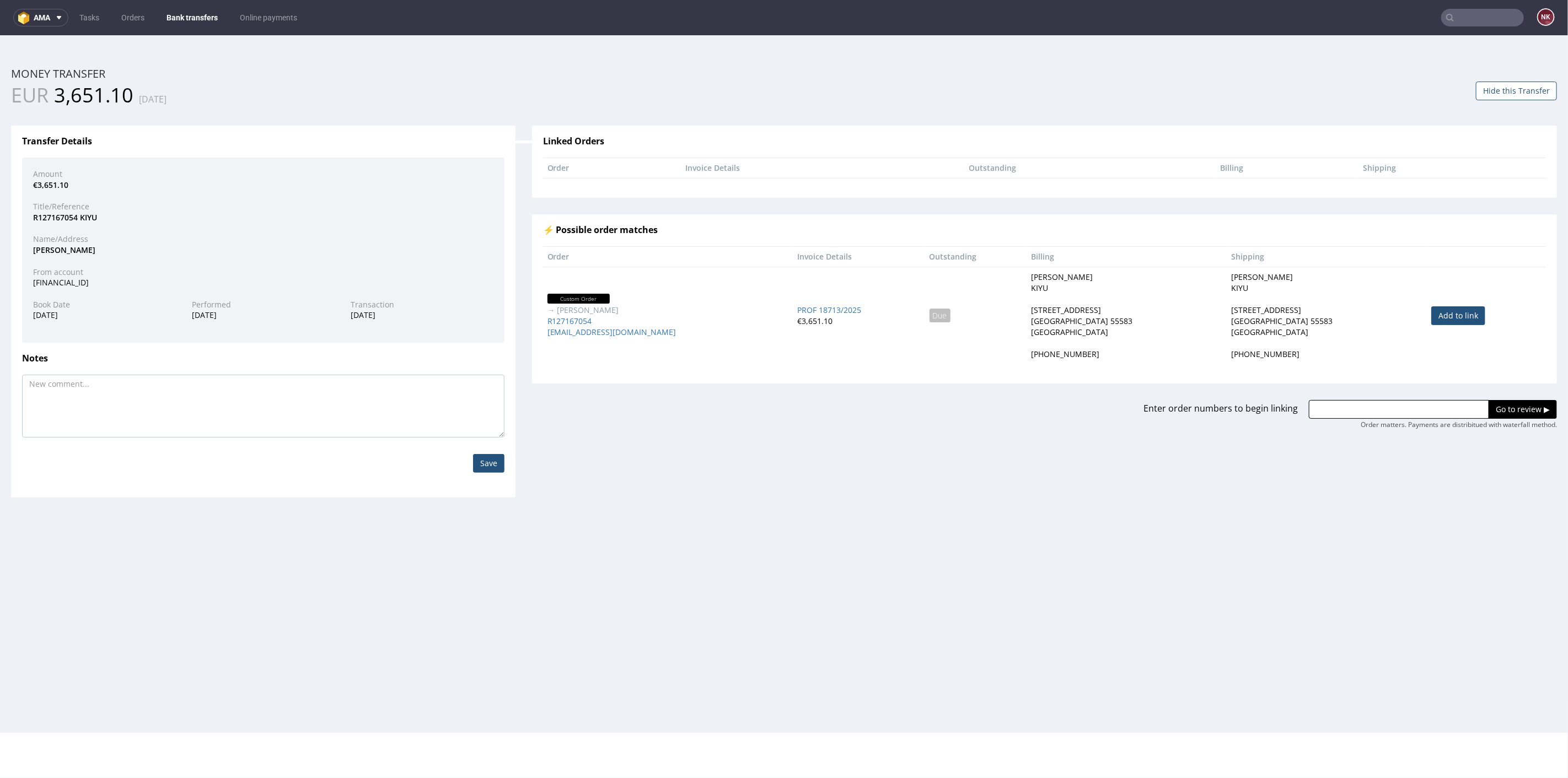
drag, startPoint x: 1455, startPoint y: 320, endPoint x: 1438, endPoint y: 314, distance: 18.0
click at [1453, 319] on td "Add to link" at bounding box center [1486, 315] width 119 height 97
click at [1437, 314] on link "Add to link" at bounding box center [1459, 316] width 54 height 19
type input "R127167054"
click at [1502, 398] on div "Enter order numbers to begin linking R127167054 Go to review ▶ Order matters. P…" at bounding box center [1045, 406] width 1042 height 46
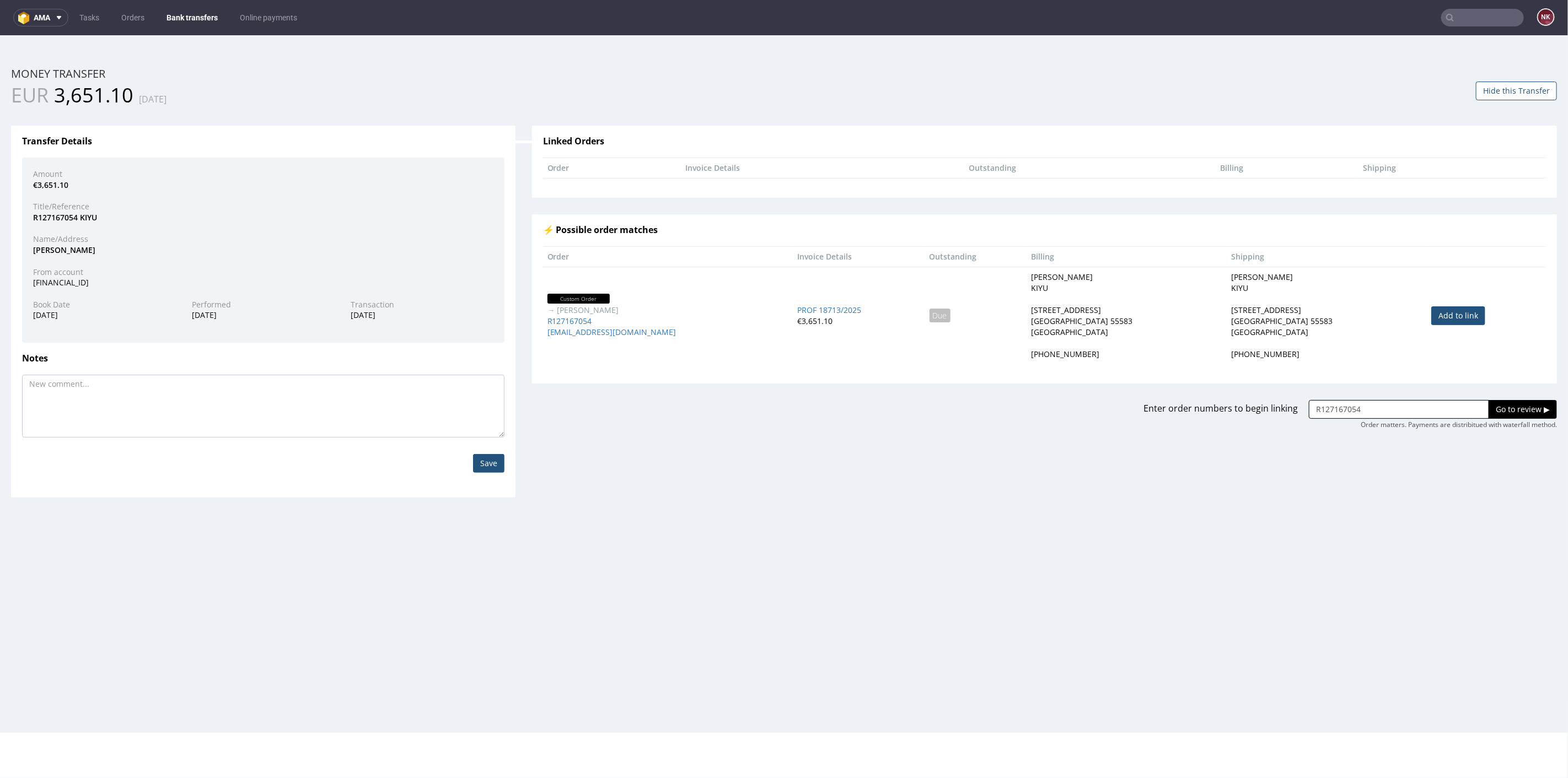
click at [1502, 409] on input "Go to review ▶" at bounding box center [1523, 409] width 69 height 19
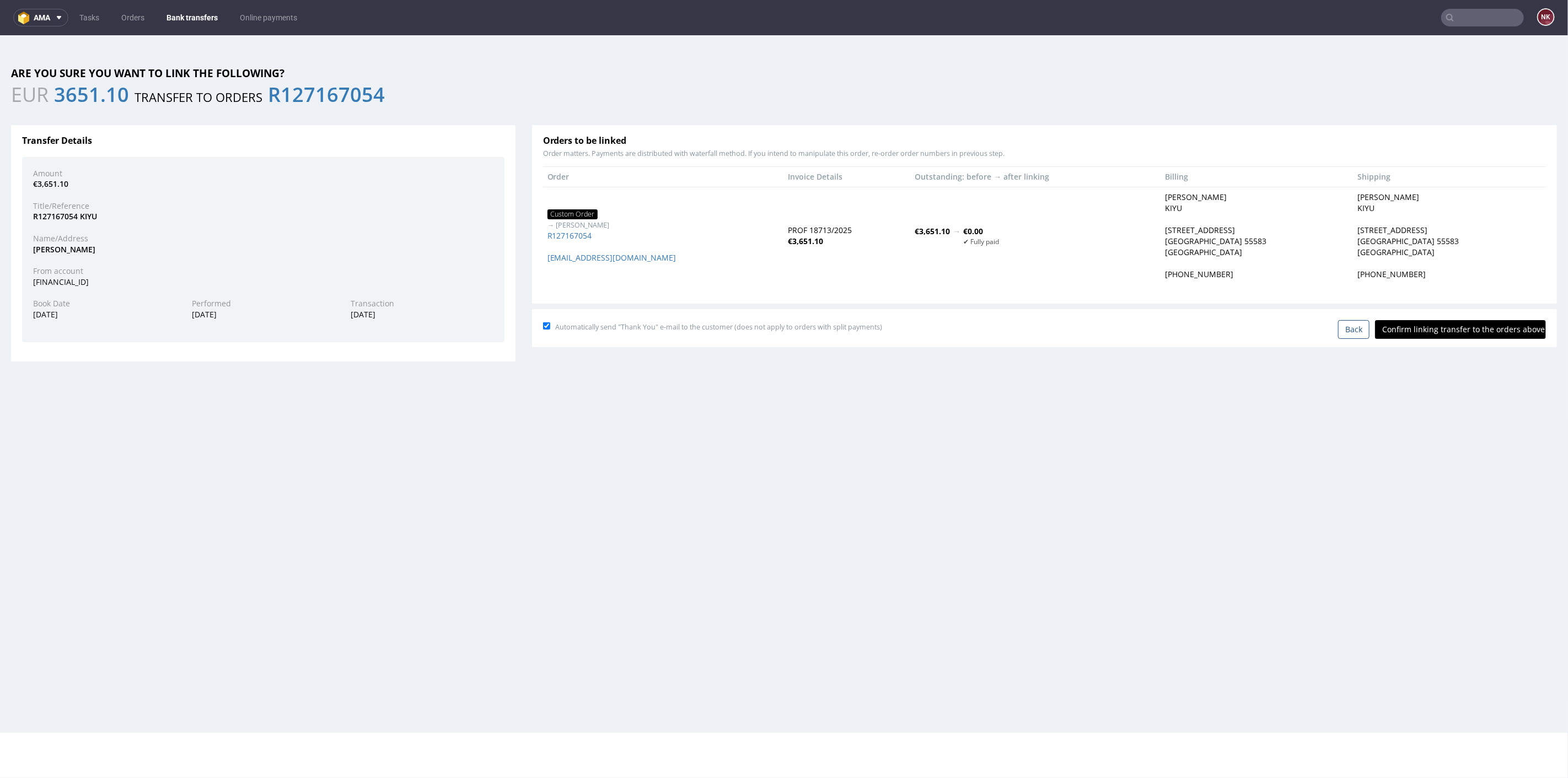
click at [1435, 322] on input "Confirm linking transfer to the orders above" at bounding box center [1460, 330] width 171 height 19
type input "In progress..."
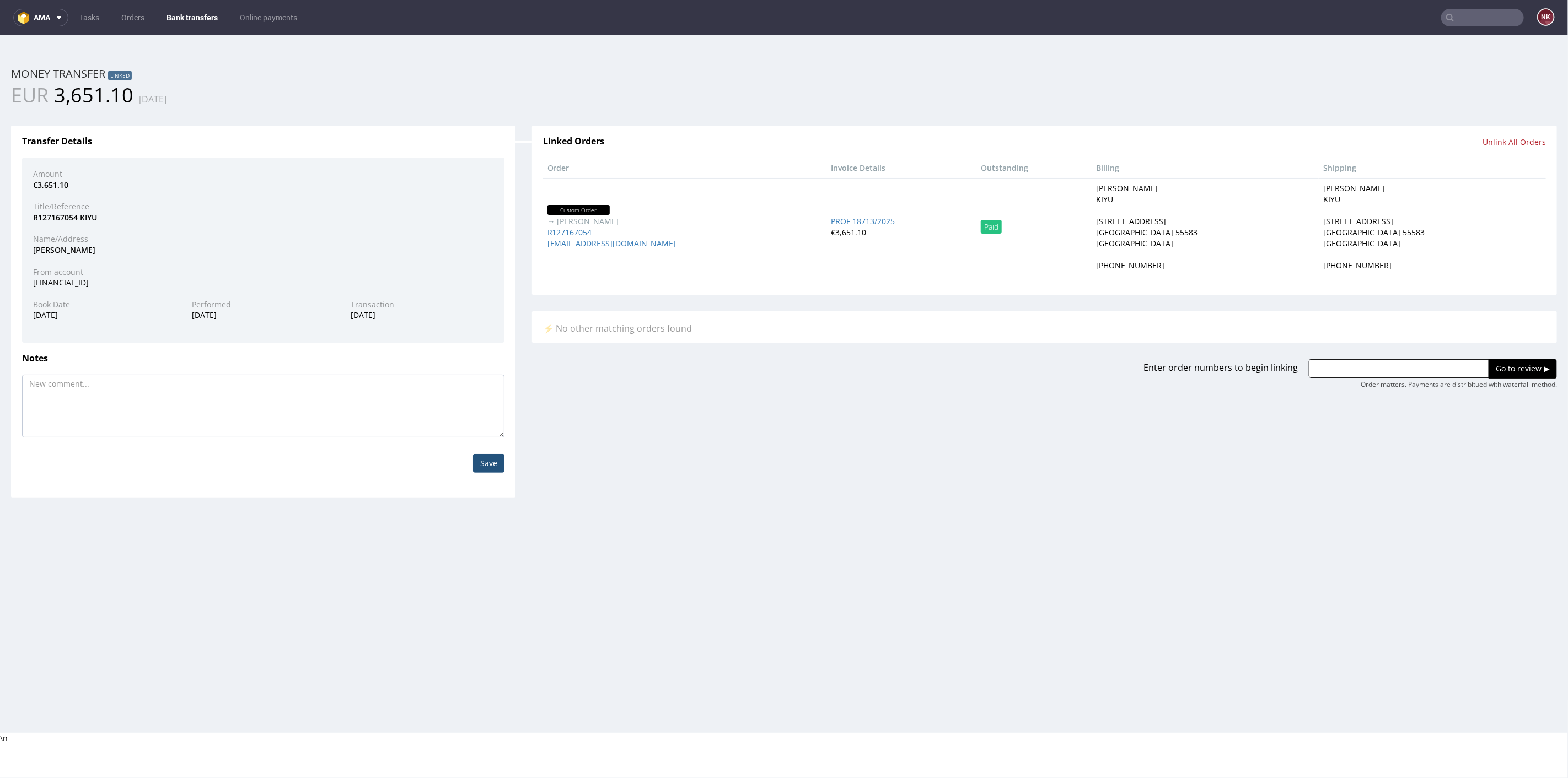
click at [186, 18] on link "Bank transfers" at bounding box center [192, 17] width 64 height 17
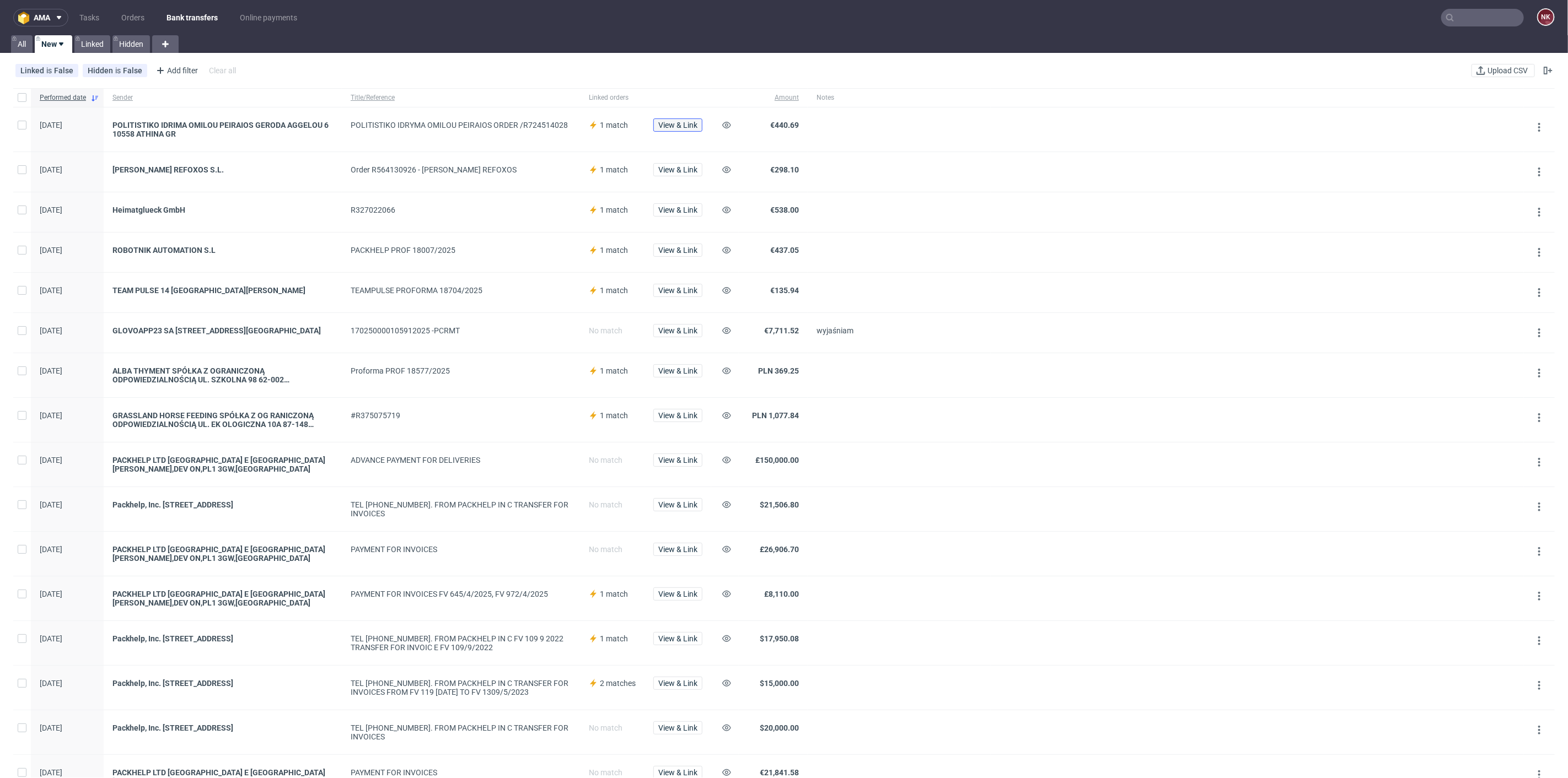
click at [674, 123] on span "View & Link" at bounding box center [678, 125] width 39 height 8
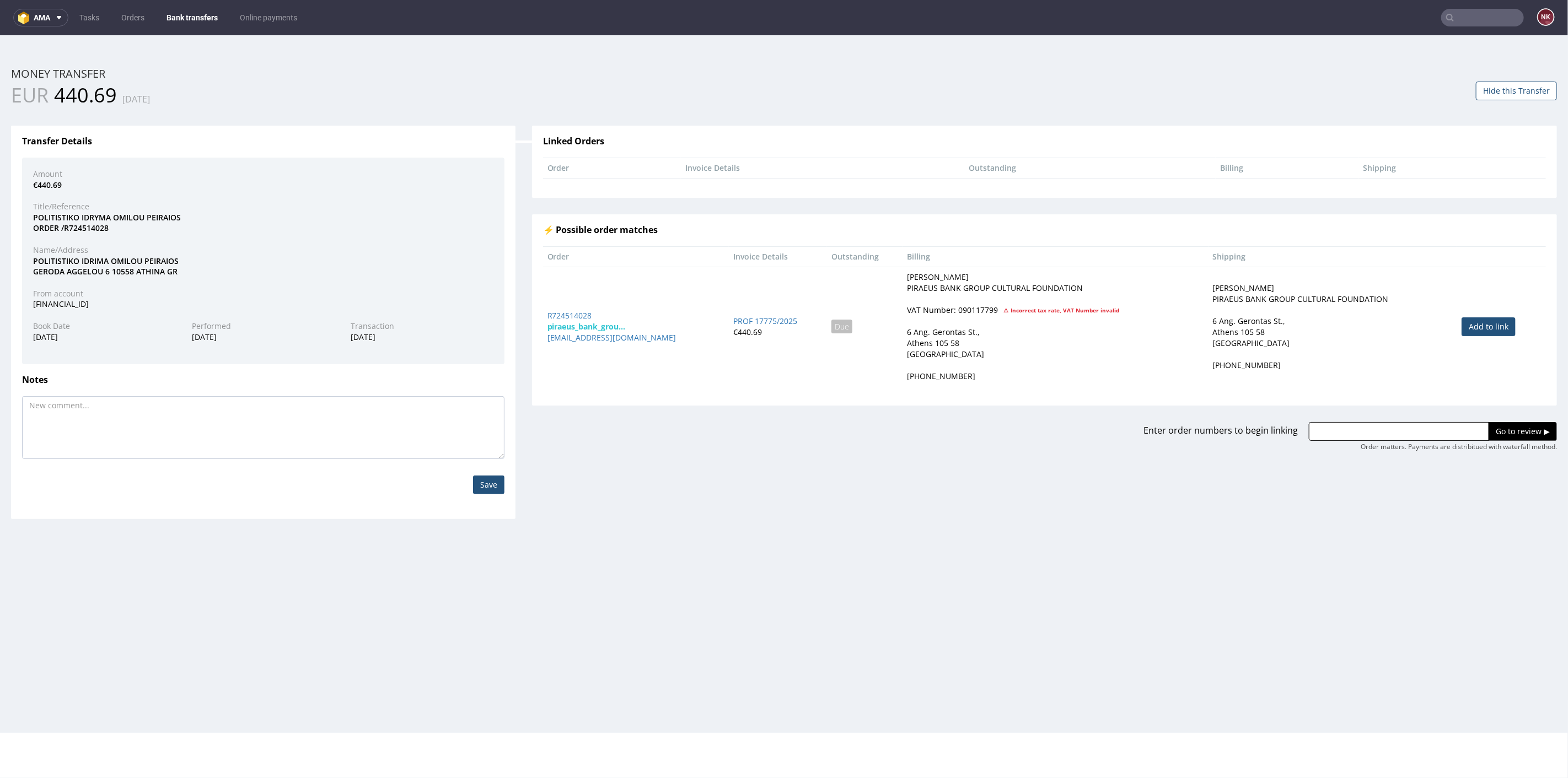
click at [1503, 322] on link "Add to link" at bounding box center [1489, 326] width 54 height 19
type input "R724514028"
click at [1507, 434] on input "Go to review ▶" at bounding box center [1523, 431] width 69 height 19
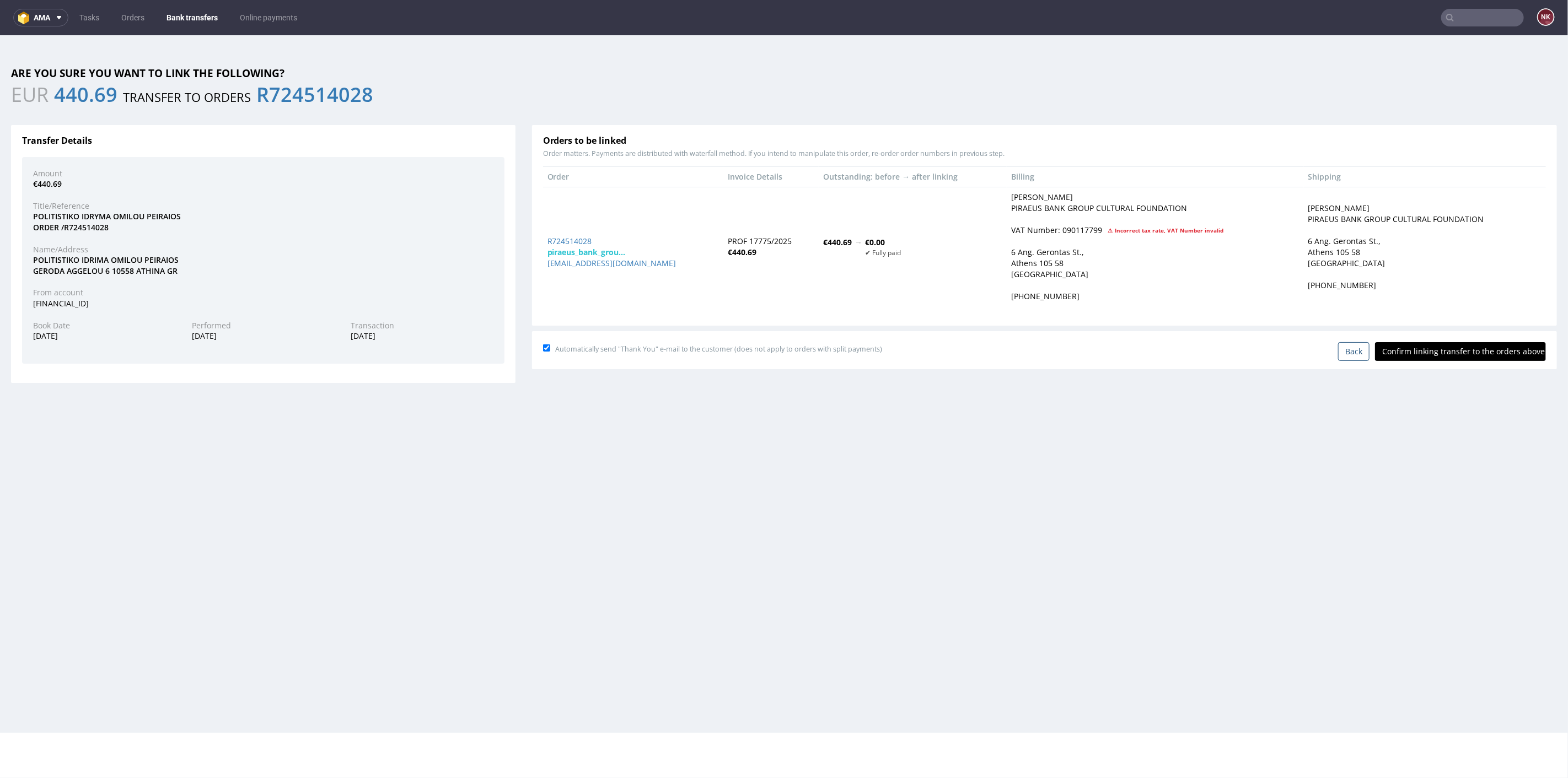
click at [1454, 350] on input "Confirm linking transfer to the orders above" at bounding box center [1460, 351] width 171 height 19
type input "In progress..."
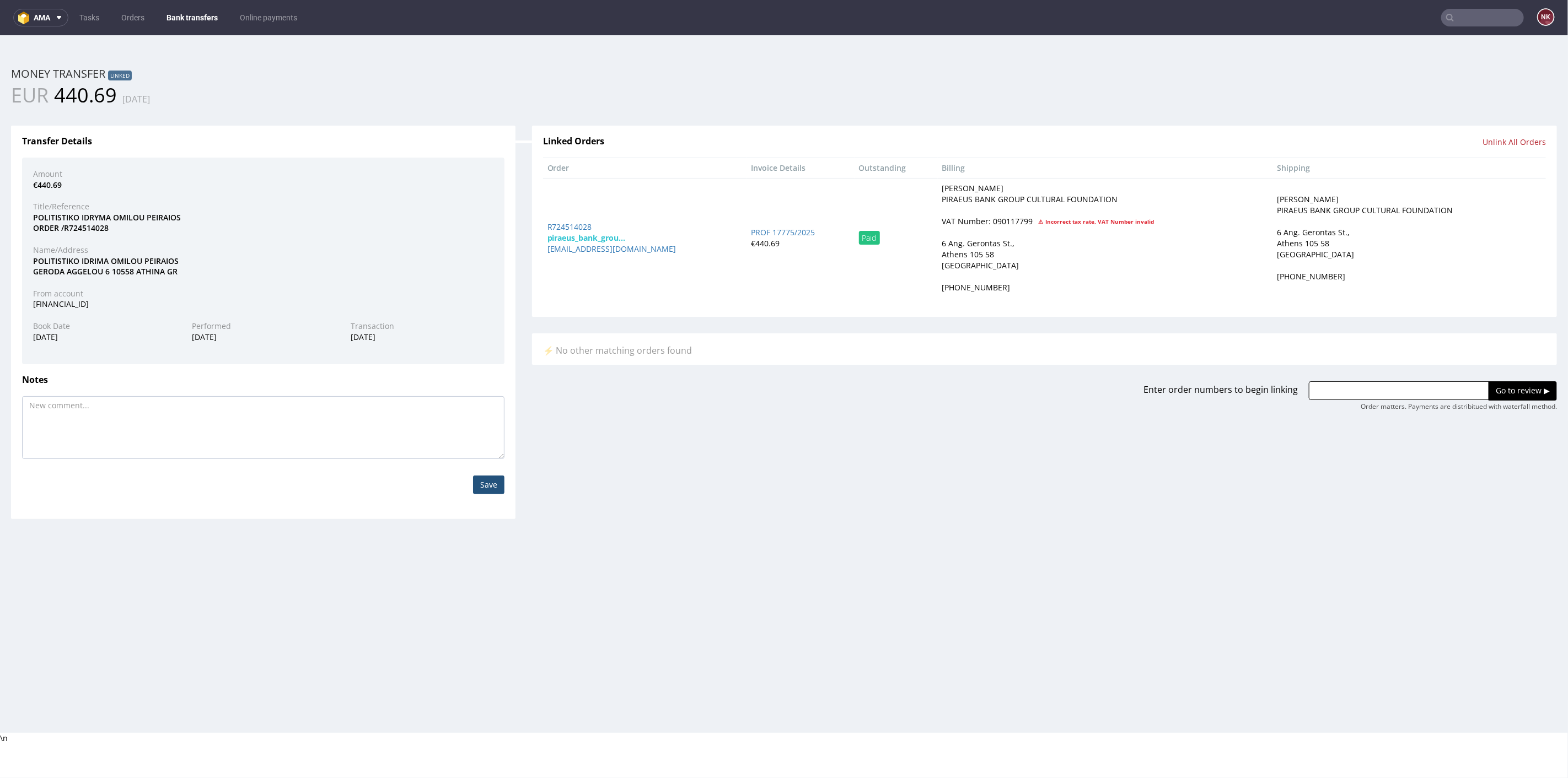
click at [187, 11] on link "Bank transfers" at bounding box center [192, 17] width 64 height 17
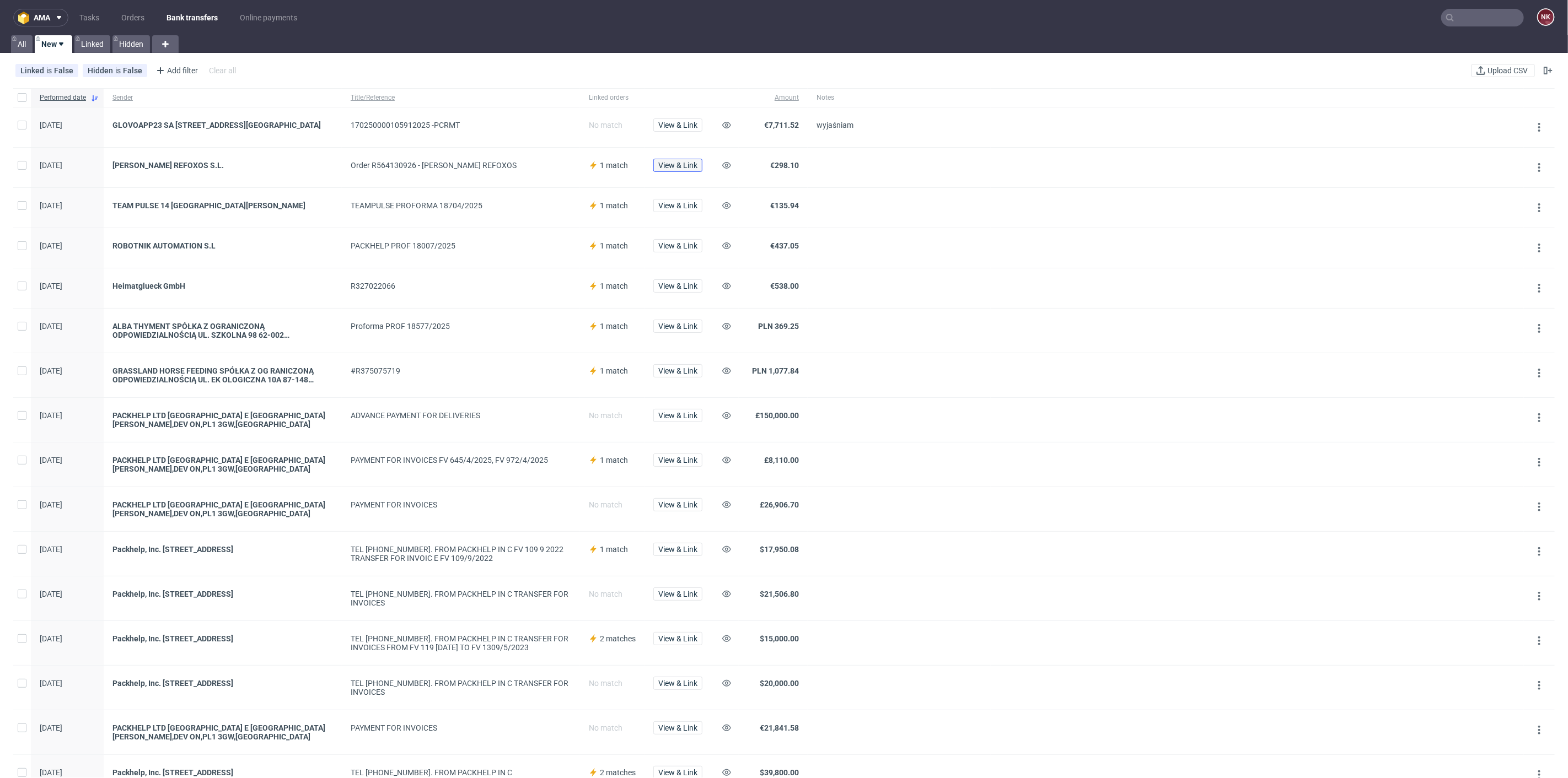
click at [693, 169] on span "View & Link" at bounding box center [678, 165] width 39 height 8
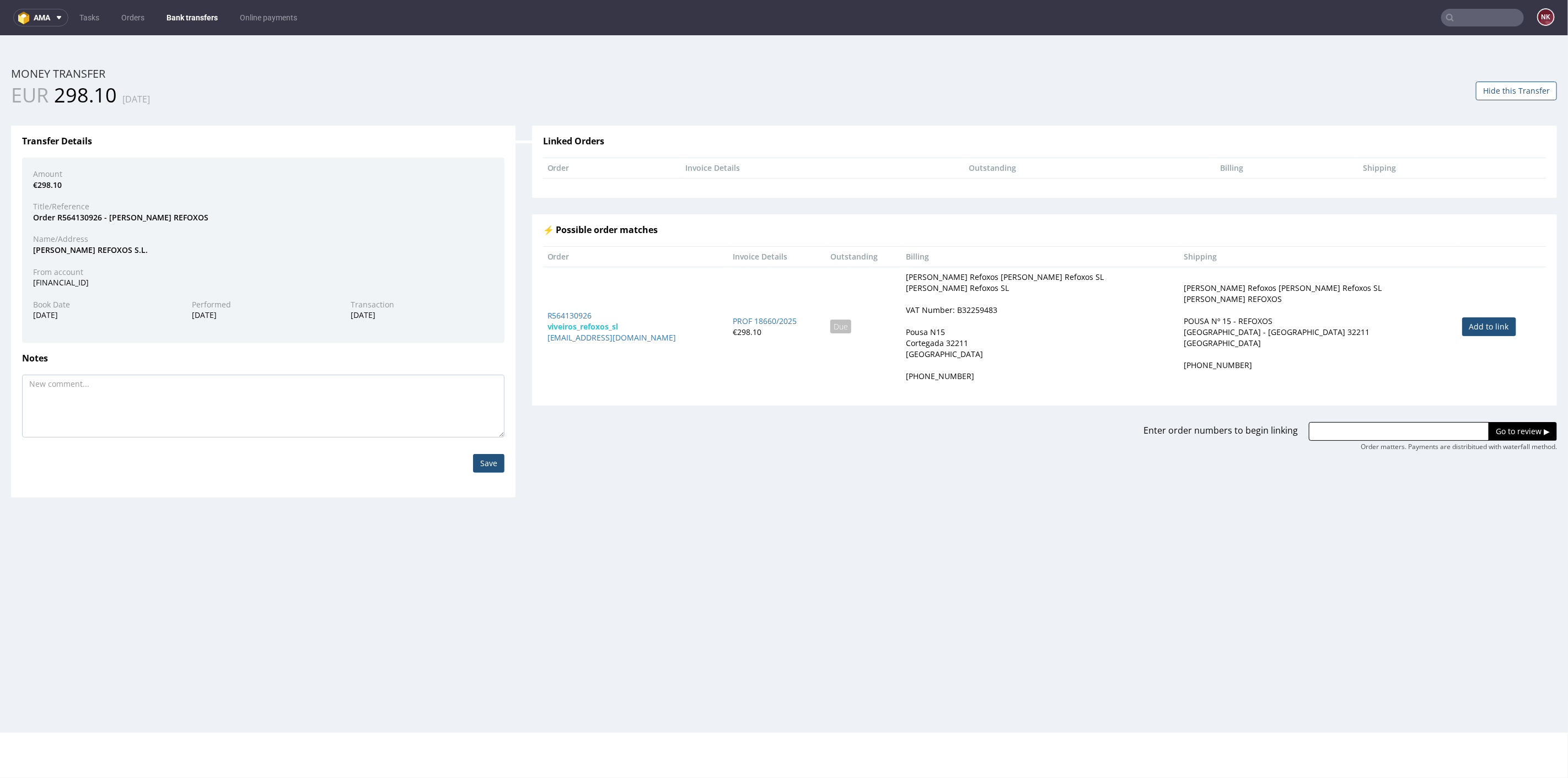
click at [1462, 328] on link "Add to link" at bounding box center [1489, 326] width 54 height 19
type input "R564130926"
click at [1501, 409] on div "Enter order numbers to begin linking R564130926 Go to review ▶ Order matters. P…" at bounding box center [1045, 428] width 1042 height 46
click at [1505, 425] on input "Go to review ▶" at bounding box center [1523, 431] width 69 height 19
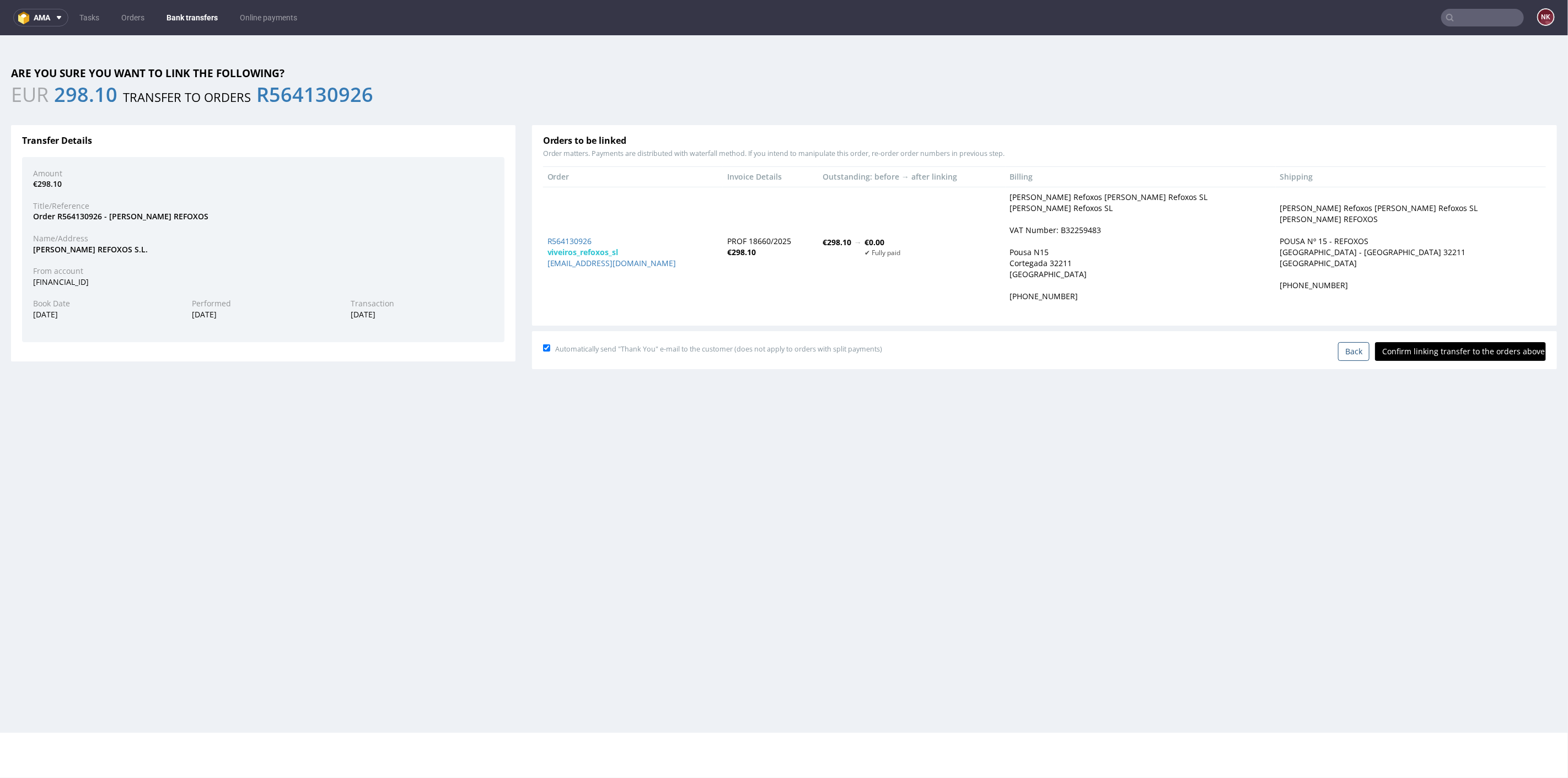
click at [1453, 352] on input "Confirm linking transfer to the orders above" at bounding box center [1460, 351] width 171 height 19
type input "In progress..."
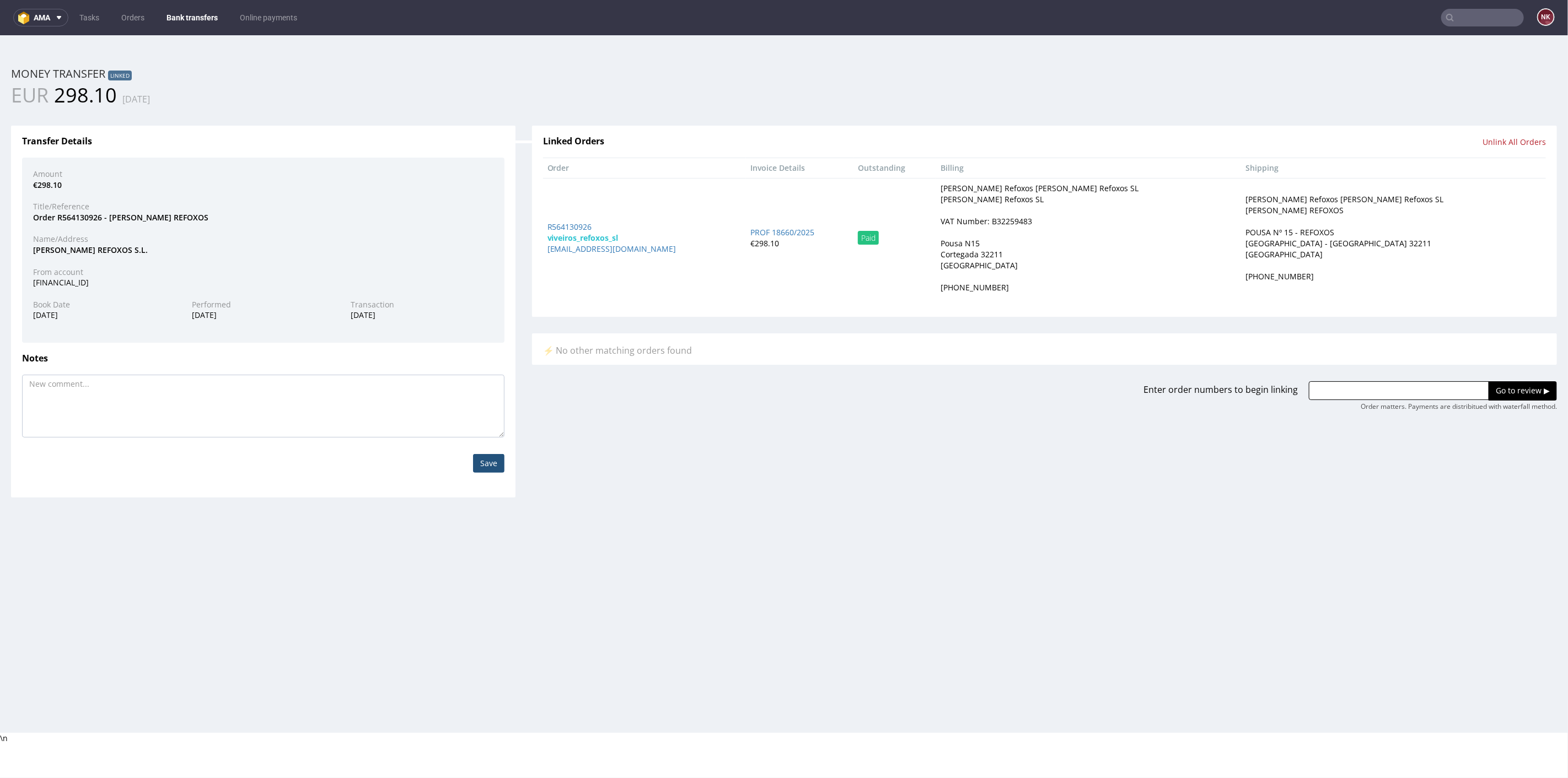
click at [184, 13] on link "Bank transfers" at bounding box center [192, 17] width 64 height 17
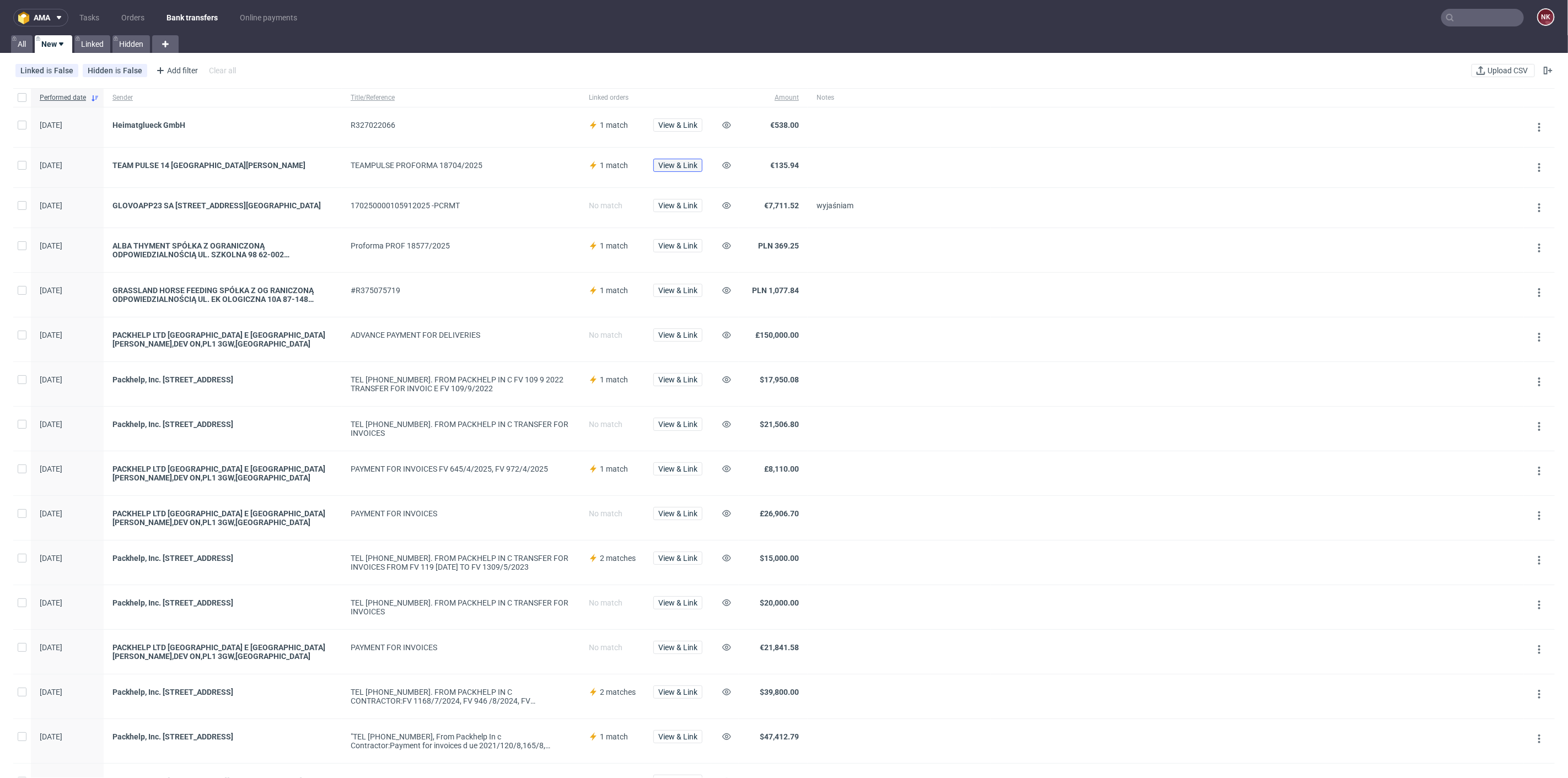
click at [666, 167] on span "View & Link" at bounding box center [678, 165] width 39 height 8
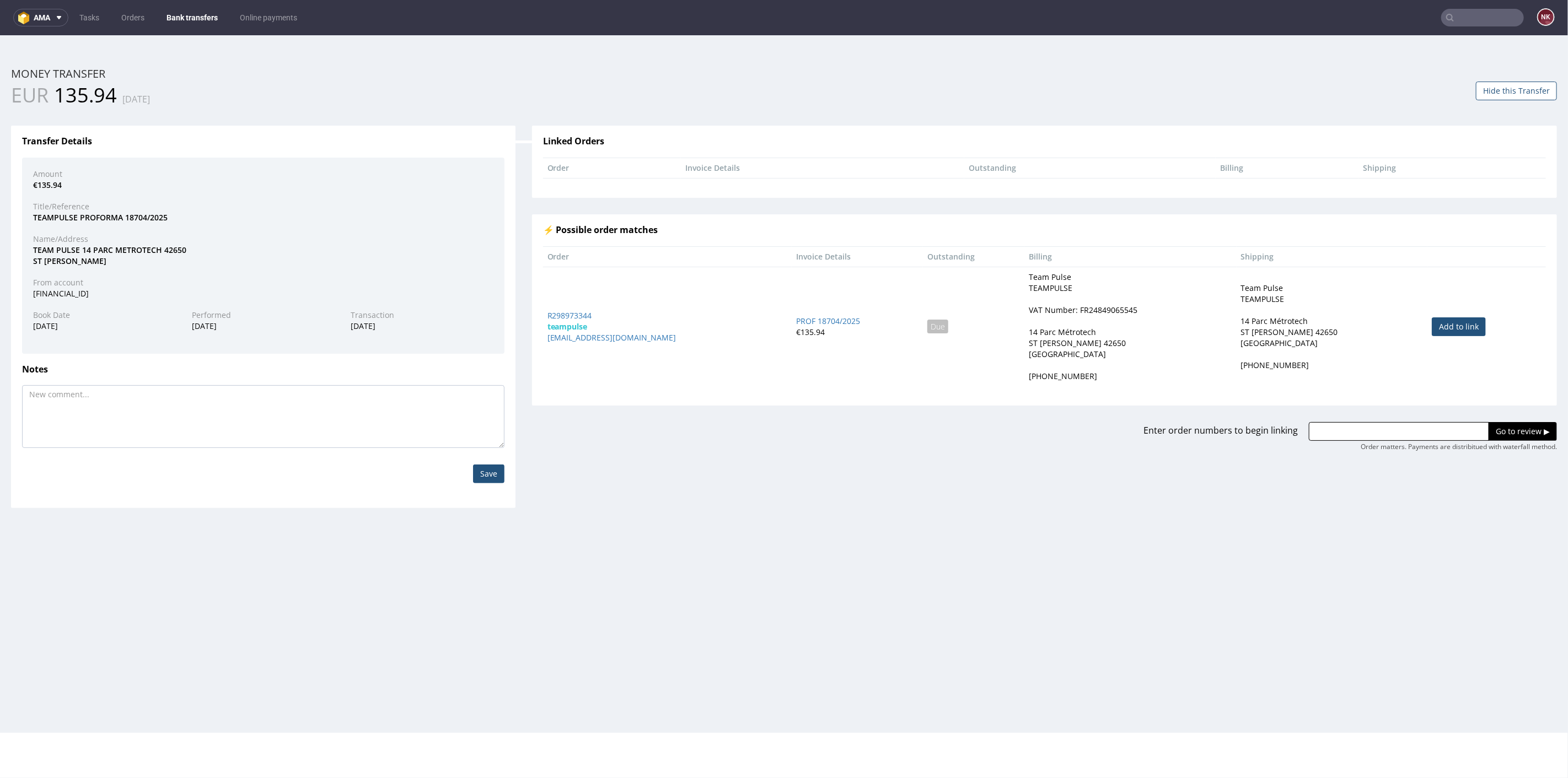
click at [1434, 327] on link "Add to link" at bounding box center [1460, 326] width 54 height 19
type input "R298973344"
click at [1506, 435] on input "Go to review ▶" at bounding box center [1523, 431] width 69 height 19
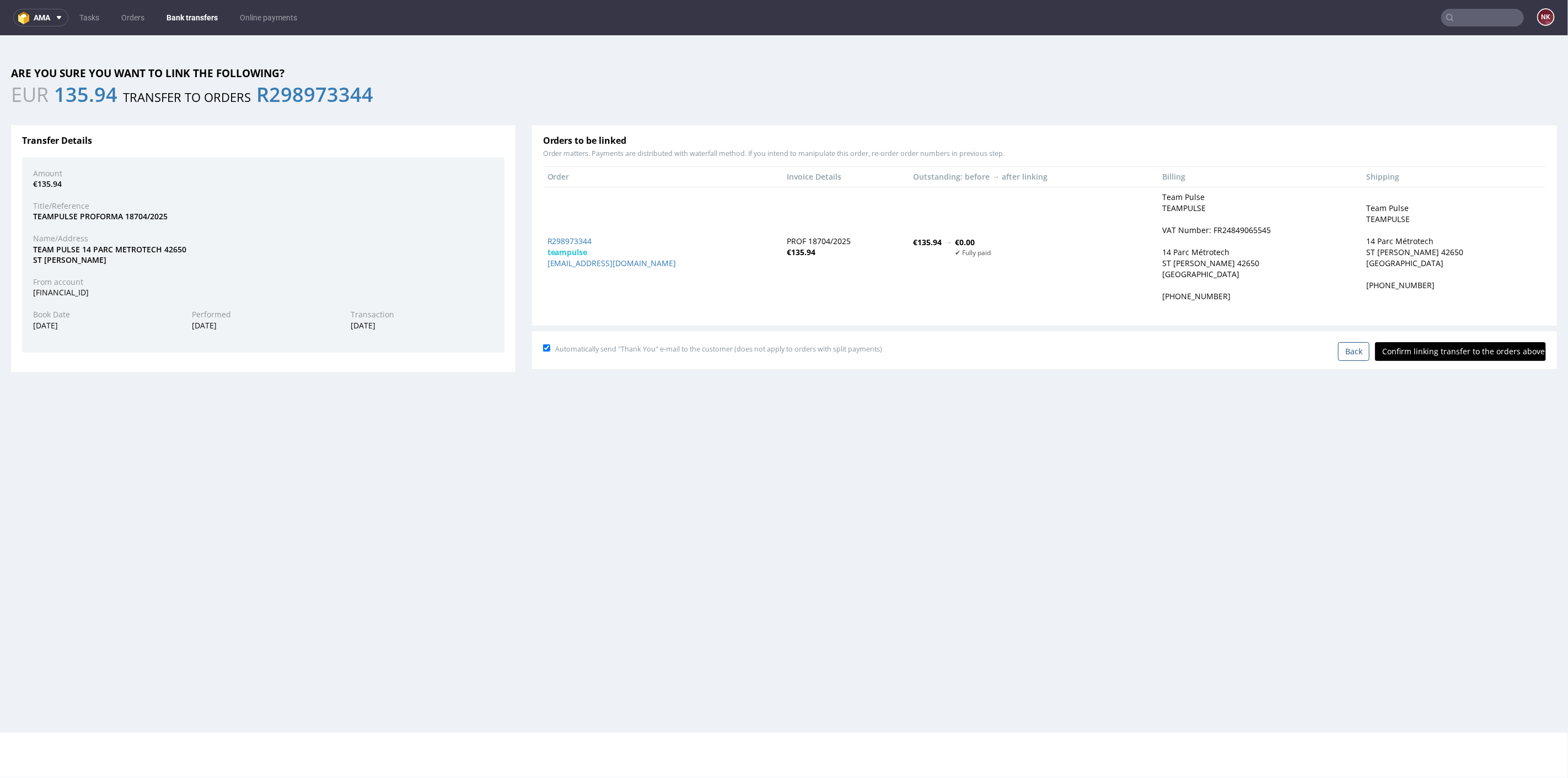
click at [1473, 359] on input "Confirm linking transfer to the orders above" at bounding box center [1460, 351] width 171 height 19
type input "In progress..."
drag, startPoint x: 568, startPoint y: 233, endPoint x: 564, endPoint y: 241, distance: 8.9
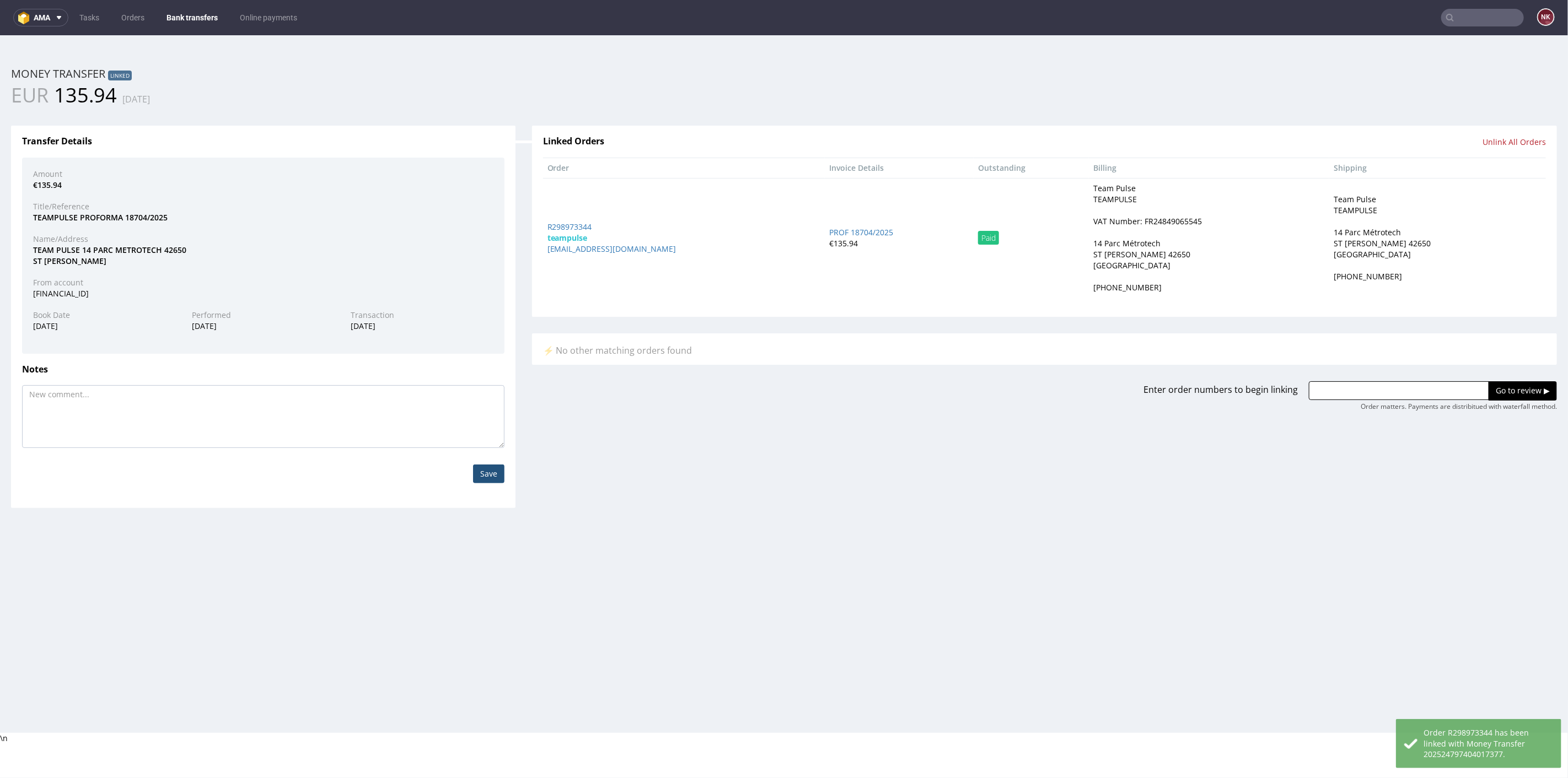
click at [195, 17] on link "Bank transfers" at bounding box center [192, 17] width 64 height 17
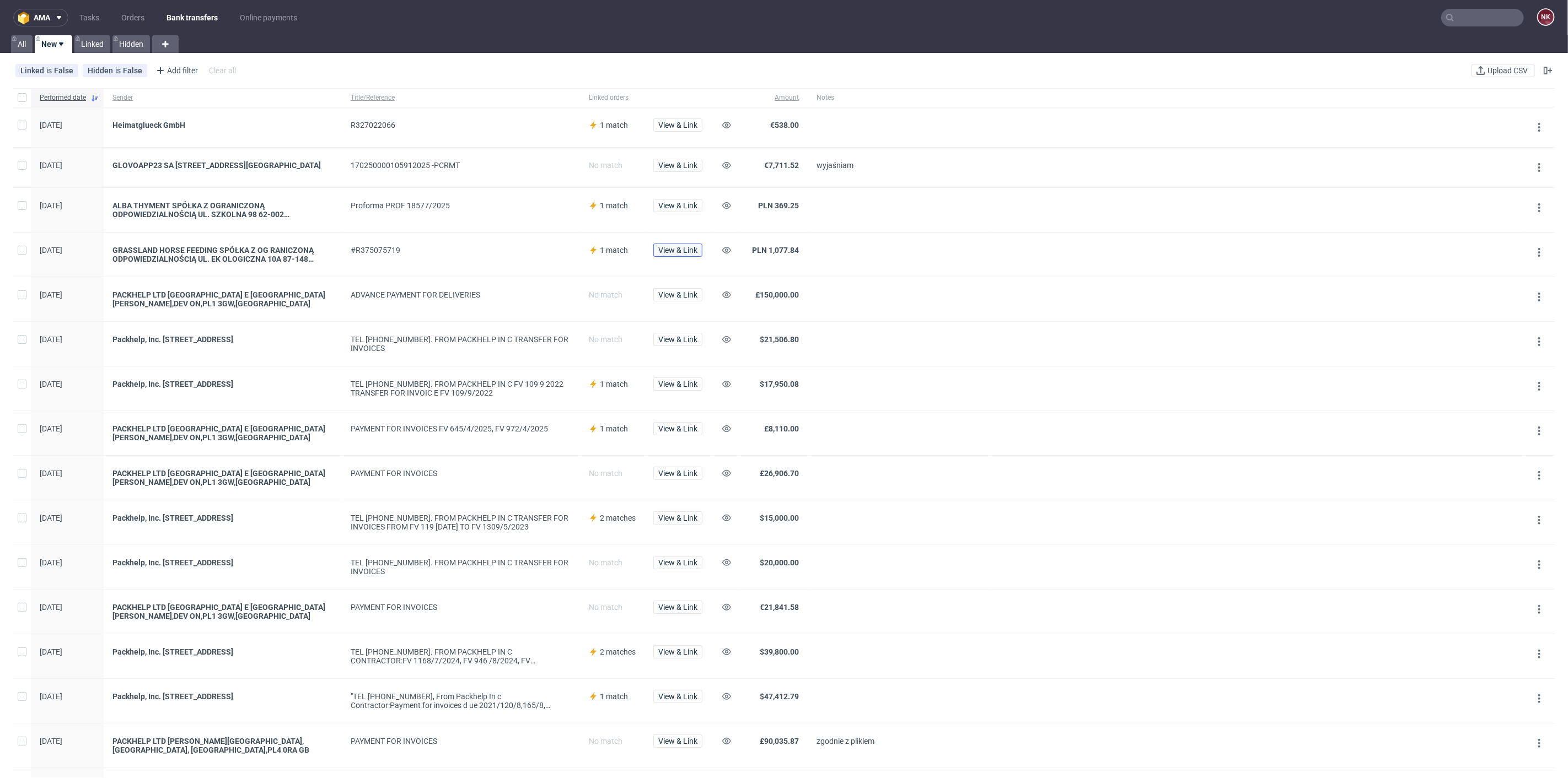
click at [672, 254] on span "View & Link" at bounding box center [678, 250] width 39 height 8
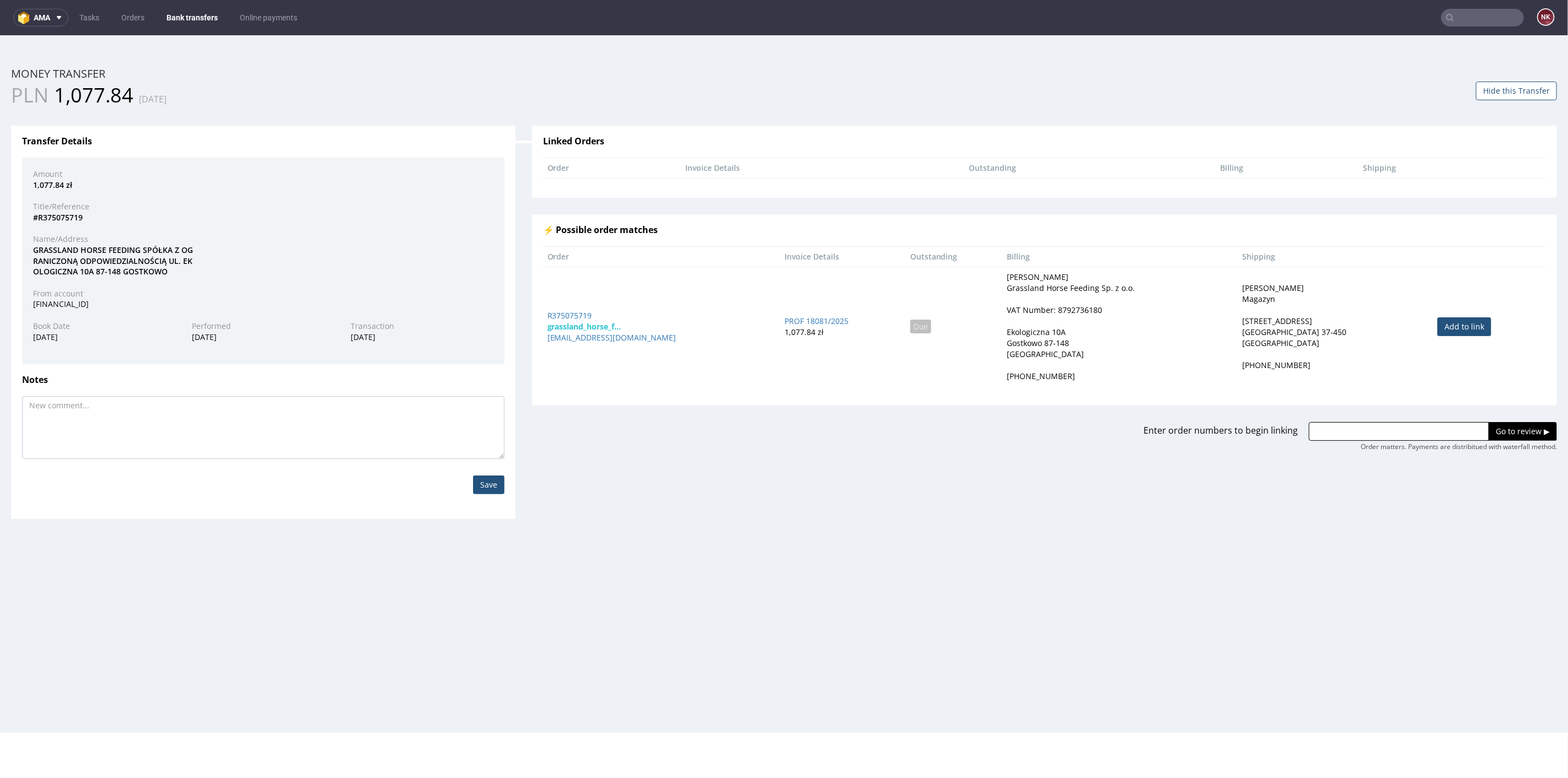
click at [1454, 329] on link "Add to link" at bounding box center [1465, 326] width 54 height 19
type input "R375075719"
click at [1515, 430] on input "Go to review ▶" at bounding box center [1523, 431] width 69 height 19
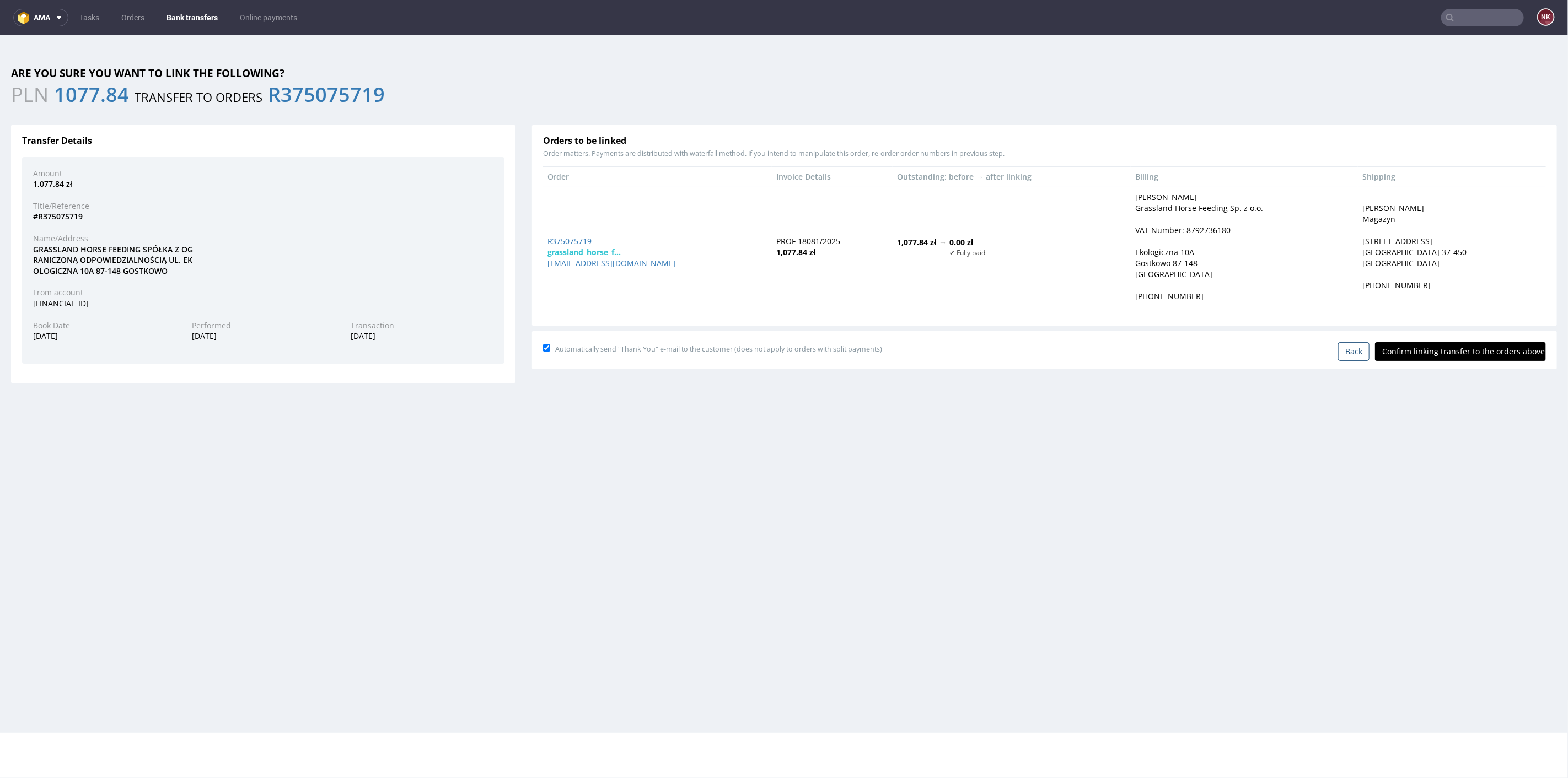
click at [1470, 351] on input "Confirm linking transfer to the orders above" at bounding box center [1460, 351] width 171 height 19
type input "In progress..."
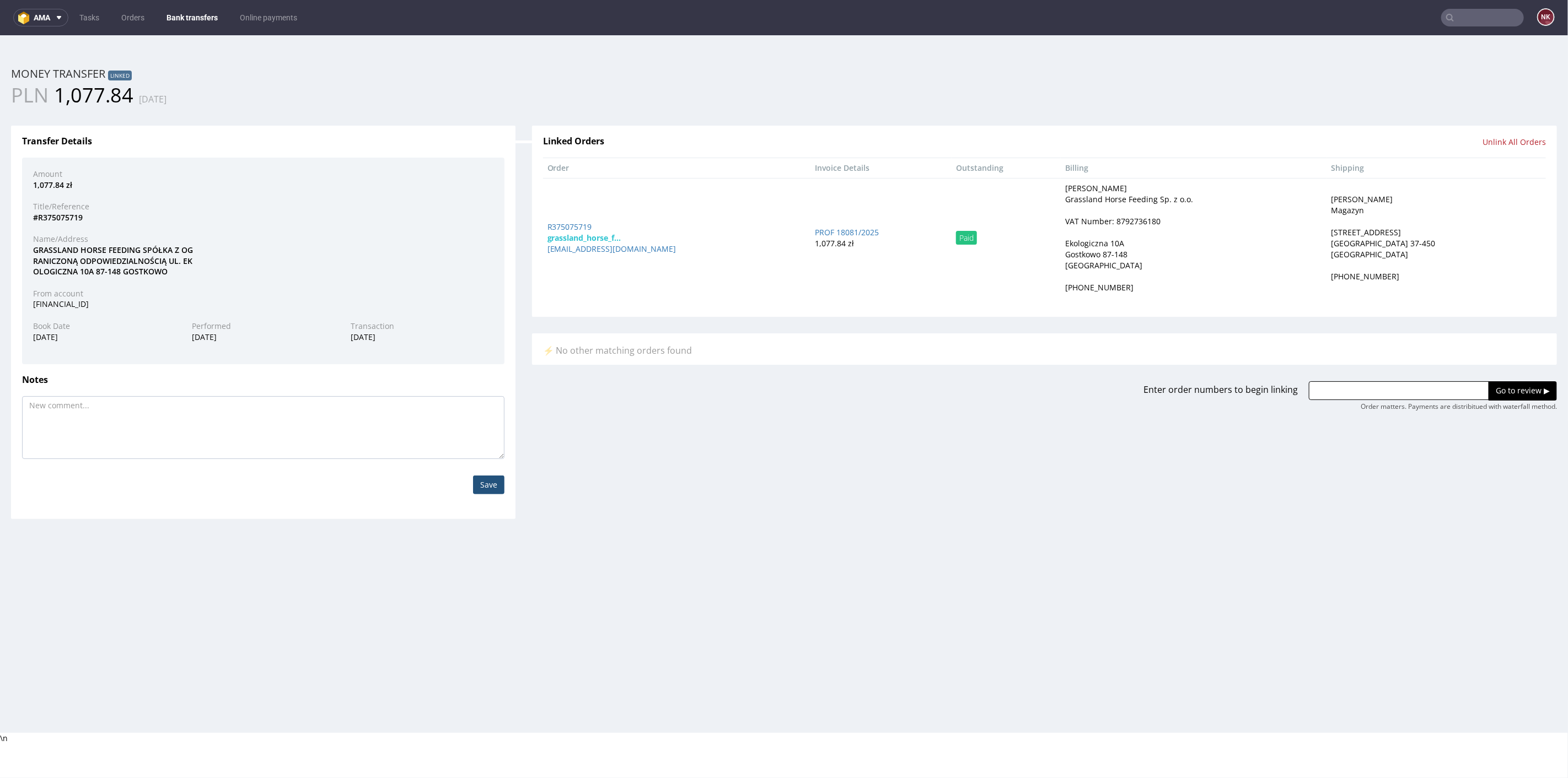
click at [203, 9] on nav "ama Tasks Orders Bank transfers Online payments NK" at bounding box center [784, 17] width 1568 height 36
click at [200, 15] on link "Bank transfers" at bounding box center [192, 17] width 64 height 17
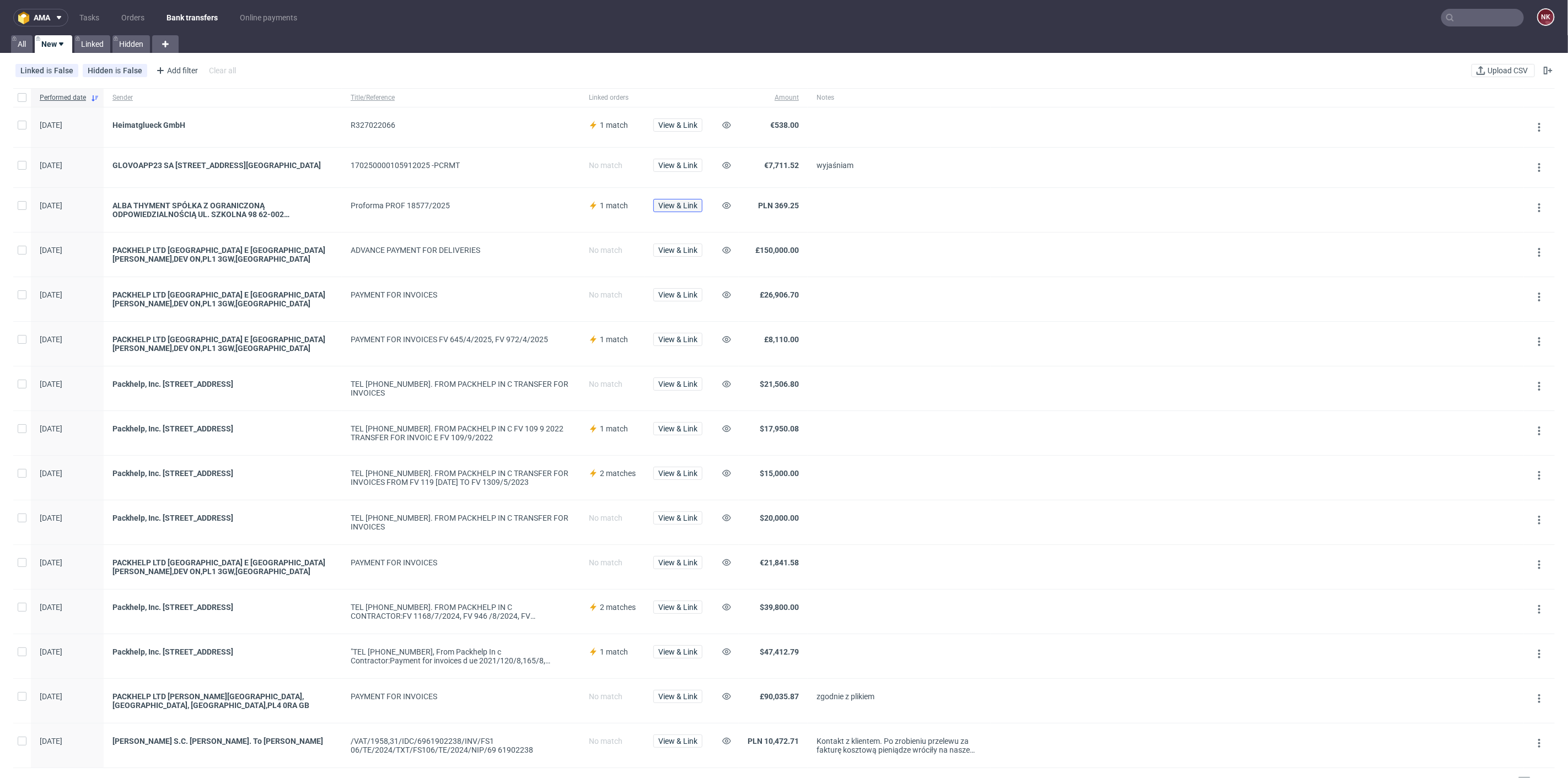
click at [682, 210] on span "View & Link" at bounding box center [678, 206] width 39 height 8
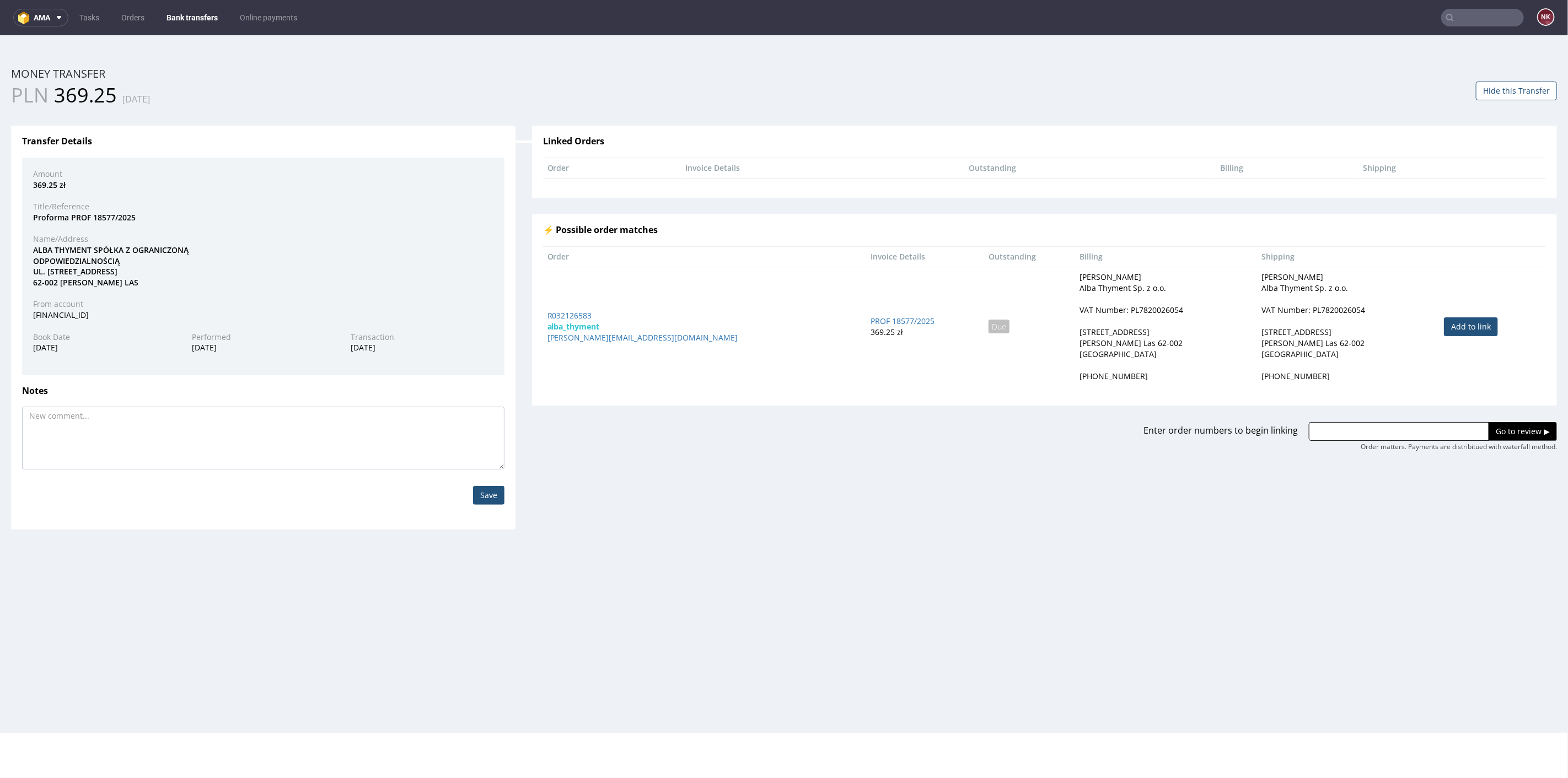
click at [1449, 330] on link "Add to link" at bounding box center [1471, 326] width 54 height 19
type input "R032126583"
click at [1519, 431] on input "Go to review ▶" at bounding box center [1523, 431] width 69 height 19
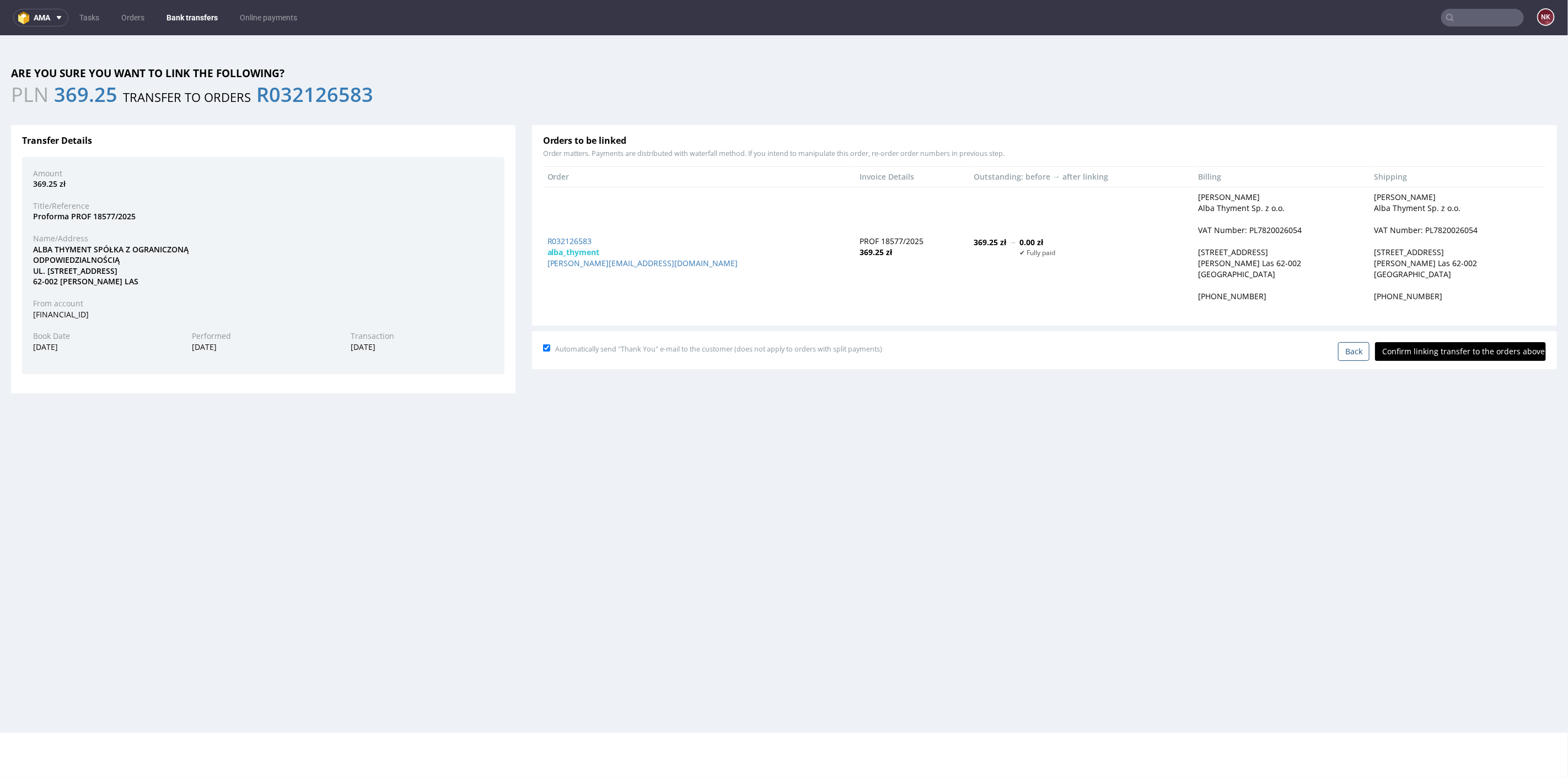
click at [1459, 344] on input "Confirm linking transfer to the orders above" at bounding box center [1460, 351] width 171 height 19
type input "In progress..."
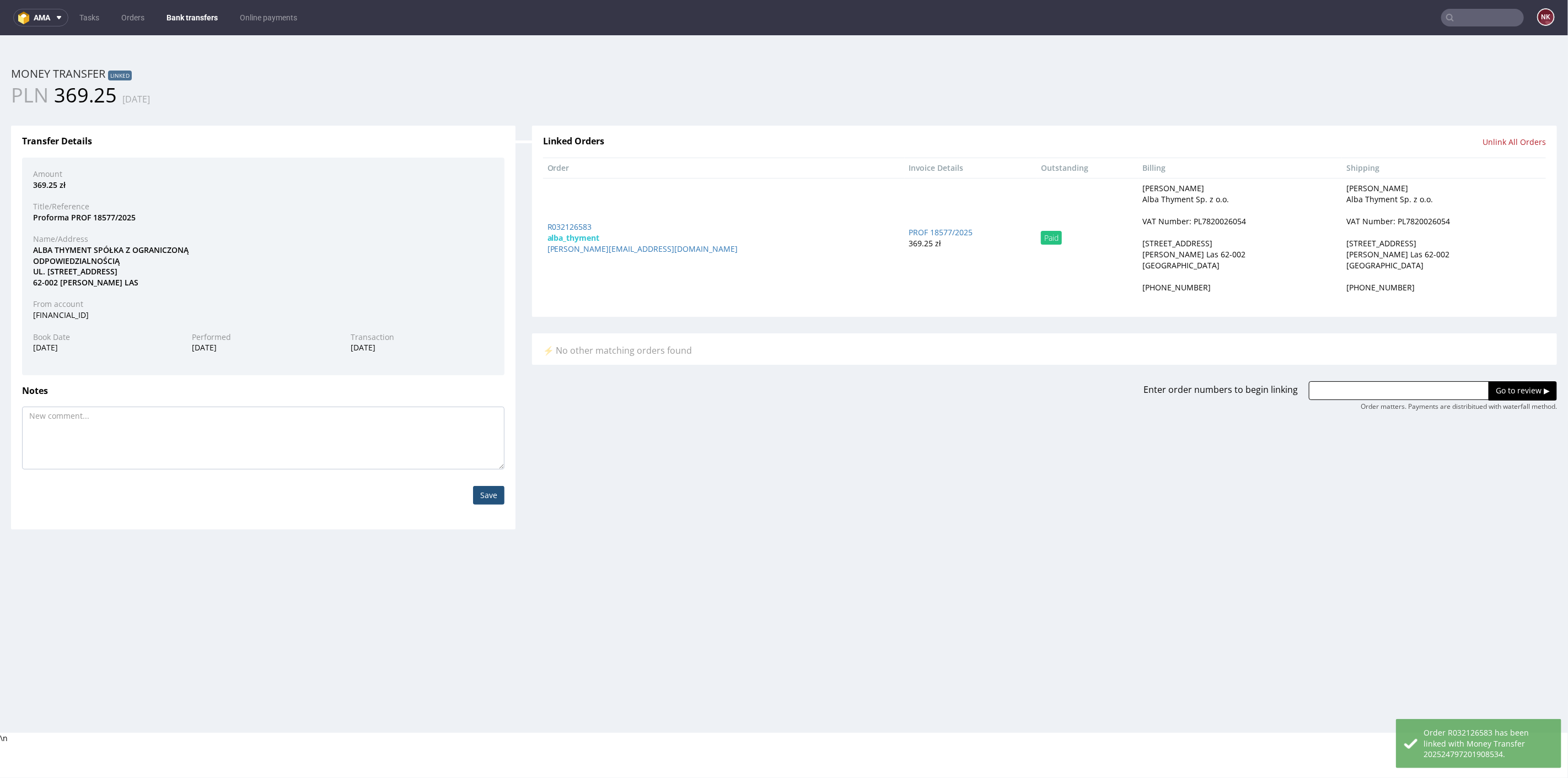
click at [186, 11] on link "Bank transfers" at bounding box center [192, 17] width 64 height 17
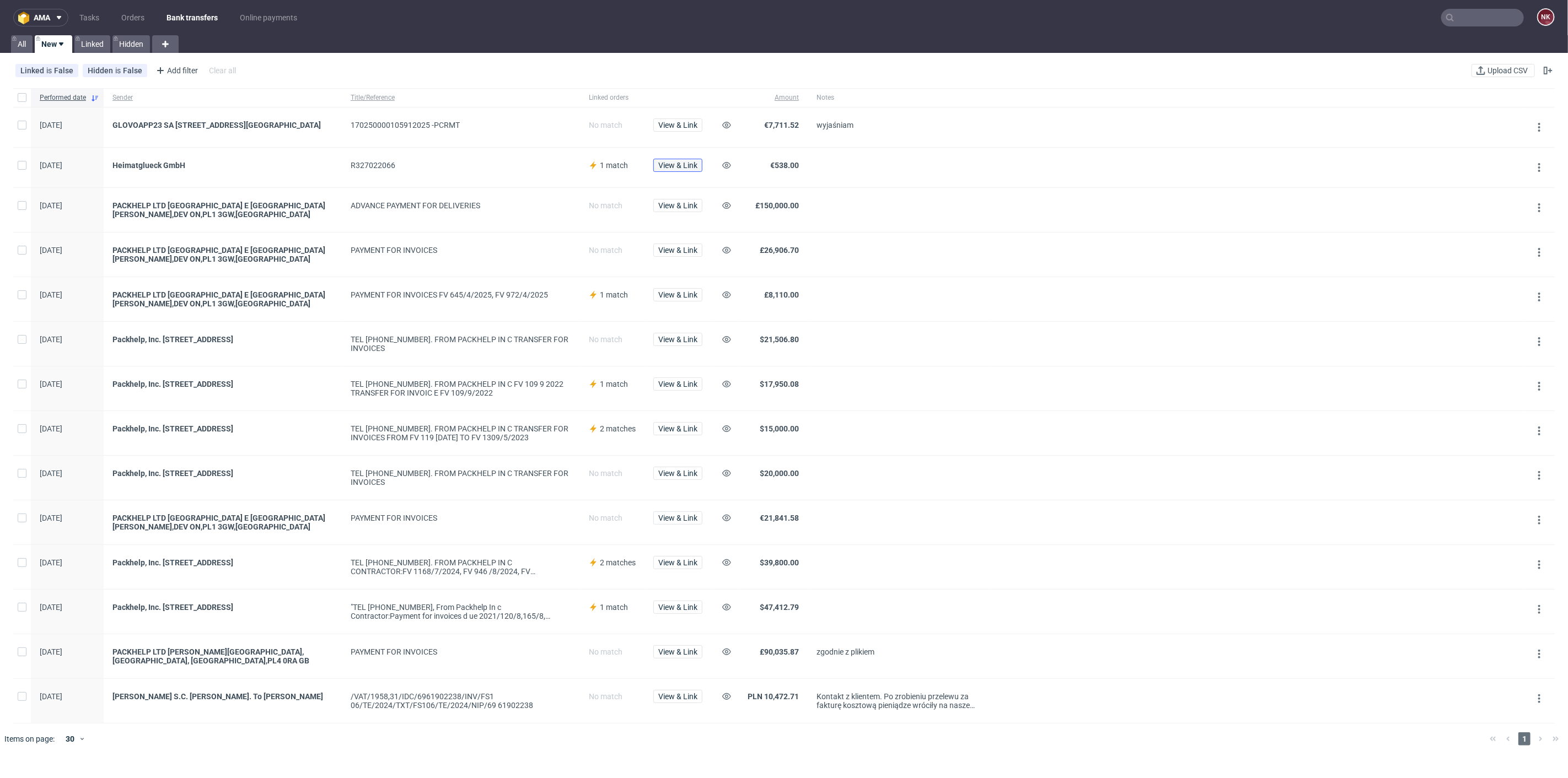
click at [663, 169] on span "View & Link" at bounding box center [678, 165] width 39 height 8
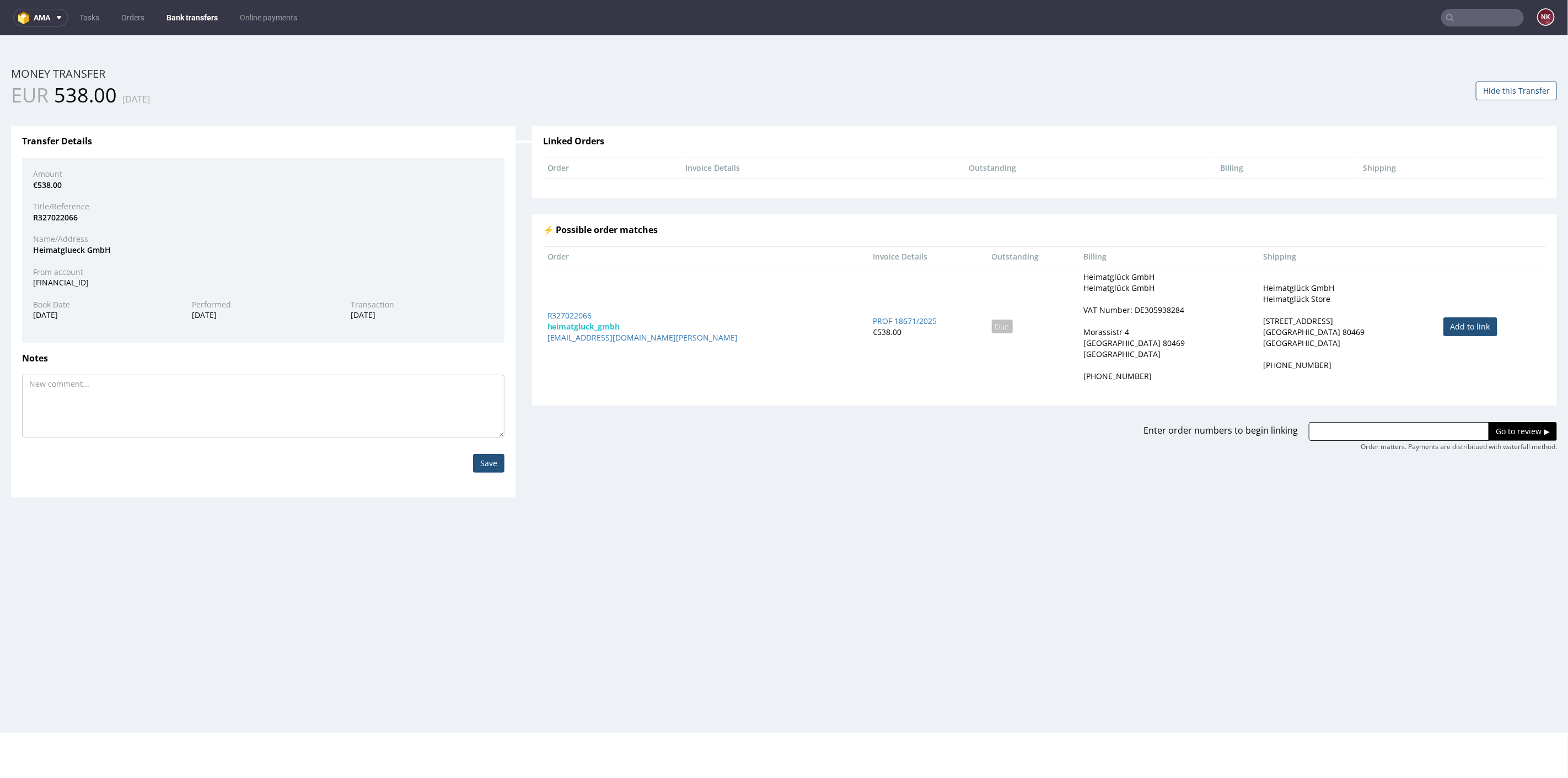
click at [1444, 326] on link "Add to link" at bounding box center [1471, 326] width 54 height 19
type input "R327022066"
click at [1503, 442] on div "Order matters. Payments are distribitued with waterfall method." at bounding box center [1460, 447] width 196 height 10
click at [1503, 428] on input "Go to review ▶" at bounding box center [1523, 431] width 69 height 19
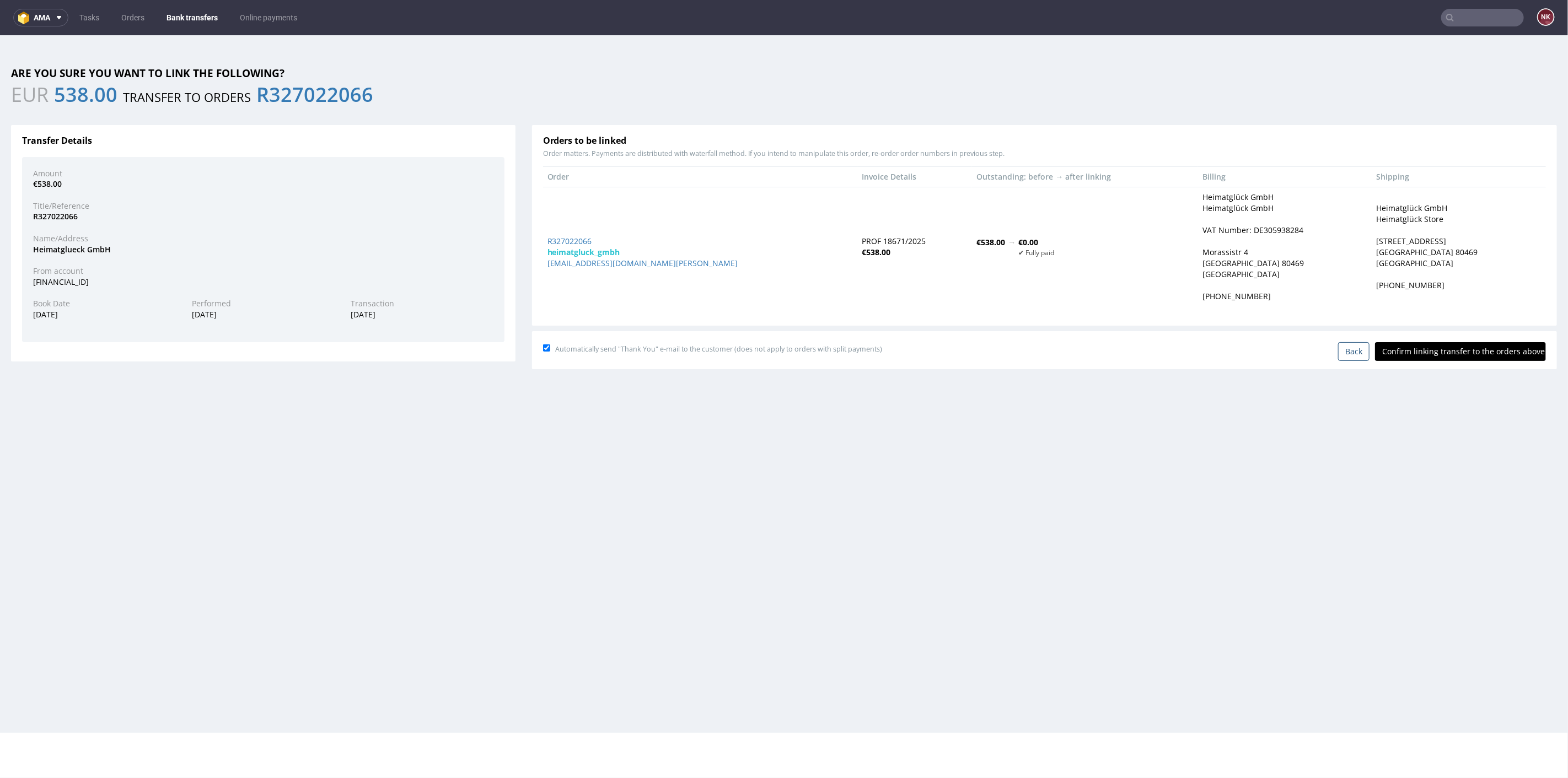
click at [1465, 347] on input "Confirm linking transfer to the orders above" at bounding box center [1460, 351] width 171 height 19
type input "In progress..."
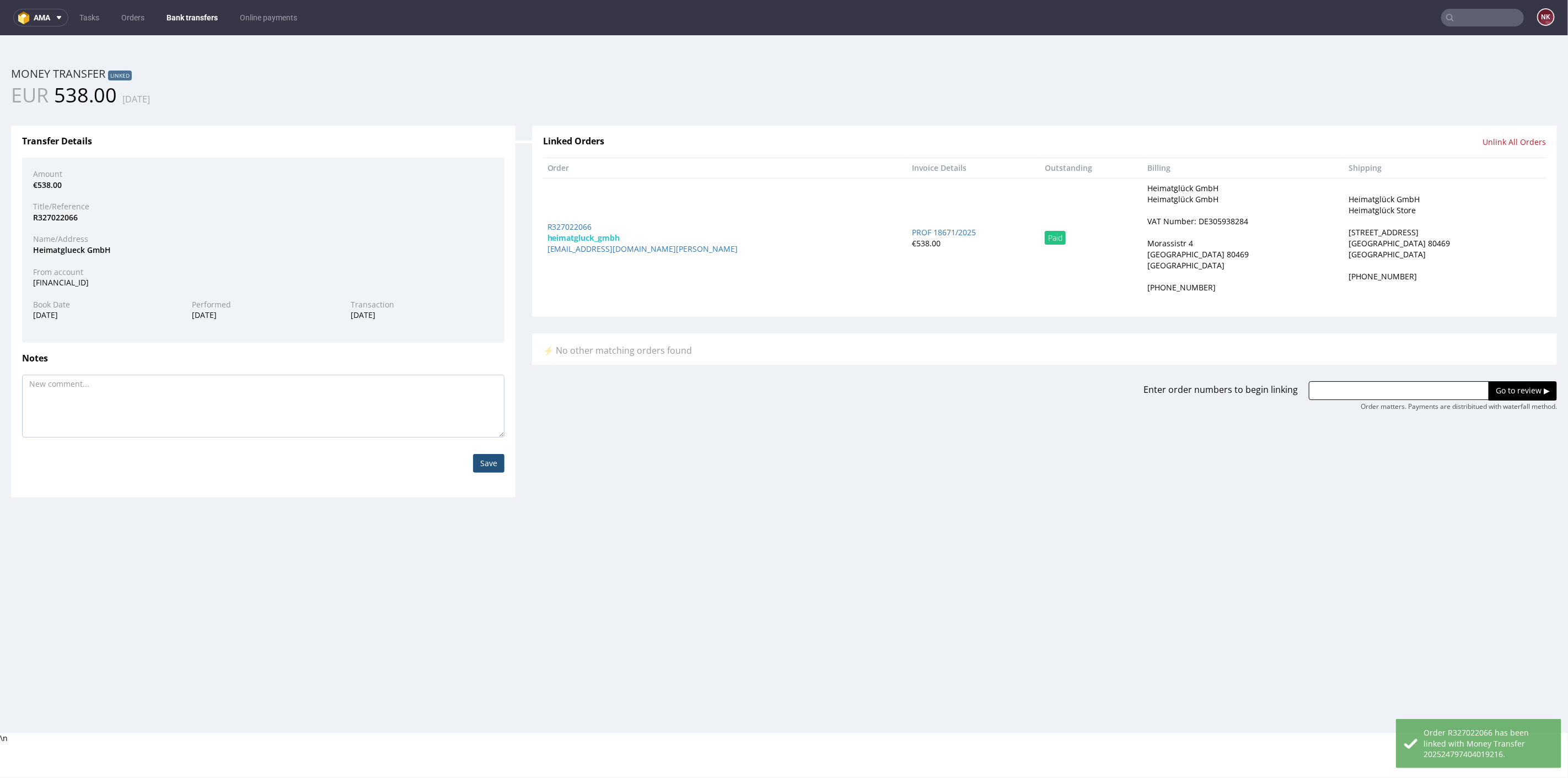
click at [203, 16] on link "Bank transfers" at bounding box center [192, 17] width 64 height 17
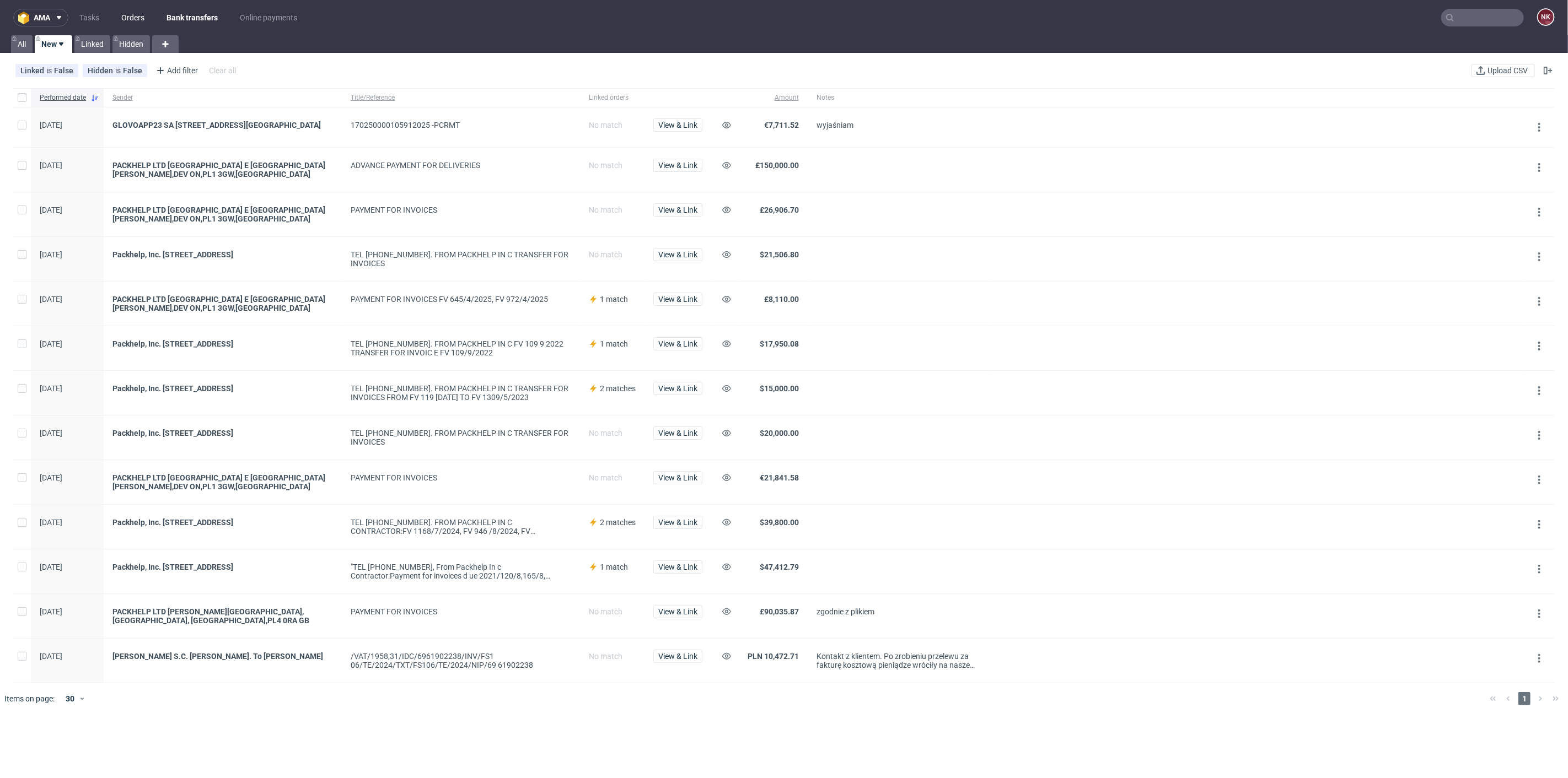
click at [139, 16] on link "Orders" at bounding box center [133, 17] width 36 height 17
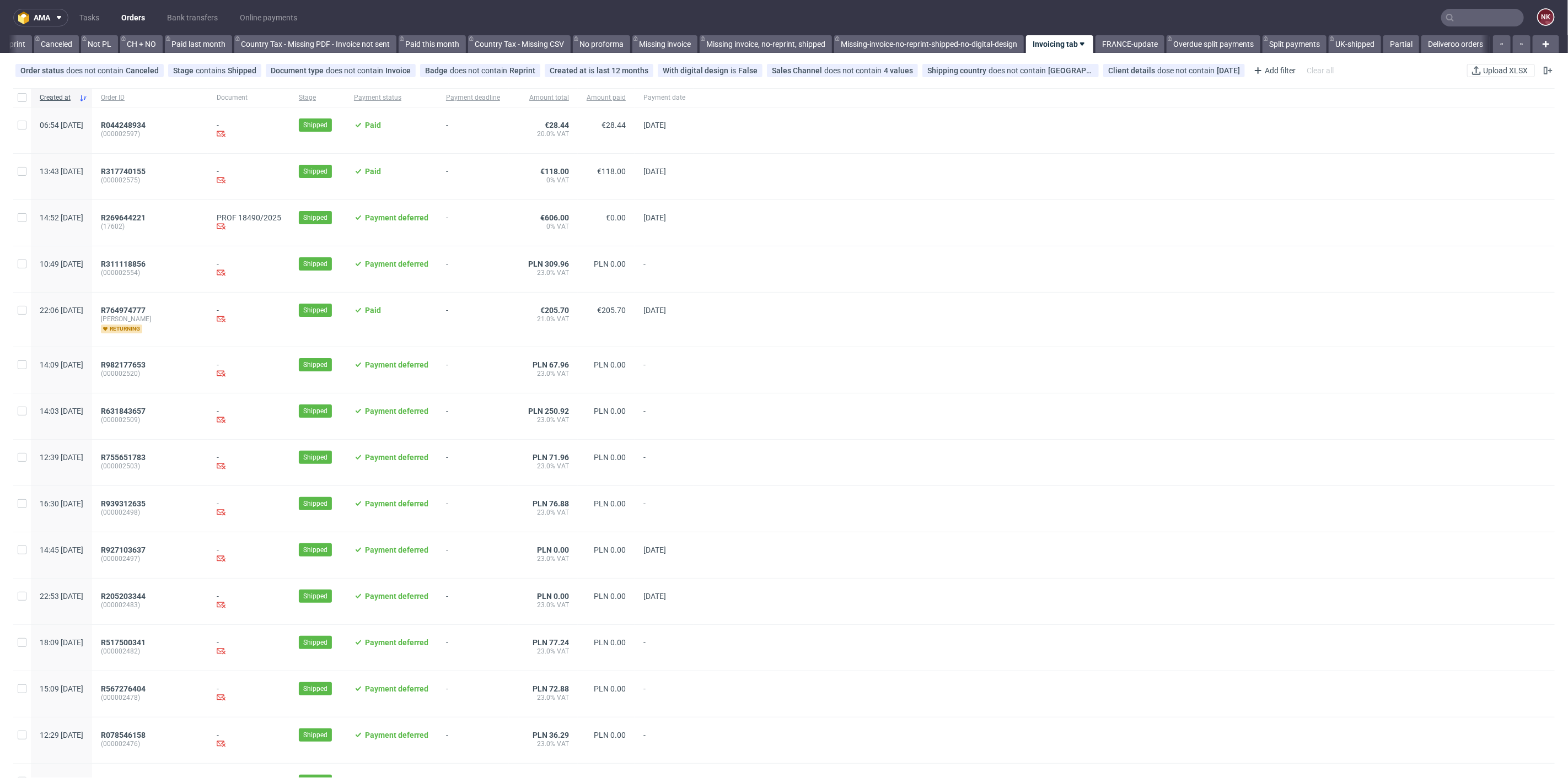
scroll to position [0, 1061]
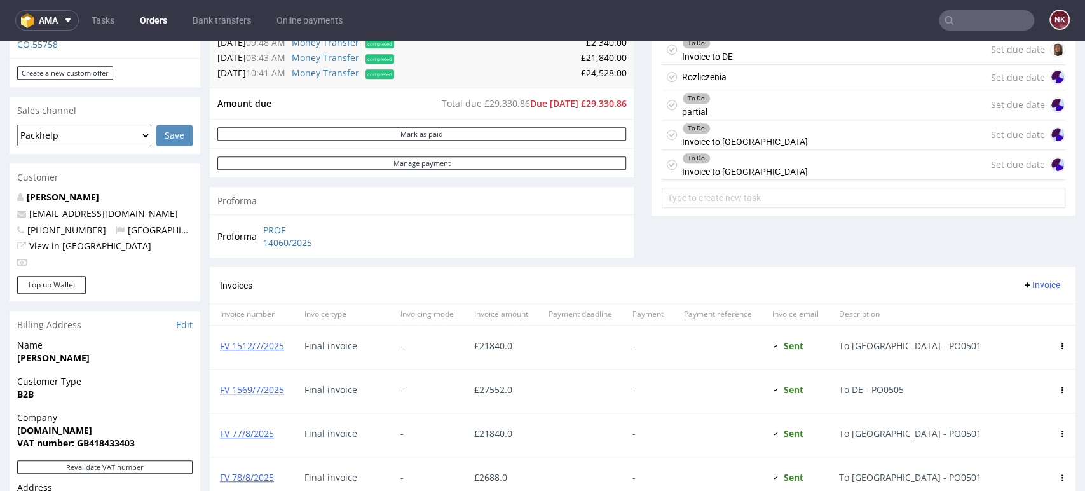
scroll to position [137, 0]
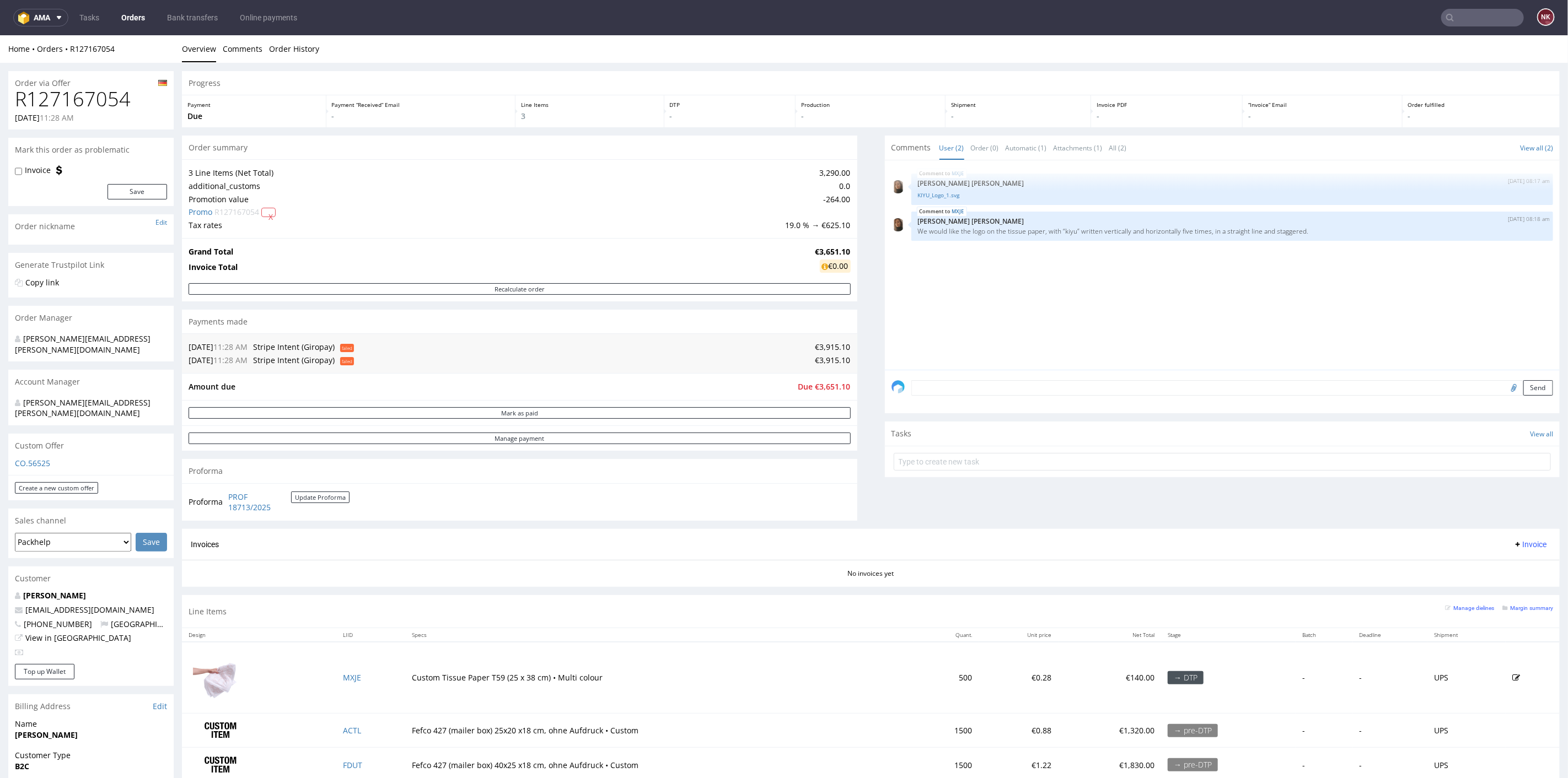
click at [865, 335] on div "Progress Payment Due Payment “Received” Email - Line Items 3 DTP - Production -…" at bounding box center [871, 430] width 1378 height 720
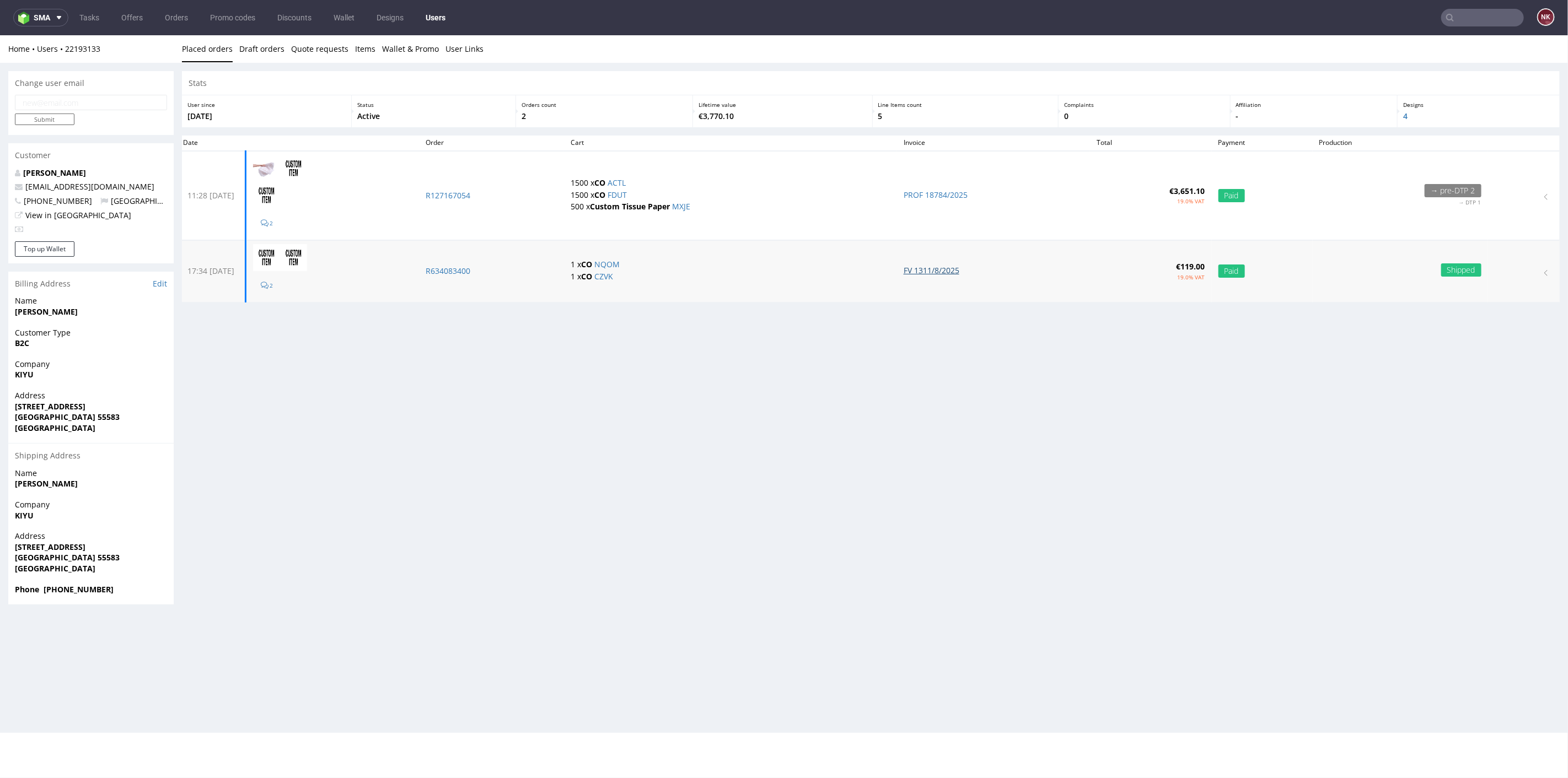
click at [943, 269] on link "FV 1311/8/2025" at bounding box center [932, 270] width 56 height 10
drag, startPoint x: 56, startPoint y: 427, endPoint x: 11, endPoint y: 374, distance: 69.5
click at [11, 374] on section "Billing Address Edit Name Kiziltoprak Abdullah Customer Type B2C Company KIYU A…" at bounding box center [91, 438] width 166 height 333
copy section "KIYU Address Berlinerstraße 1 Bad Kreuznach 55583 Germany"
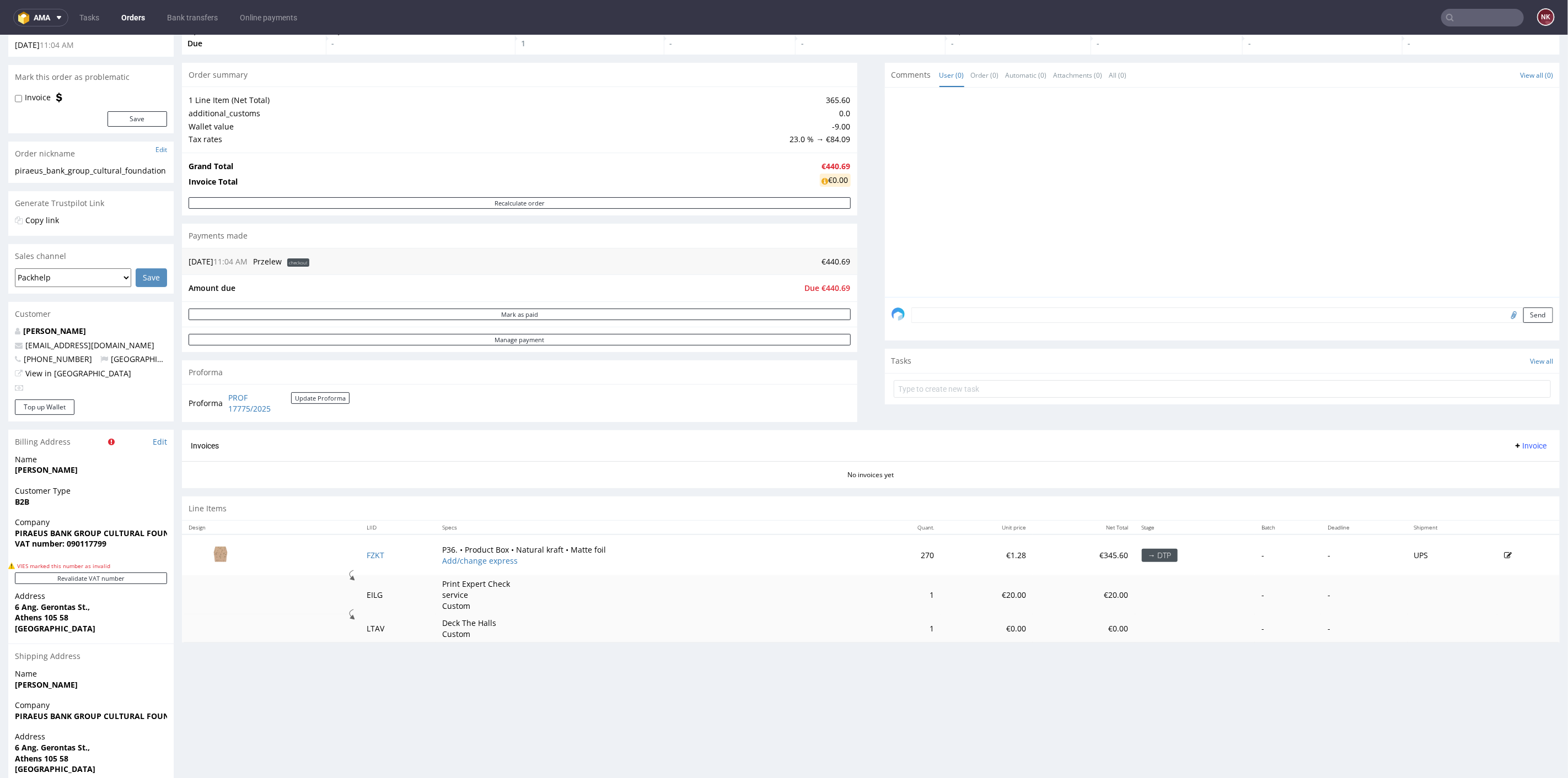
scroll to position [172, 0]
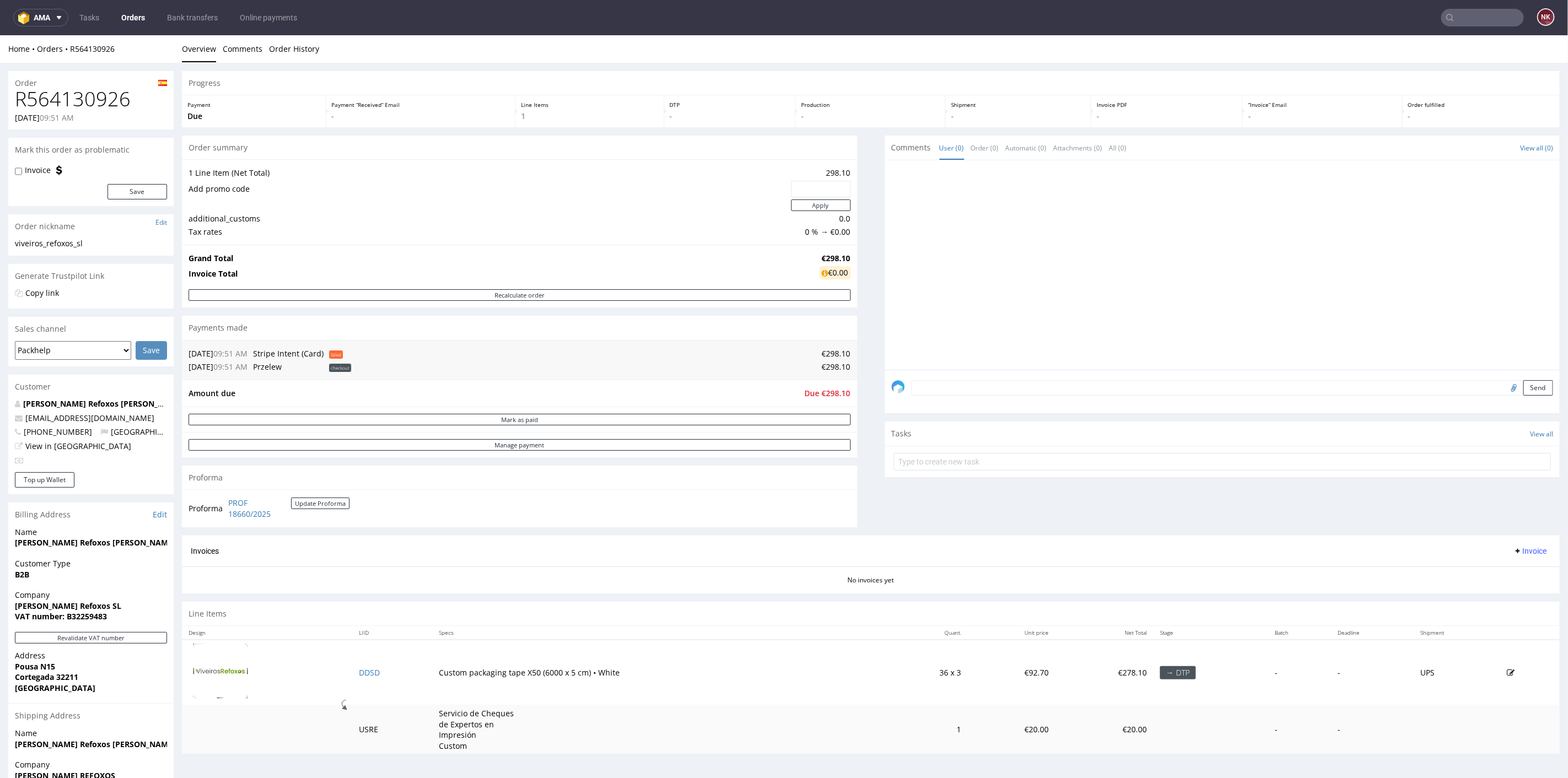
click at [144, 16] on link "Orders" at bounding box center [133, 17] width 37 height 17
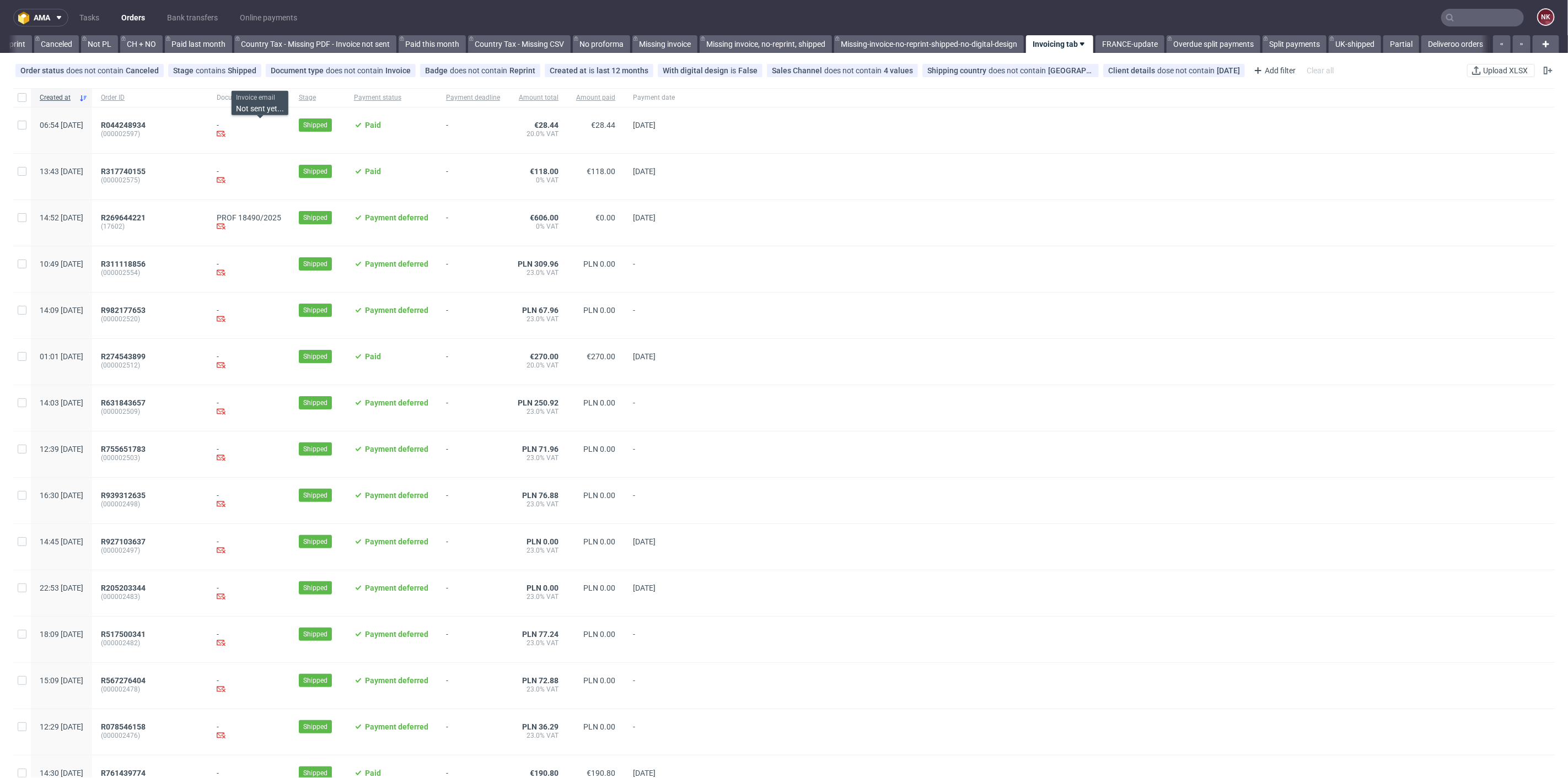
scroll to position [0, 1061]
click at [193, 13] on link "Bank transfers" at bounding box center [193, 17] width 64 height 17
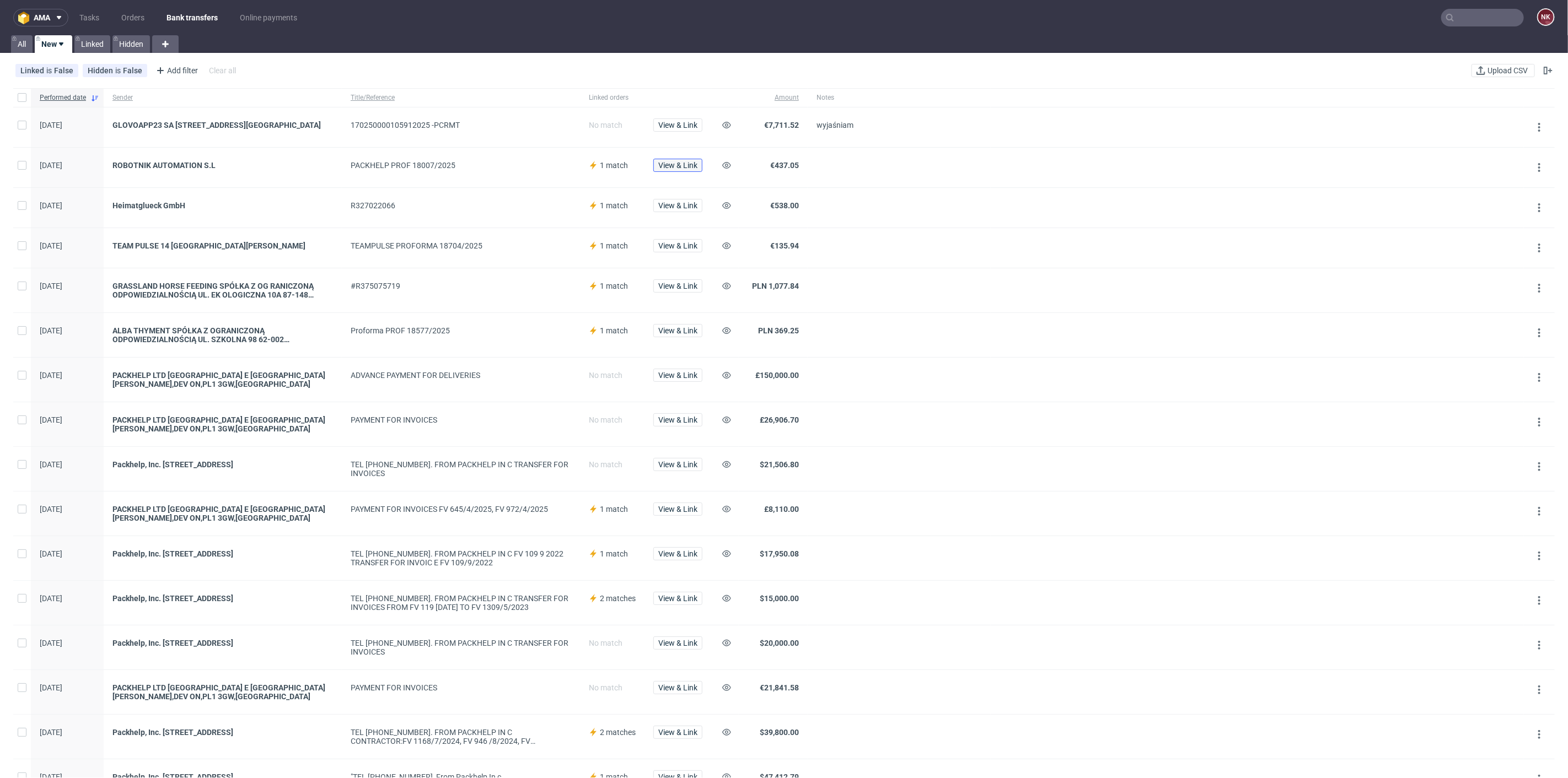
click at [673, 169] on span "View & Link" at bounding box center [678, 165] width 39 height 8
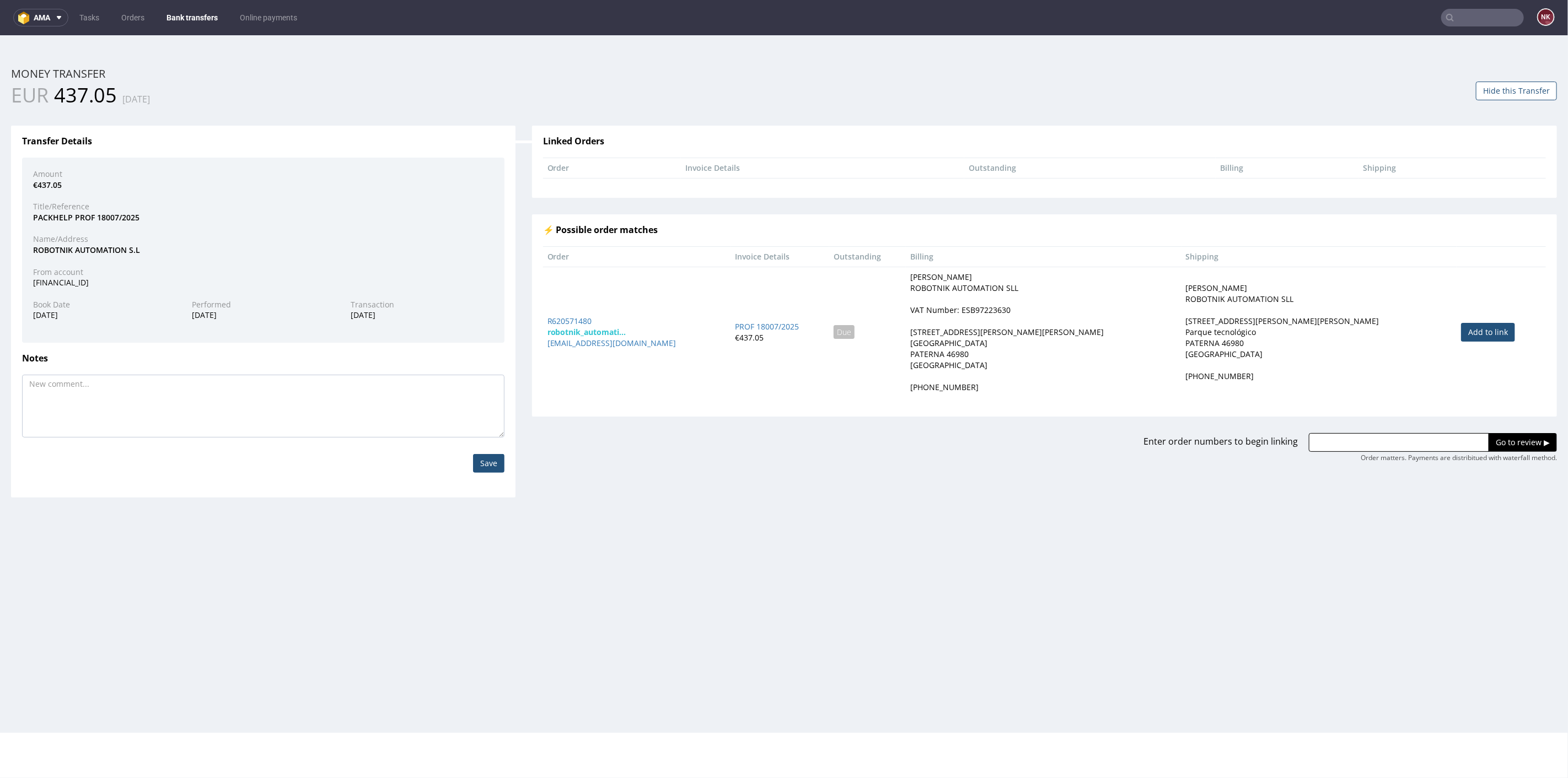
click at [1461, 325] on link "Add to link" at bounding box center [1488, 332] width 54 height 19
type input "R620571480"
click at [1492, 440] on input "Go to review ▶" at bounding box center [1523, 442] width 69 height 19
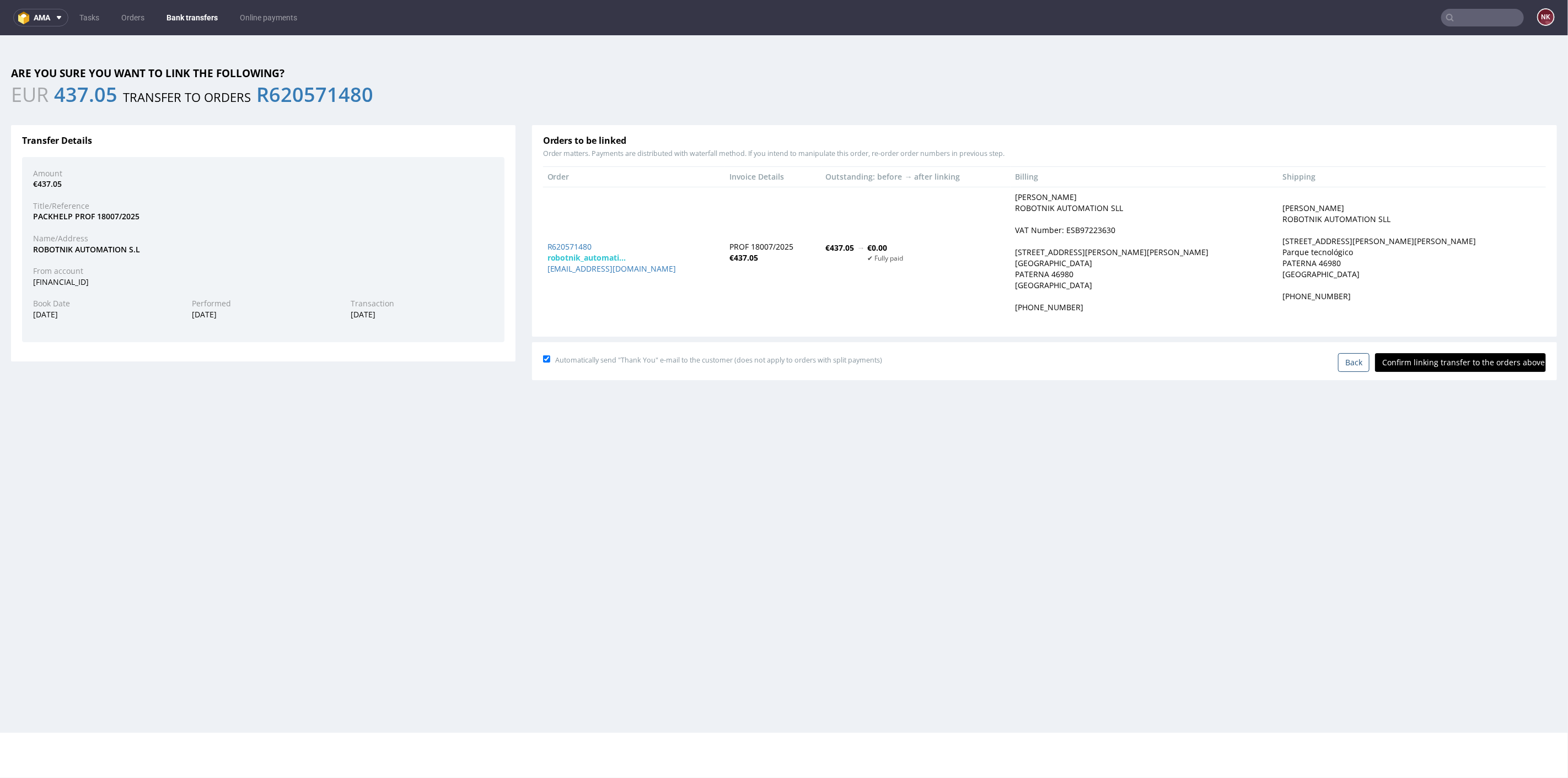
click at [1473, 369] on input "Confirm linking transfer to the orders above" at bounding box center [1460, 363] width 171 height 19
type input "In progress..."
drag, startPoint x: 571, startPoint y: 237, endPoint x: 568, endPoint y: 243, distance: 6.7
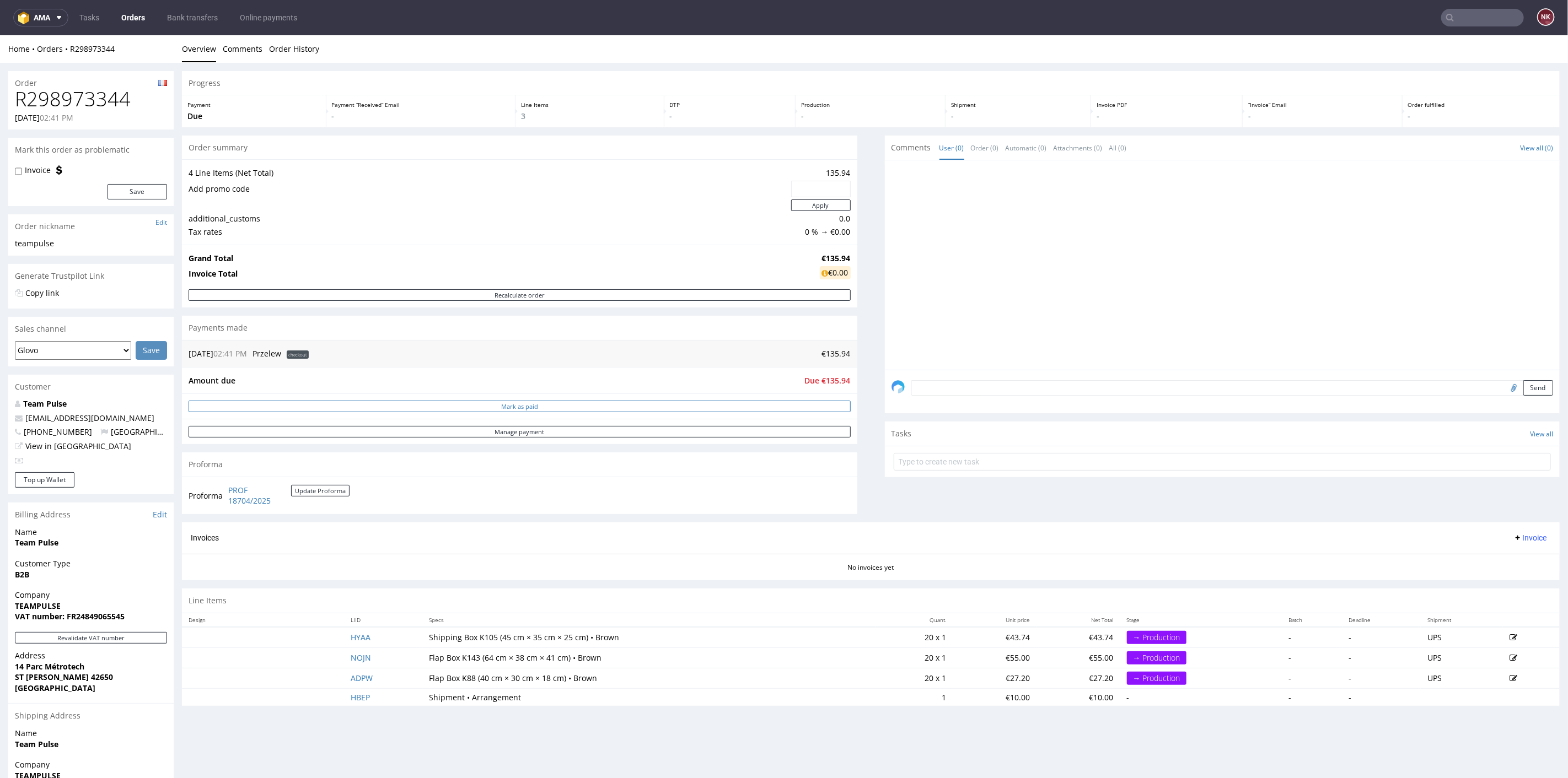
scroll to position [127, 0]
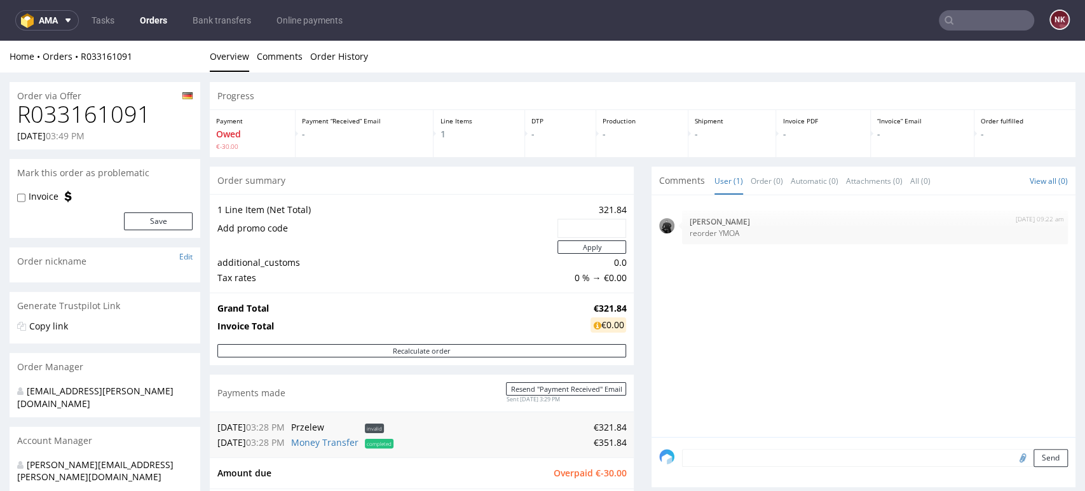
click at [114, 121] on h1 "R033161091" at bounding box center [104, 114] width 175 height 25
copy h1 "R033161091"
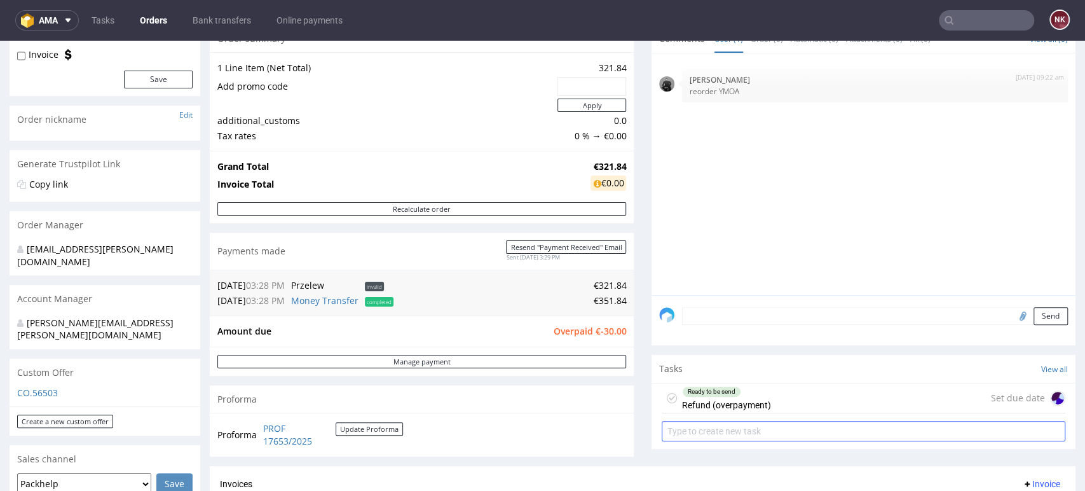
scroll to position [212, 0]
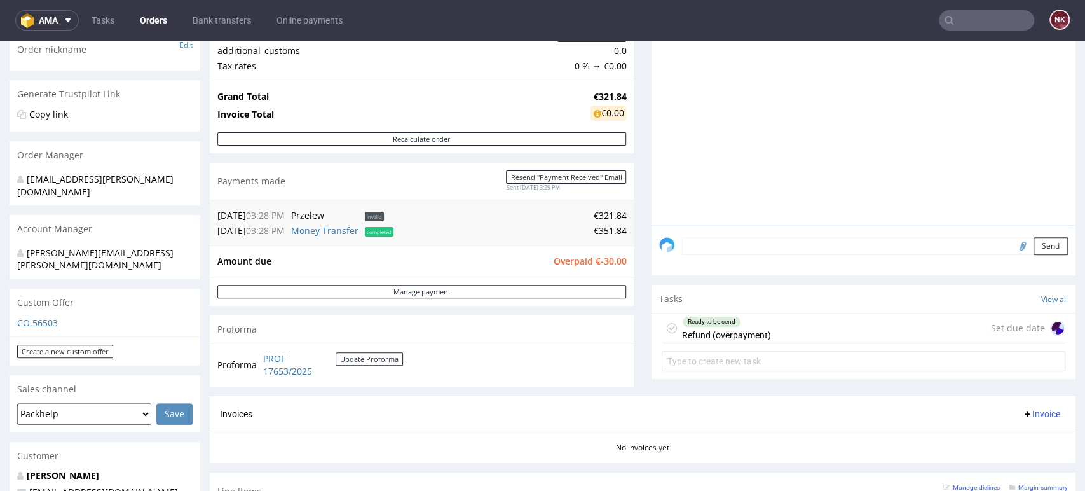
click at [829, 332] on div "Ready to be send Refund (overpayment) Set due date" at bounding box center [864, 328] width 404 height 30
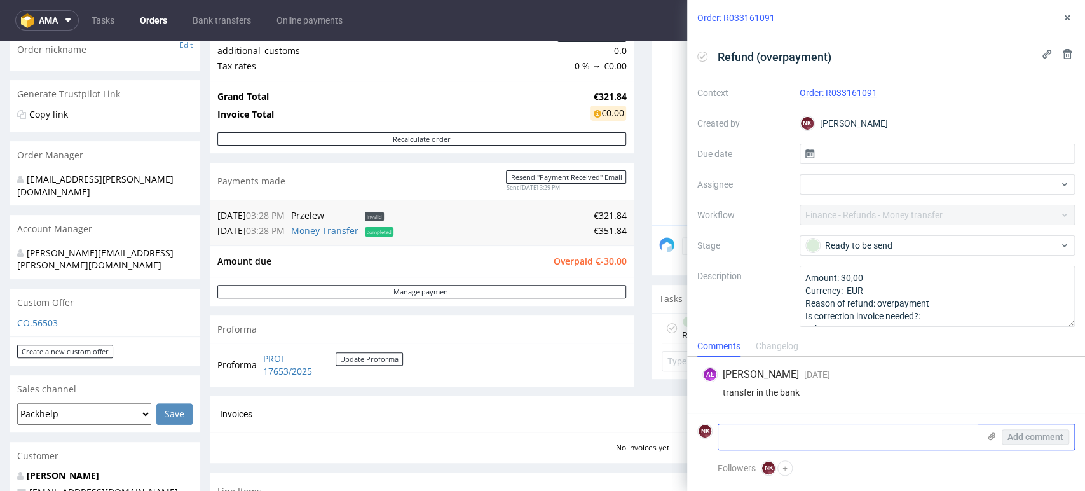
click at [821, 433] on textarea at bounding box center [848, 436] width 261 height 25
type textarea "Refunded 26/08/2025"
click at [1068, 430] on button "Add comment" at bounding box center [1035, 436] width 67 height 15
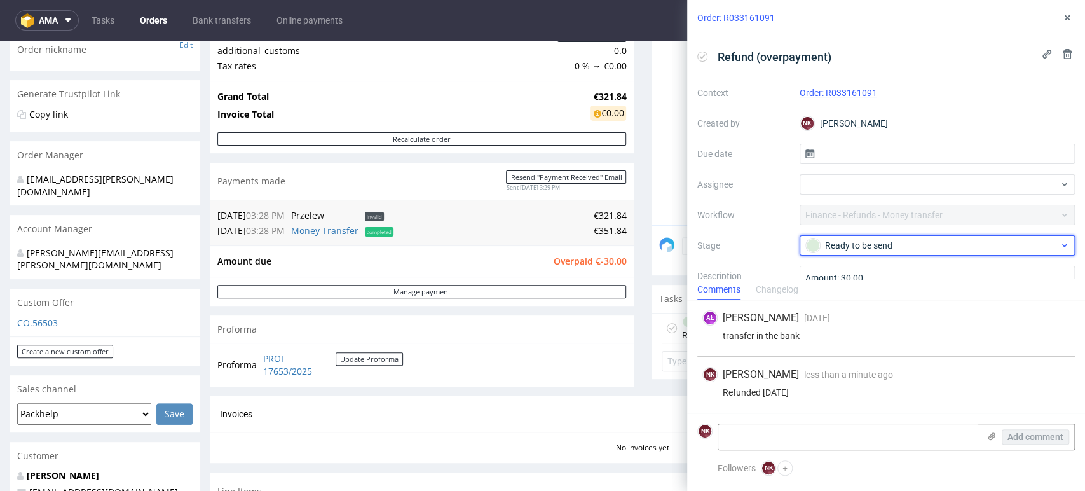
click at [941, 254] on div "Ready to be send" at bounding box center [938, 245] width 276 height 20
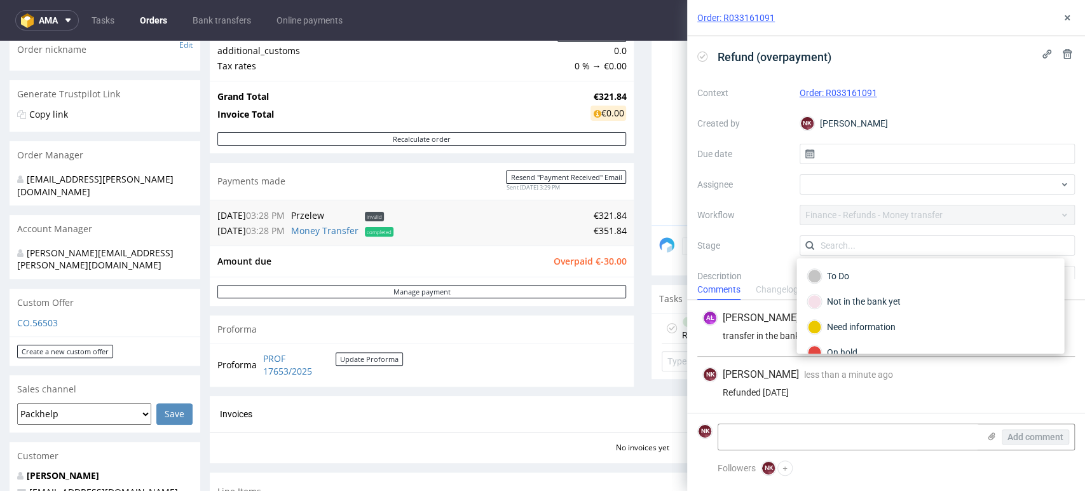
scroll to position [92, 0]
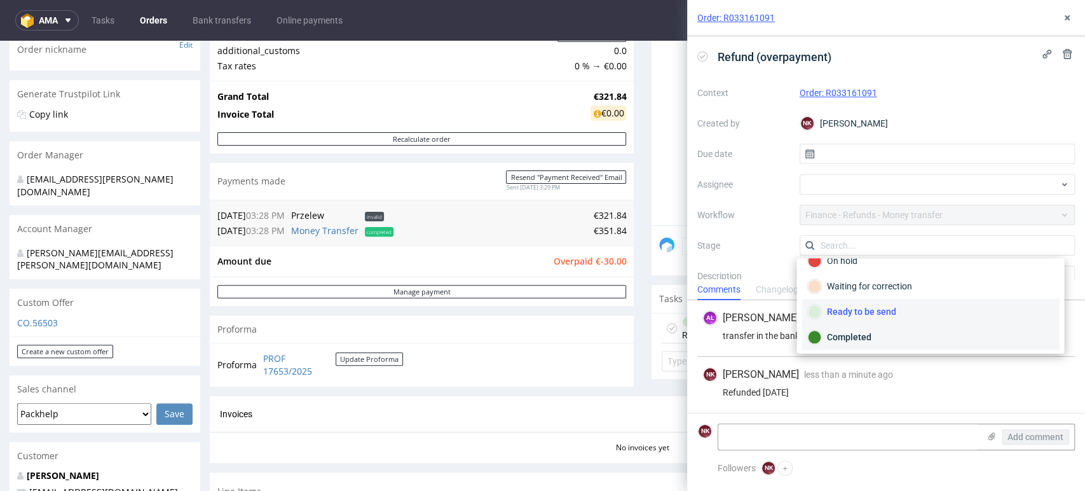
click at [864, 332] on div "Completed" at bounding box center [930, 337] width 246 height 14
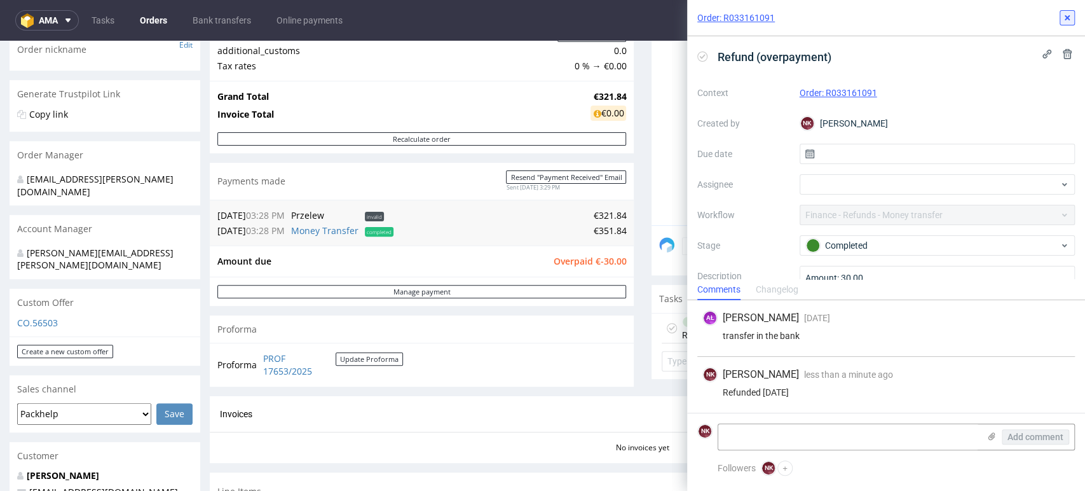
click at [1062, 19] on icon at bounding box center [1067, 18] width 10 height 10
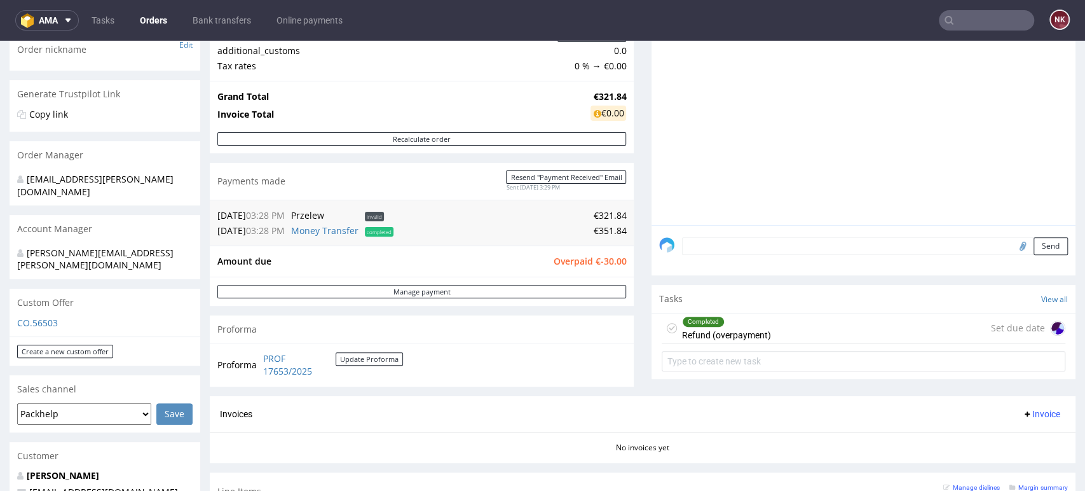
click at [628, 360] on div "Progress Payment Owed €-30.00 Payment “Received” Email - Line Items 1 DTP - Pro…" at bounding box center [643, 222] width 866 height 705
click at [651, 316] on div "Completed Refund (overpayment) Set due date" at bounding box center [863, 344] width 424 height 63
click at [626, 322] on div "Progress Payment Owed €-30.00 Payment “Received” Email - Line Items 1 DTP - Pro…" at bounding box center [643, 222] width 866 height 705
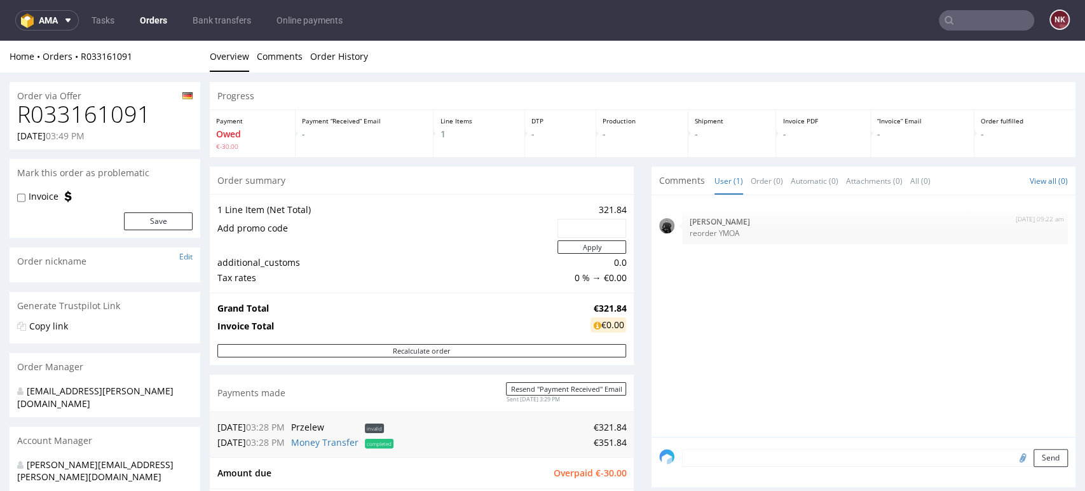
scroll to position [282, 0]
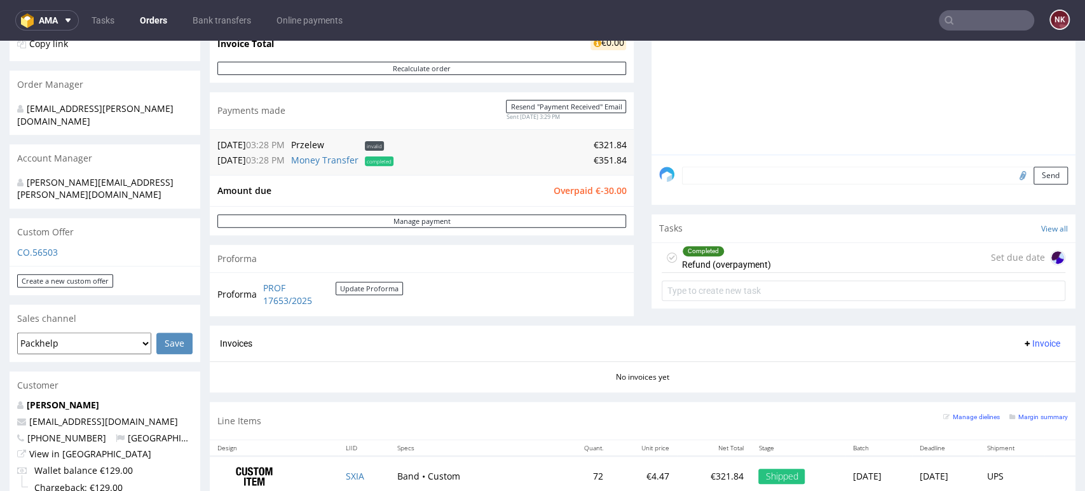
click at [1036, 121] on div "14th Aug 25 | 09:22 am Dawid Urbanowicz reorder YMOA" at bounding box center [867, 38] width 416 height 234
click at [971, 27] on input "text" at bounding box center [986, 20] width 95 height 20
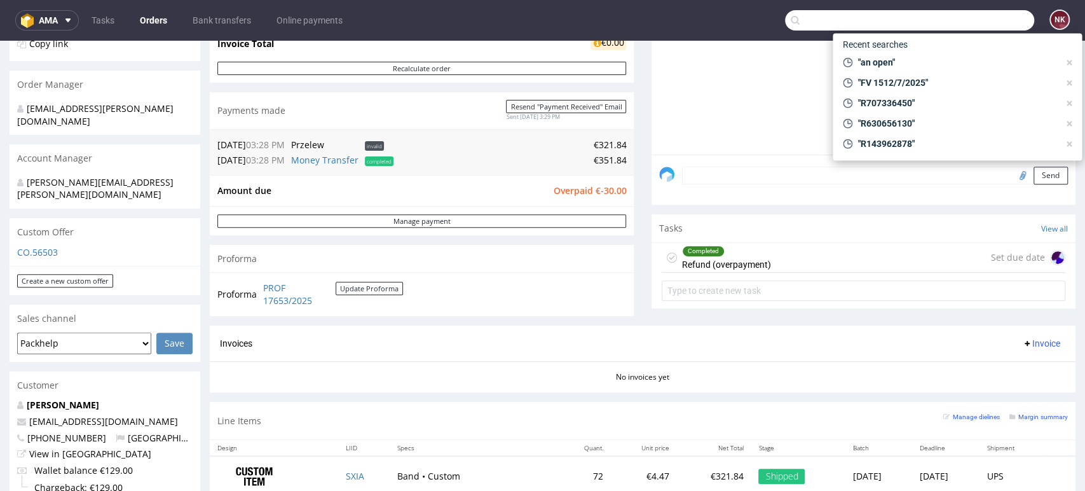
paste input "R696039512"
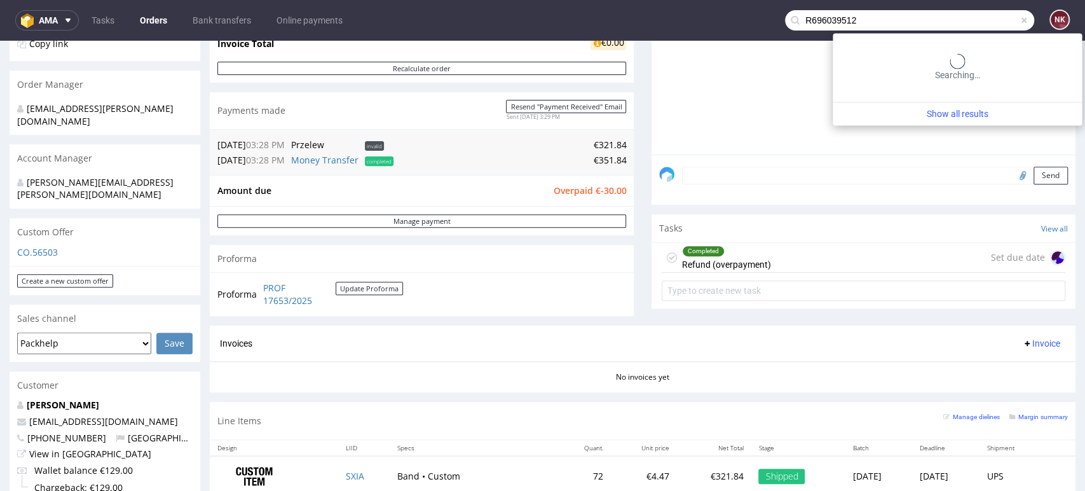
type input "R696039512"
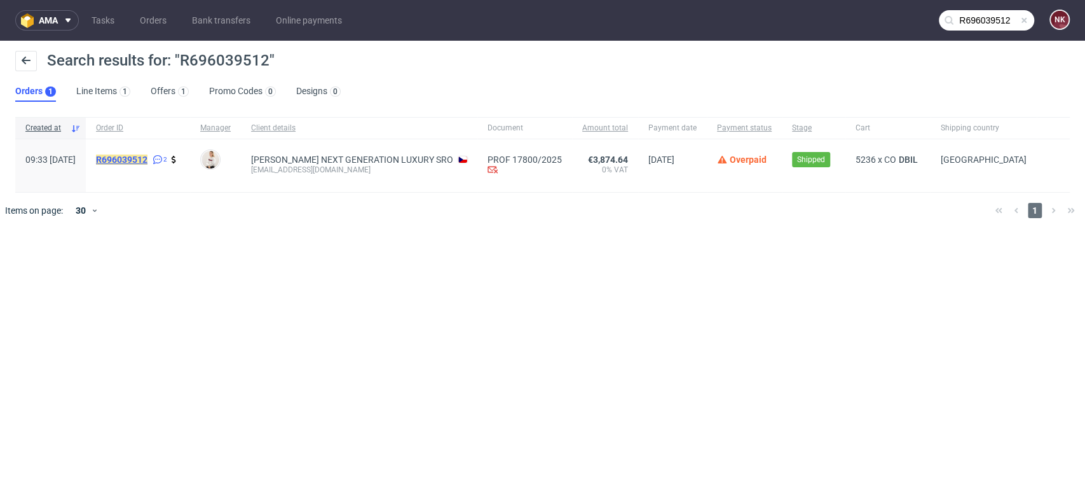
click at [147, 163] on mark "R696039512" at bounding box center [121, 159] width 51 height 10
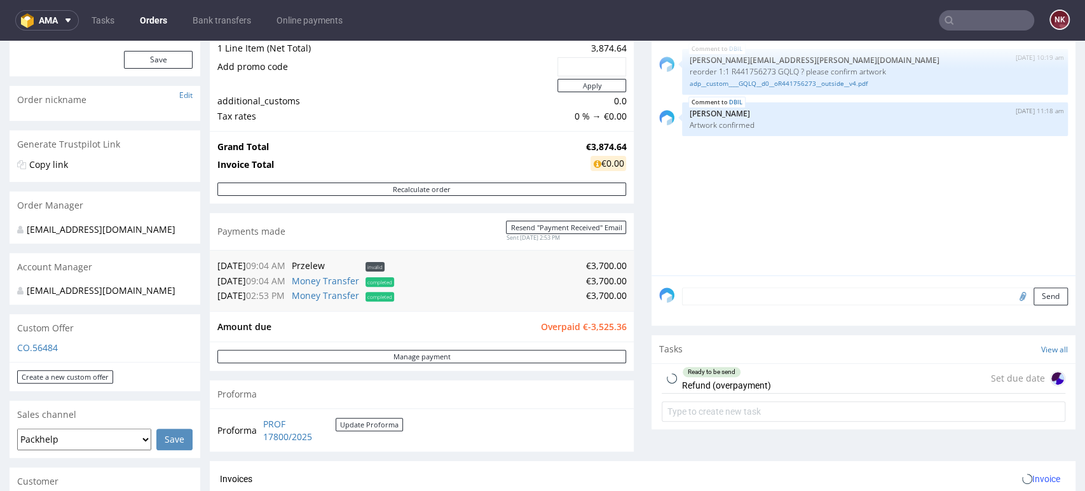
scroll to position [353, 0]
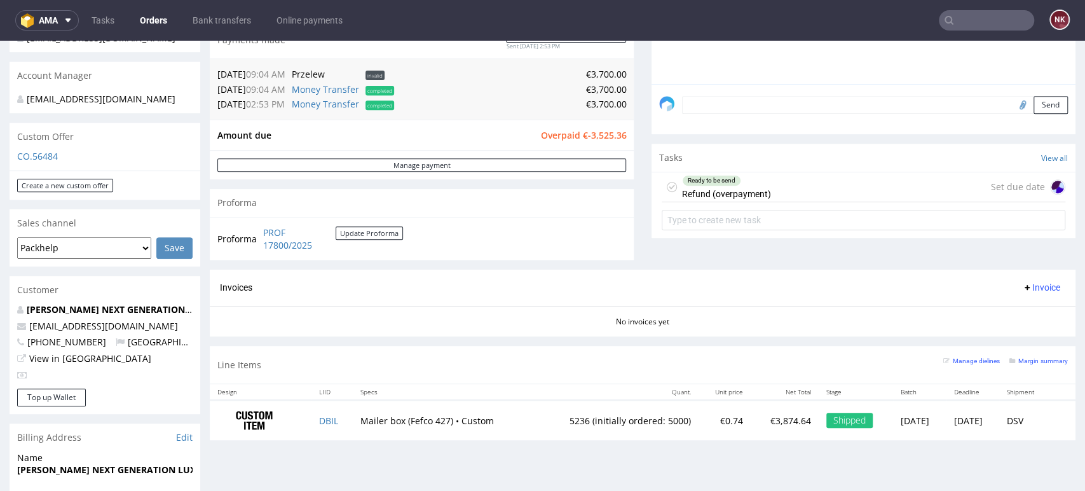
click at [769, 194] on div "Ready to be send Refund (overpayment) Set due date" at bounding box center [864, 187] width 404 height 30
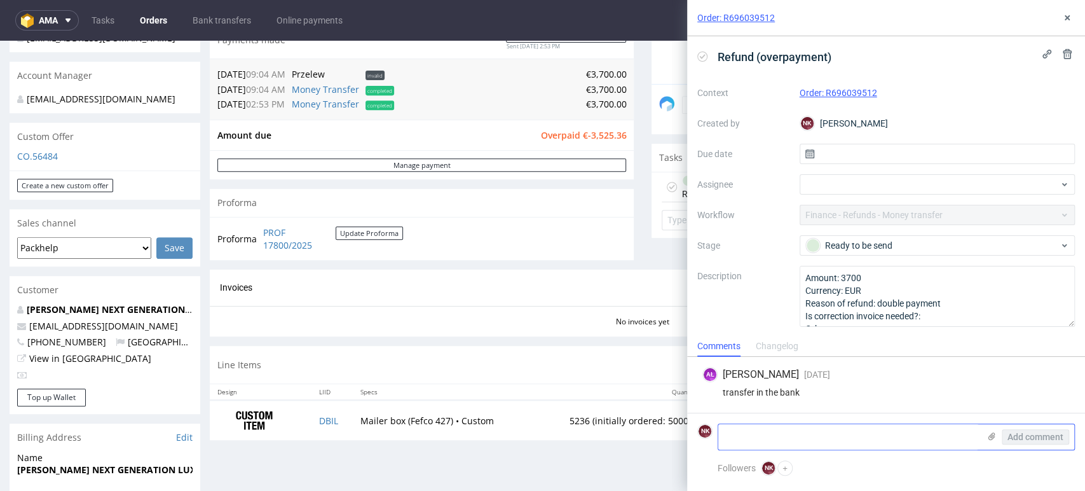
click at [885, 442] on textarea at bounding box center [848, 436] width 261 height 25
click at [1016, 385] on div "AŁ Aleksandra Łętowska 9 days ago 26th Aug 2025, 13:07 transfer in the bank" at bounding box center [886, 385] width 378 height 56
click at [819, 436] on textarea "refunded" at bounding box center [848, 436] width 261 height 25
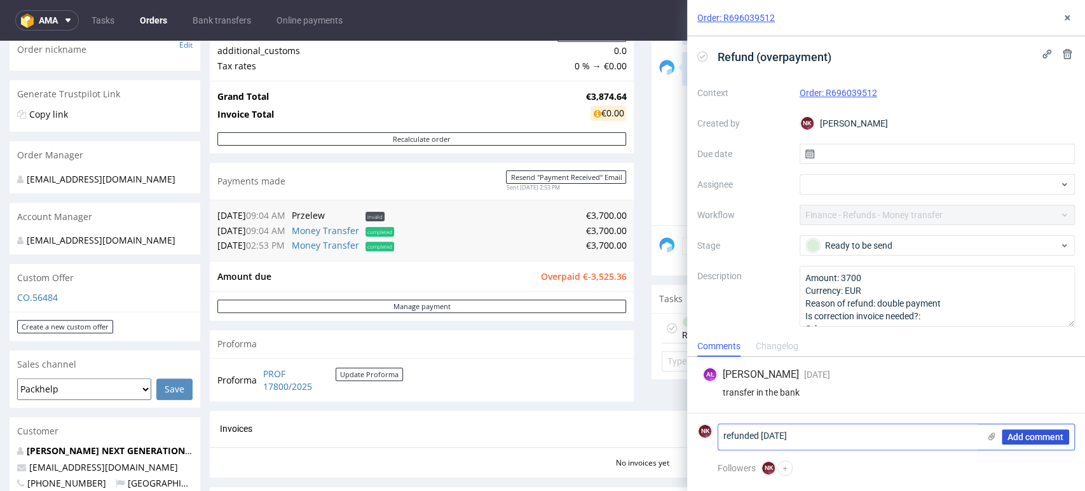
type textarea "refunded 26/08/2025"
click at [1021, 430] on button "Add comment" at bounding box center [1035, 436] width 67 height 15
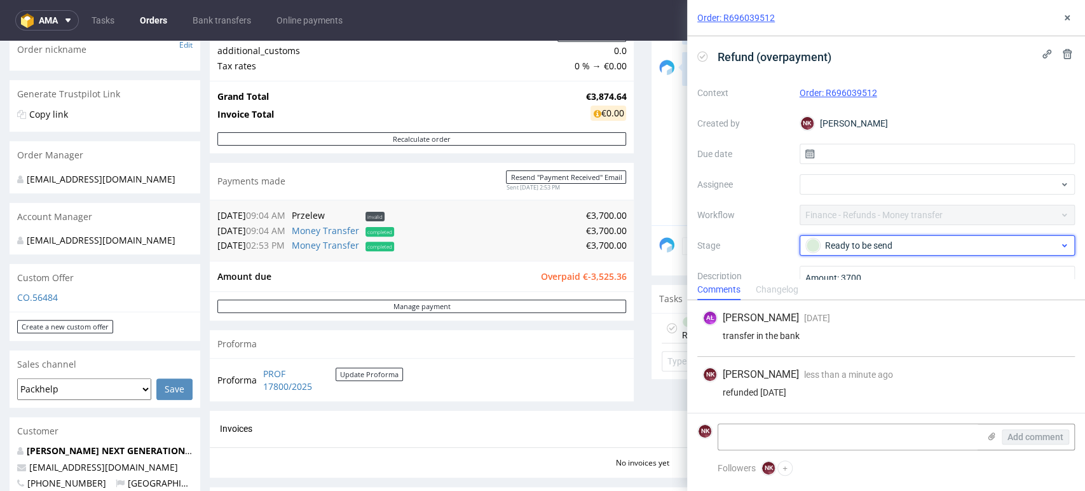
click at [917, 245] on div "Ready to be send" at bounding box center [932, 245] width 253 height 14
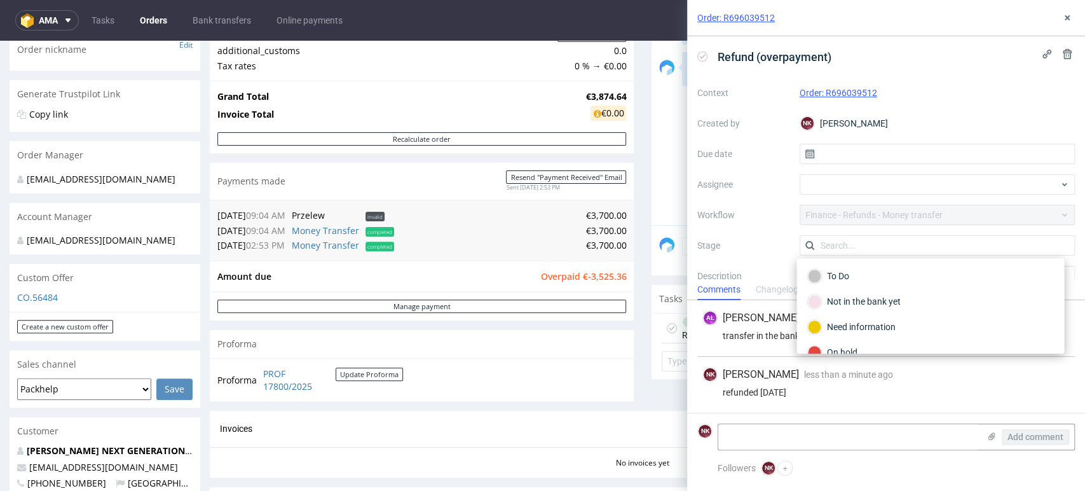
scroll to position [92, 0]
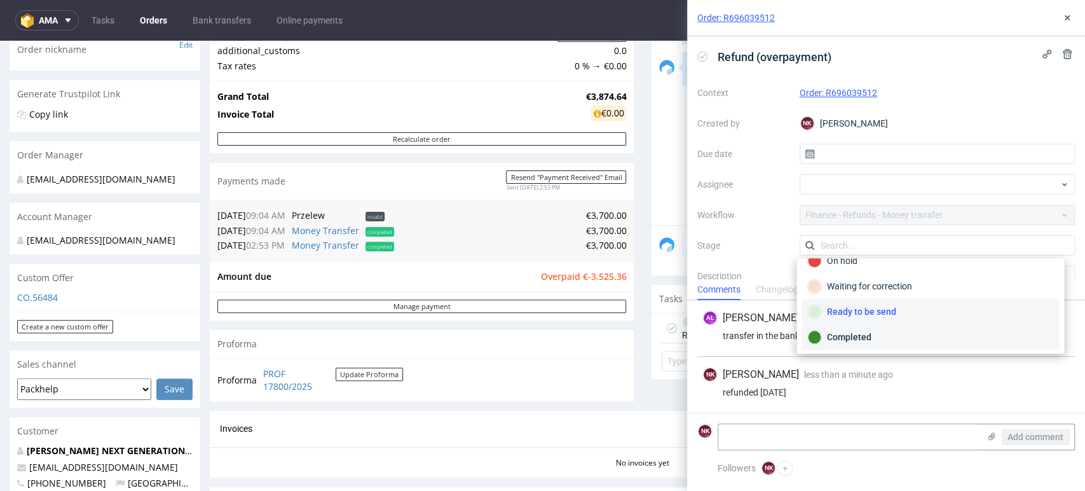
click at [869, 334] on div "Completed" at bounding box center [930, 337] width 246 height 14
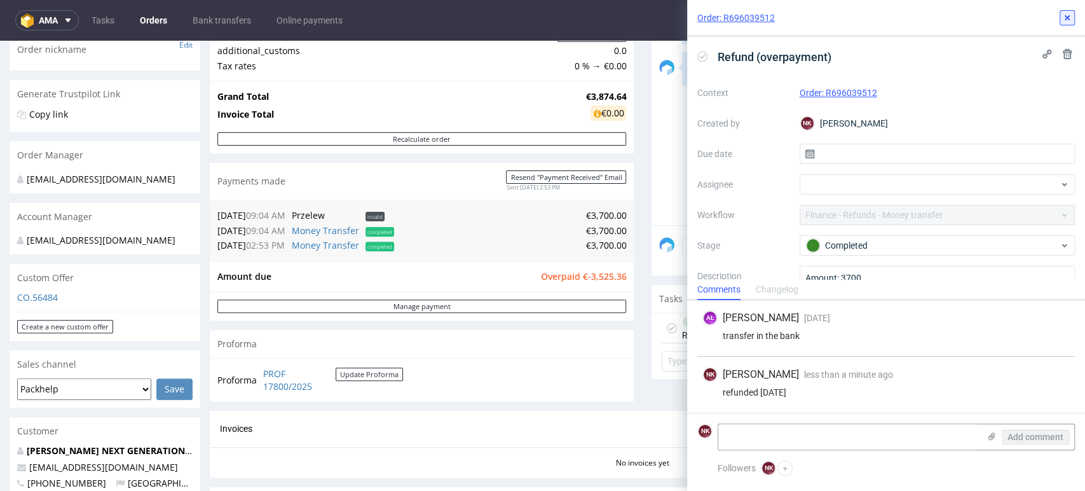
click at [1071, 14] on icon at bounding box center [1067, 18] width 10 height 10
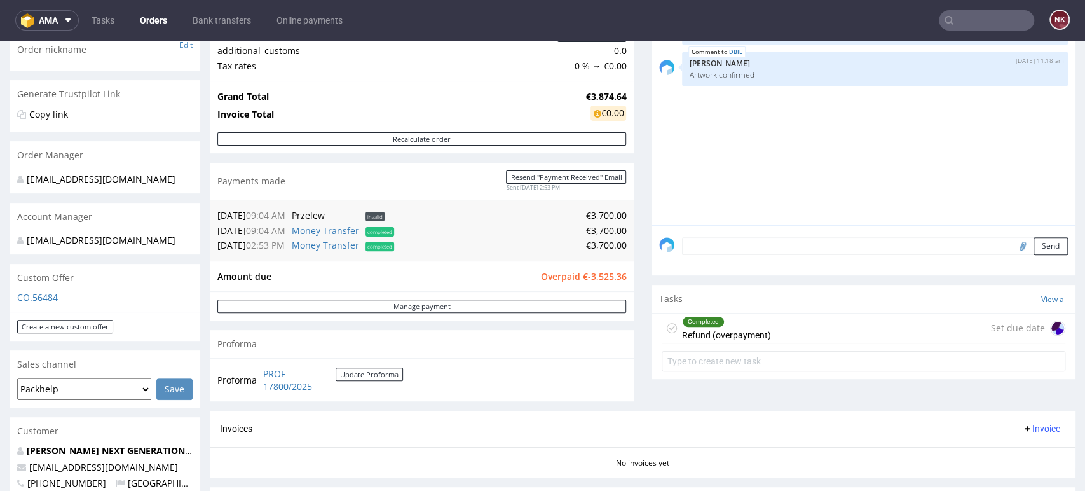
click at [618, 380] on div "Proforma PROF 17800/2025 Update Proforma" at bounding box center [422, 379] width 424 height 43
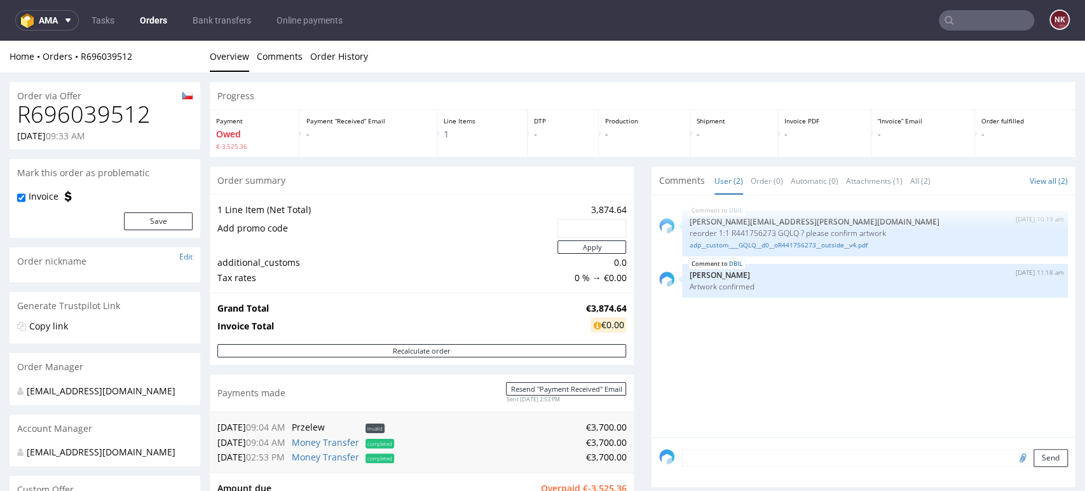
scroll to position [141, 0]
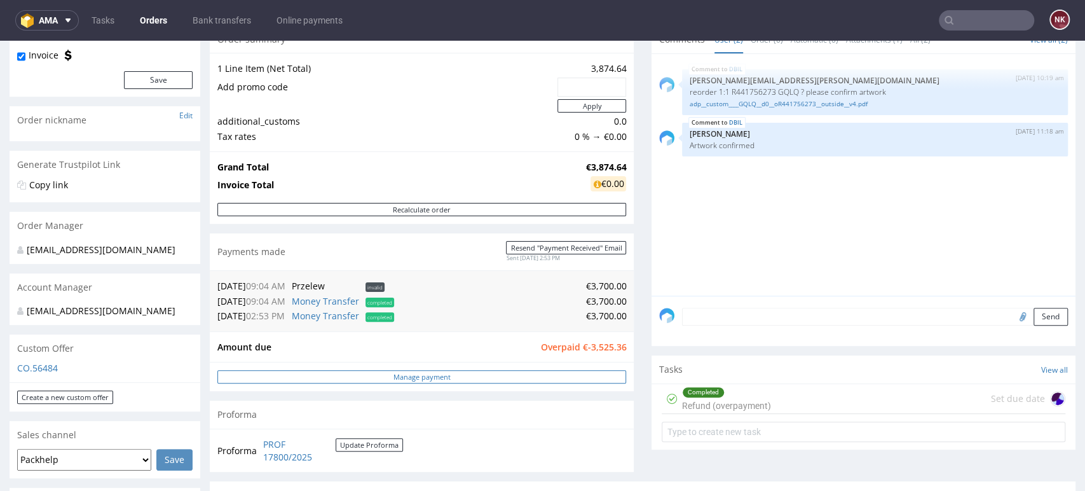
click at [586, 383] on link "Manage payment" at bounding box center [421, 376] width 409 height 13
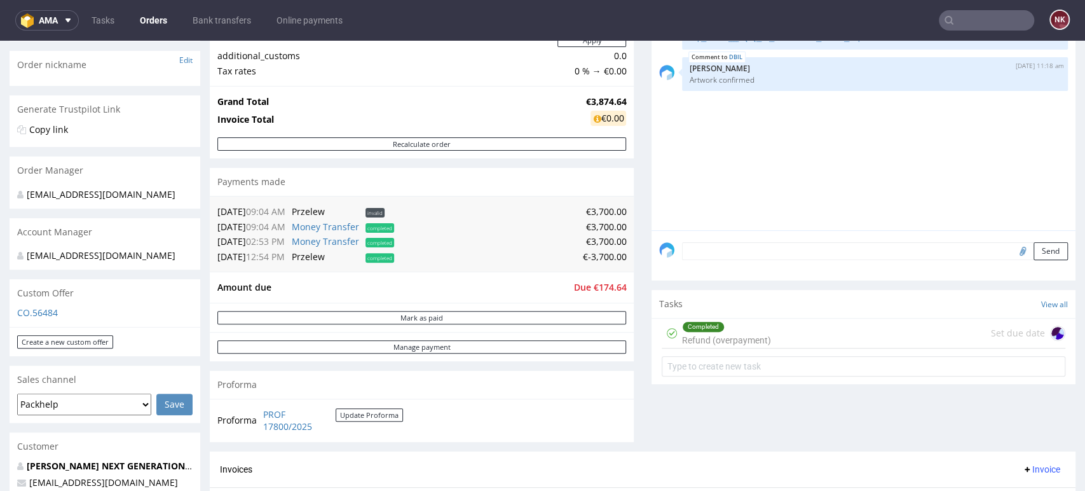
scroll to position [353, 0]
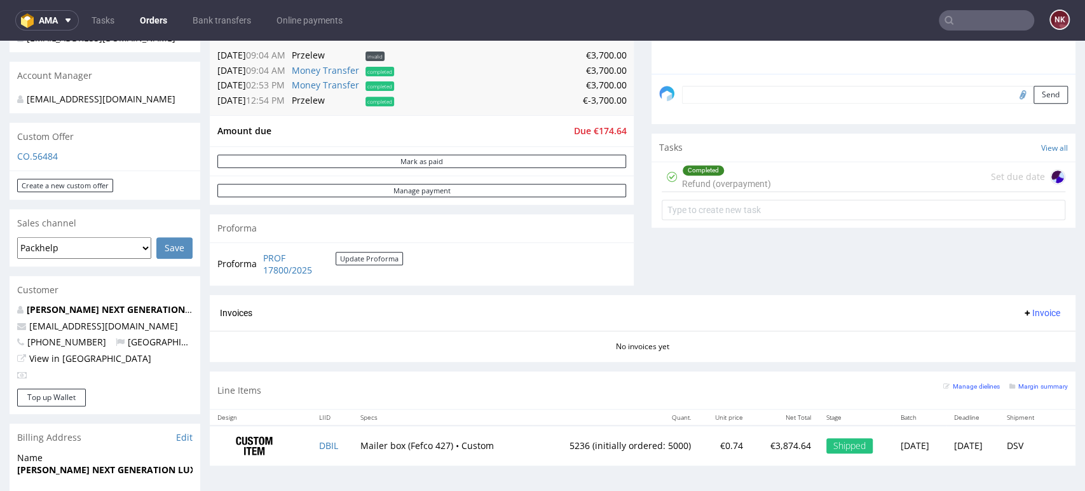
click at [686, 249] on div "Comments User (2) Order (0) Automatic (0) Attachments (1) All (2) View all (2) …" at bounding box center [863, 49] width 424 height 491
